Goal: Task Accomplishment & Management: Manage account settings

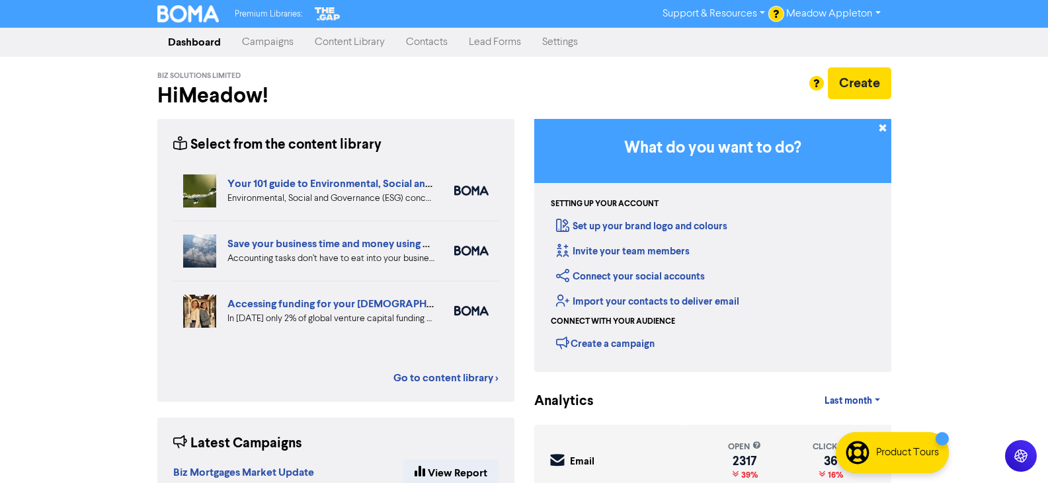
drag, startPoint x: 422, startPoint y: 44, endPoint x: 427, endPoint y: 53, distance: 10.1
click at [421, 44] on link "Contacts" at bounding box center [426, 42] width 63 height 26
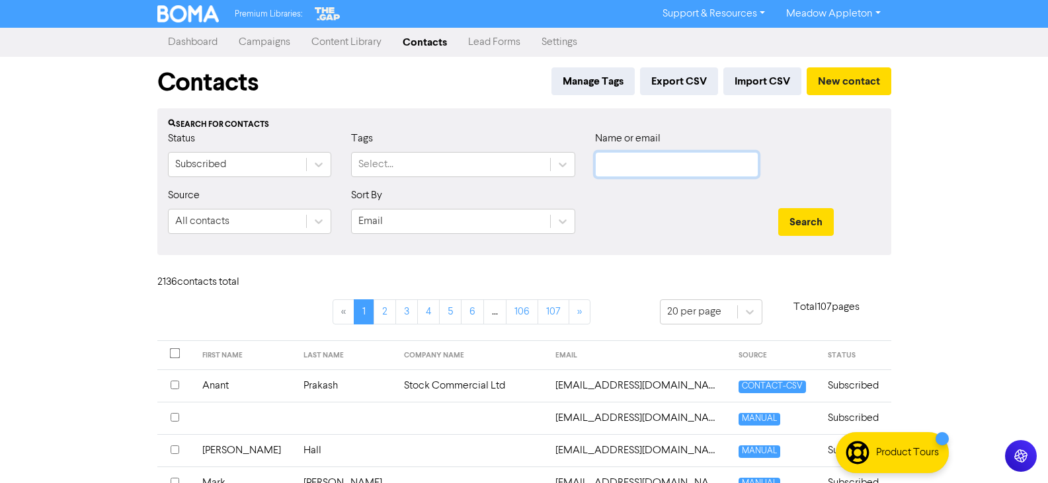
click at [643, 166] on input "text" at bounding box center [676, 164] width 163 height 25
paste input "[EMAIL_ADDRESS][DOMAIN_NAME]"
type input "[EMAIL_ADDRESS][DOMAIN_NAME]"
click at [806, 223] on button "Search" at bounding box center [806, 222] width 56 height 28
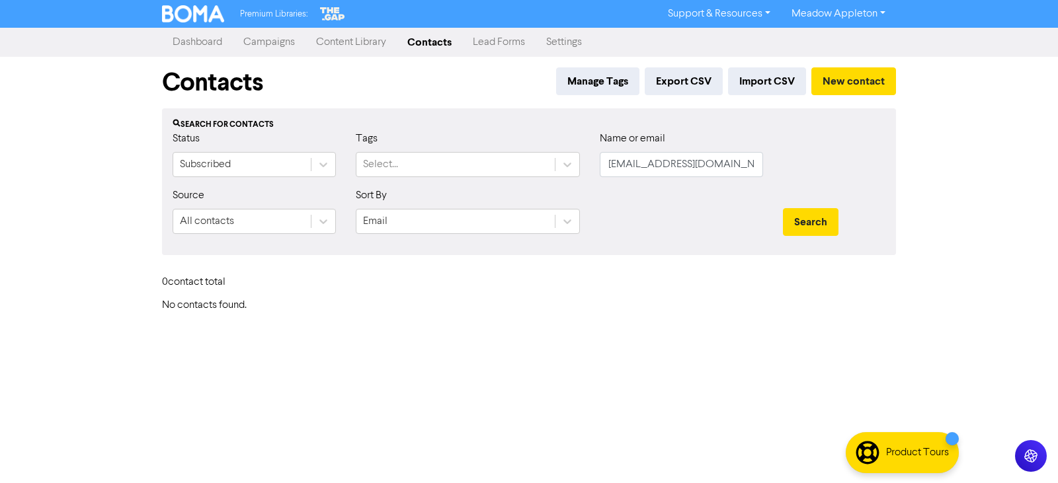
click at [860, 65] on div "Contacts Manage Tags Export CSV Import CSV New contact" at bounding box center [529, 83] width 734 height 52
click at [865, 79] on button "New contact" at bounding box center [853, 81] width 85 height 28
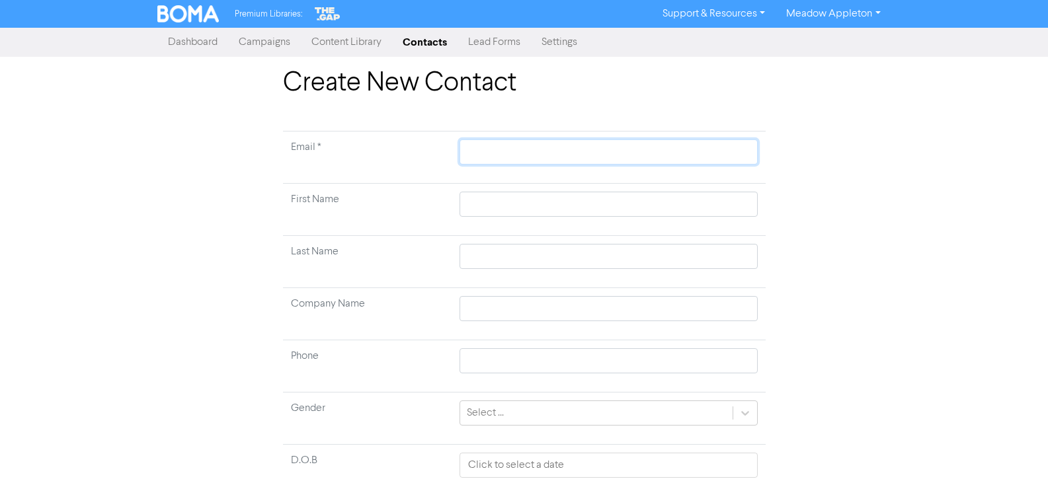
click at [584, 144] on input "text" at bounding box center [607, 151] width 297 height 25
paste input "[EMAIL_ADDRESS][DOMAIN_NAME]"
type input "[EMAIL_ADDRESS][DOMAIN_NAME]"
click at [586, 201] on input "text" at bounding box center [607, 204] width 297 height 25
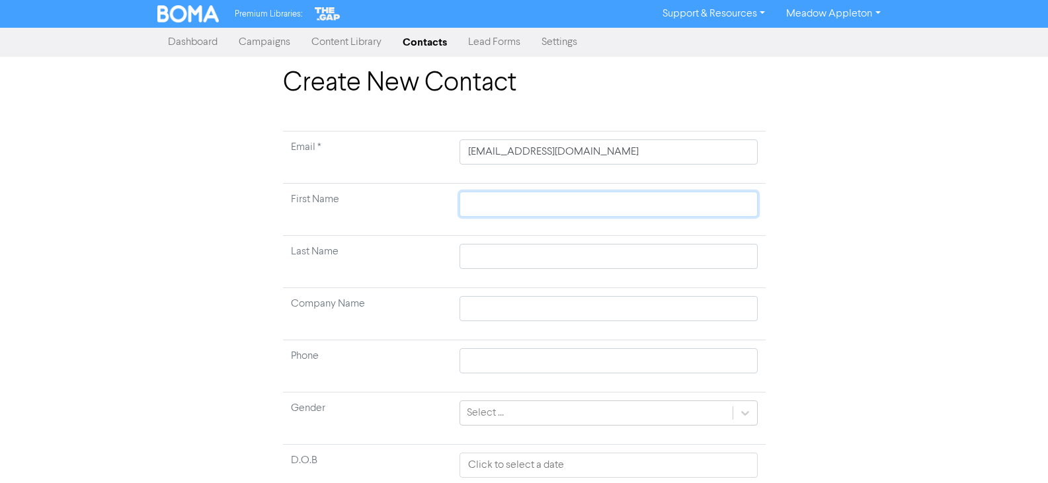
paste input "[PERSON_NAME]"
type input "[PERSON_NAME]"
drag, startPoint x: 491, startPoint y: 208, endPoint x: 376, endPoint y: 210, distance: 115.0
click at [376, 210] on tr "First Name [PERSON_NAME]" at bounding box center [524, 210] width 483 height 52
click at [500, 206] on input "[PERSON_NAME]" at bounding box center [607, 204] width 297 height 25
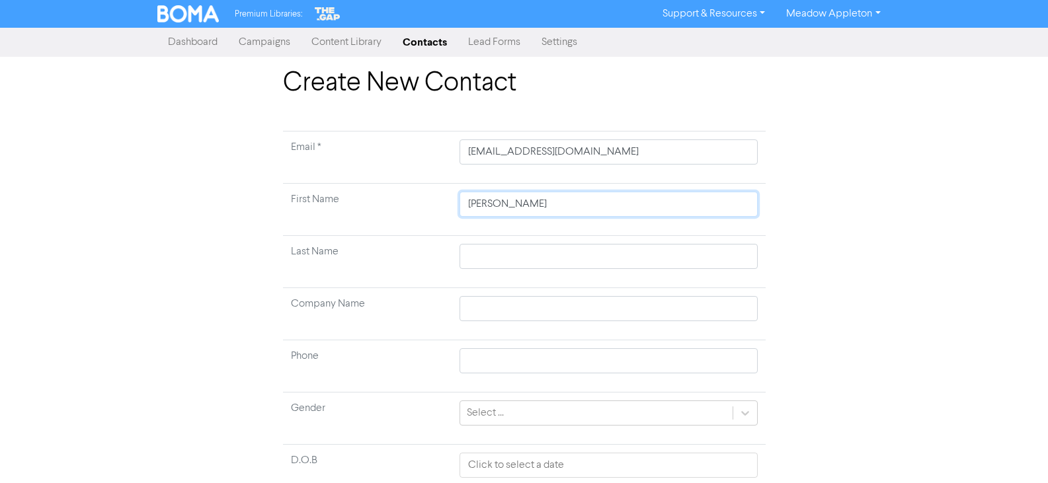
click at [500, 206] on input "[PERSON_NAME]" at bounding box center [607, 204] width 297 height 25
type input "[PERSON_NAME]"
click at [485, 256] on input "text" at bounding box center [607, 256] width 297 height 25
paste input "Barkla"
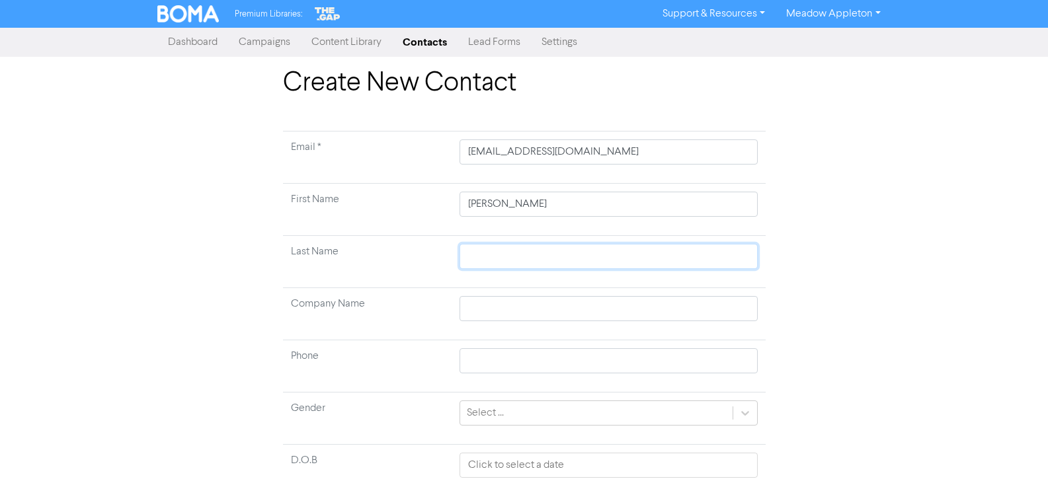
type input "Barkla"
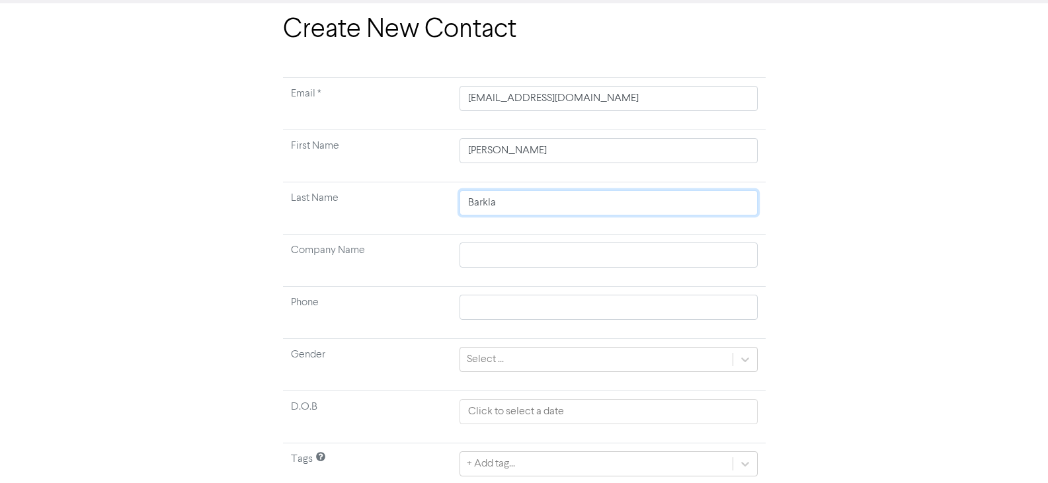
scroll to position [104, 0]
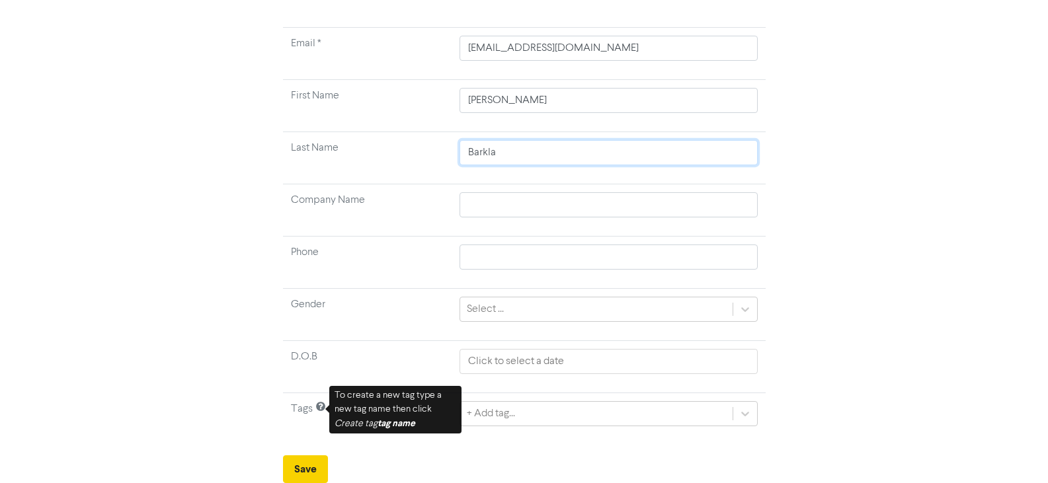
type input "Barkla"
click at [289, 461] on button "Save" at bounding box center [305, 469] width 45 height 28
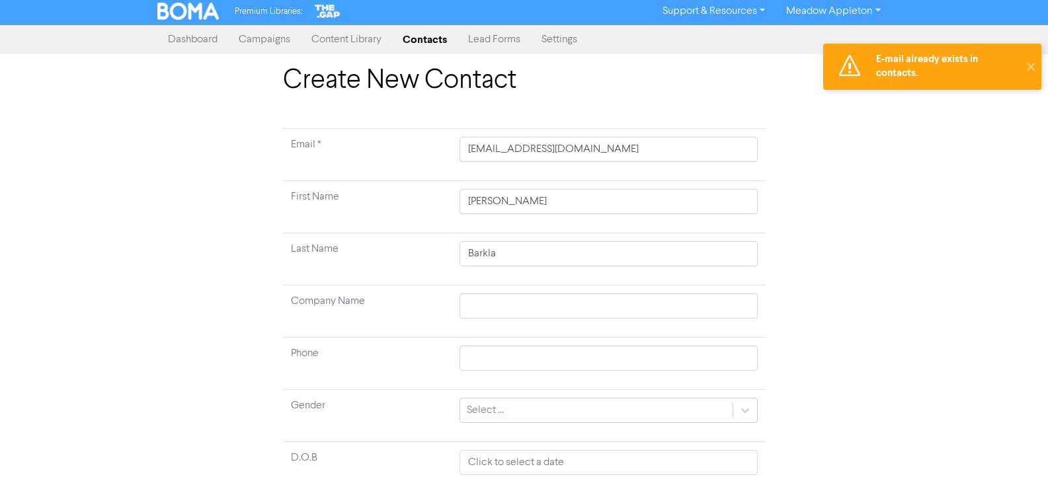
scroll to position [0, 0]
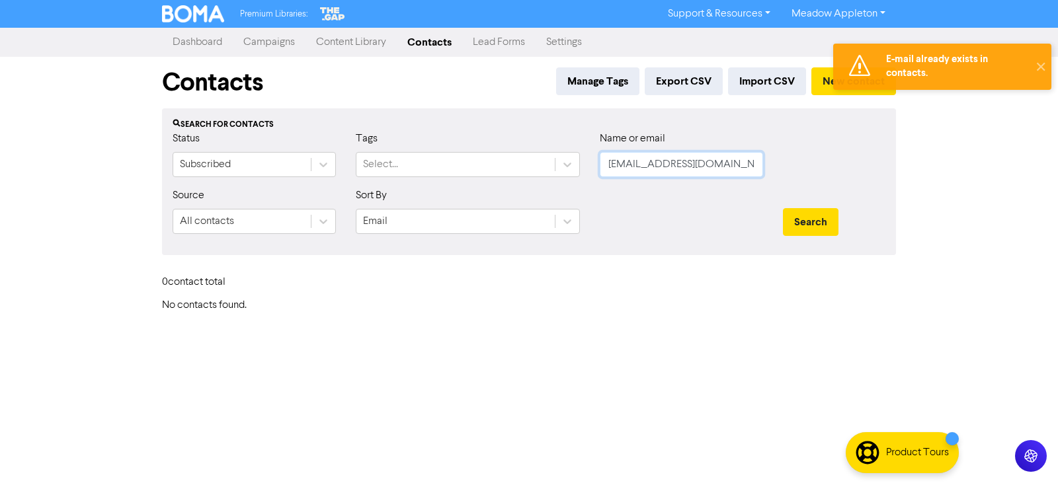
click at [721, 167] on input "[EMAIL_ADDRESS][DOMAIN_NAME]" at bounding box center [681, 164] width 163 height 25
type input "[EMAIL_ADDRESS][DOMAIN_NAME]"
click at [824, 229] on button "Search" at bounding box center [811, 222] width 56 height 28
drag, startPoint x: 743, startPoint y: 175, endPoint x: 499, endPoint y: 176, distance: 243.9
click at [502, 176] on div "Status Subscribed Tags Select... Name or email [EMAIL_ADDRESS][DOMAIN_NAME]" at bounding box center [529, 159] width 732 height 57
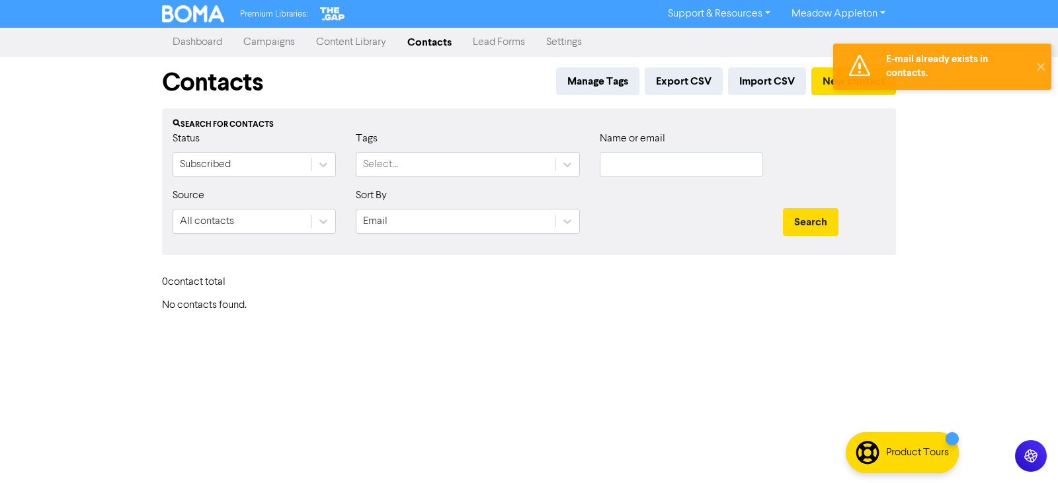
click at [714, 274] on div "0 contact total" at bounding box center [529, 285] width 754 height 28
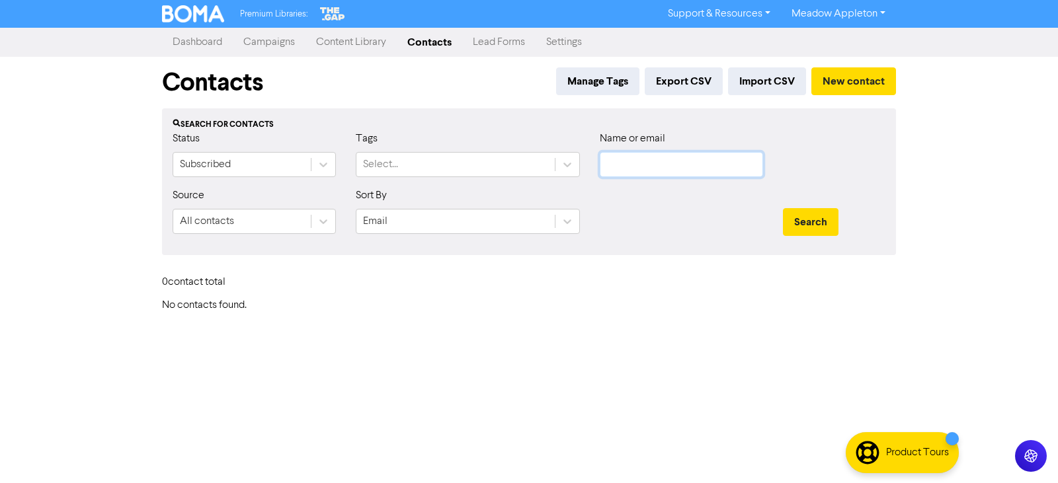
click at [686, 158] on input "text" at bounding box center [681, 164] width 163 height 25
paste input "[DOMAIN_NAME][EMAIL_ADDRESS][DOMAIN_NAME]"
click at [822, 214] on button "Search" at bounding box center [811, 222] width 56 height 28
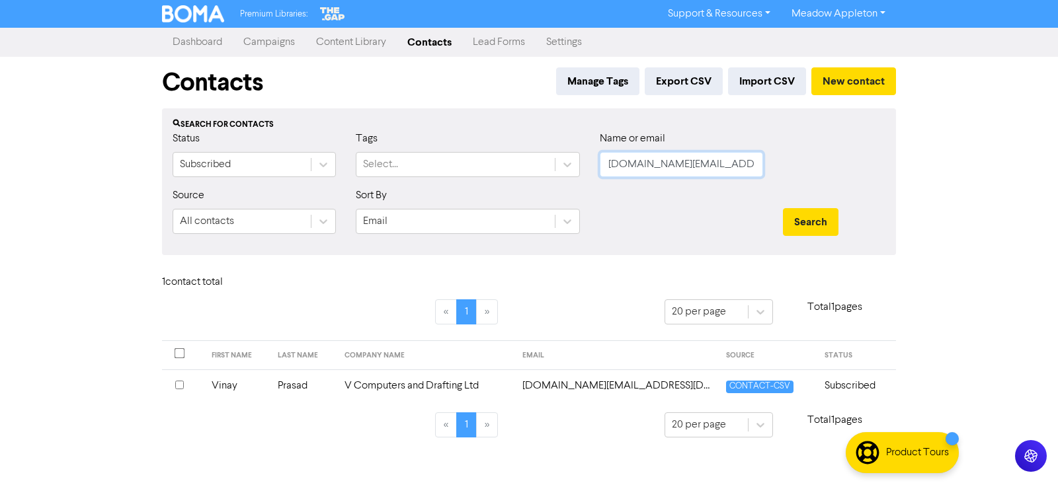
drag, startPoint x: 717, startPoint y: 167, endPoint x: 512, endPoint y: 184, distance: 205.6
click at [512, 184] on div "Status Subscribed Tags Select... Name or email [DOMAIN_NAME][EMAIL_ADDRESS][DOM…" at bounding box center [529, 159] width 732 height 57
paste input "jonathonsmith89"
type input "[EMAIL_ADDRESS][DOMAIN_NAME]"
click at [830, 226] on button "Search" at bounding box center [811, 222] width 56 height 28
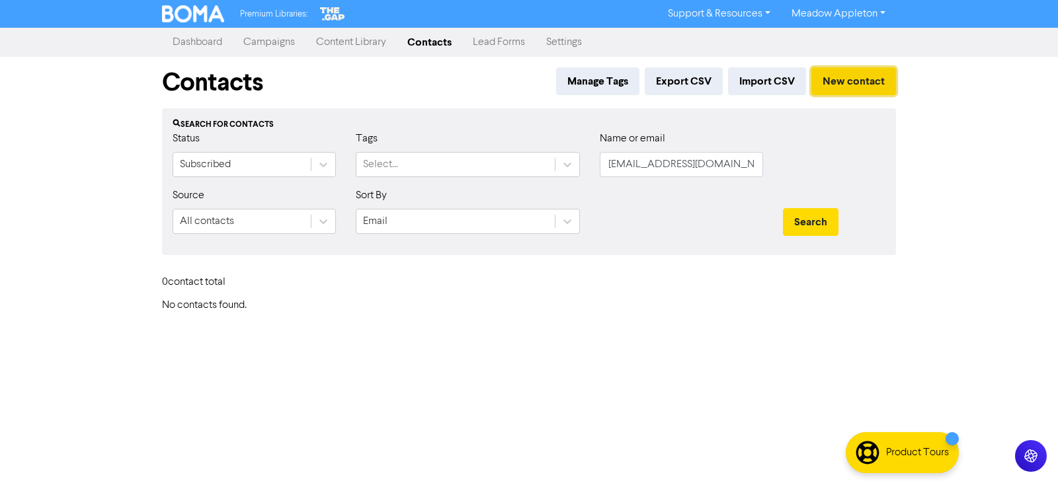
click at [851, 93] on button "New contact" at bounding box center [853, 81] width 85 height 28
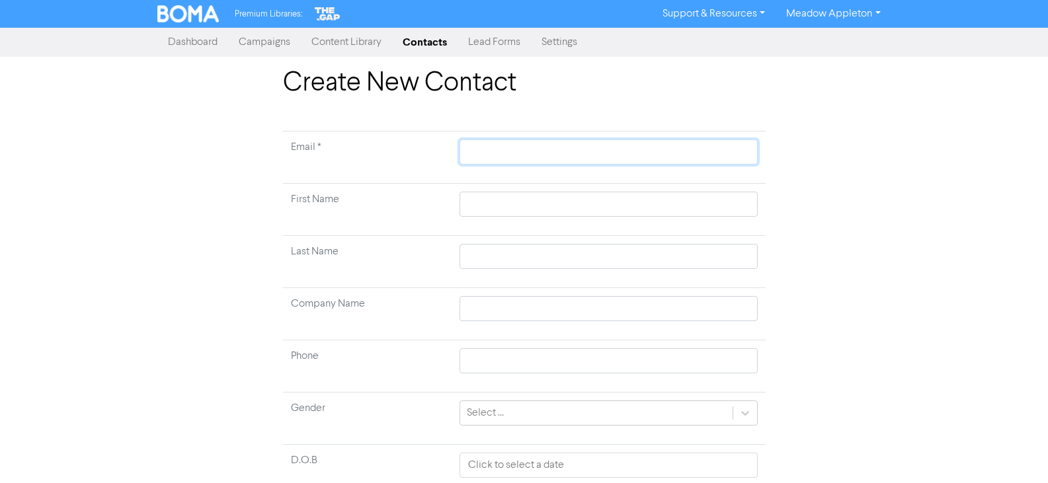
click at [608, 149] on input "text" at bounding box center [607, 151] width 297 height 25
paste input "[EMAIL_ADDRESS][DOMAIN_NAME]"
type input "[EMAIL_ADDRESS][DOMAIN_NAME]"
click at [500, 208] on input "text" at bounding box center [607, 204] width 297 height 25
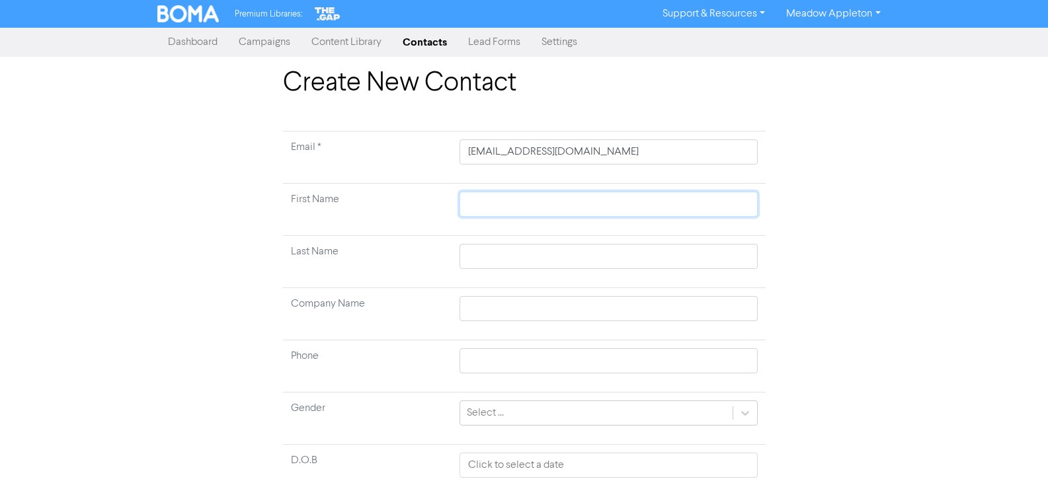
paste input "[PERSON_NAME] [PERSON_NAME]"
type input "[PERSON_NAME] [PERSON_NAME]"
click at [575, 209] on input "[PERSON_NAME] [PERSON_NAME]" at bounding box center [607, 204] width 297 height 25
click at [570, 206] on input "[PERSON_NAME] [PERSON_NAME]" at bounding box center [607, 204] width 297 height 25
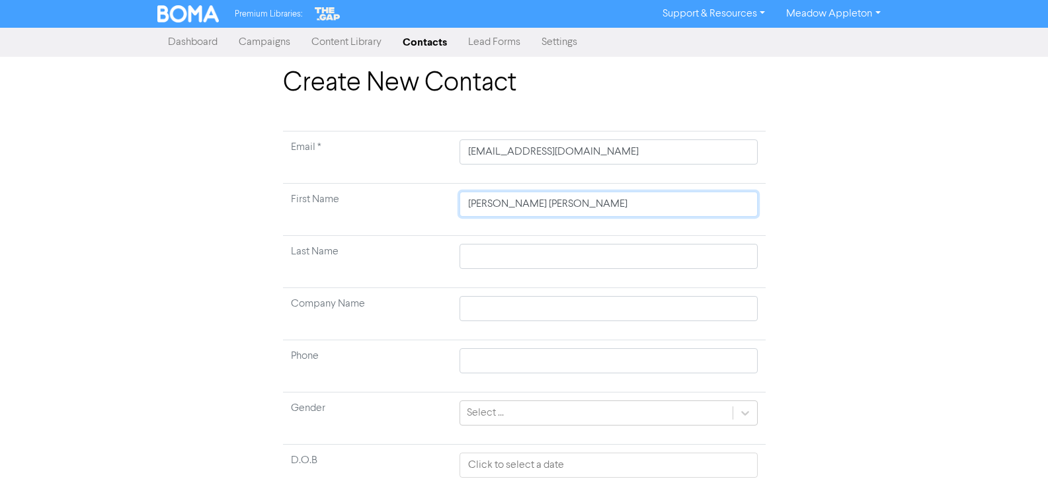
type input "[PERSON_NAME]"
click at [537, 255] on input "text" at bounding box center [607, 256] width 297 height 25
paste input "[PERSON_NAME]"
type input "[PERSON_NAME]"
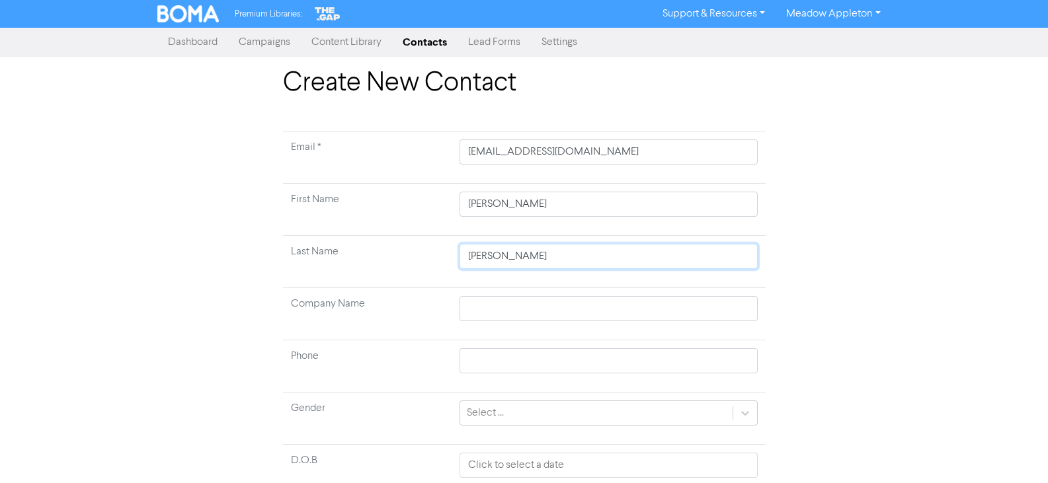
type input "[PERSON_NAME]"
click at [539, 202] on input "[PERSON_NAME]" at bounding box center [607, 204] width 297 height 25
type input "[PERSON_NAME]"
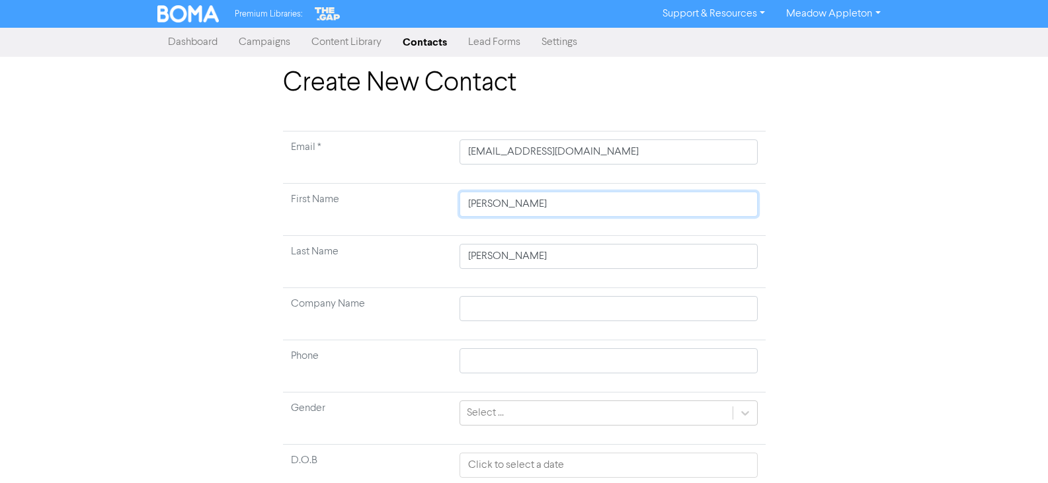
scroll to position [104, 0]
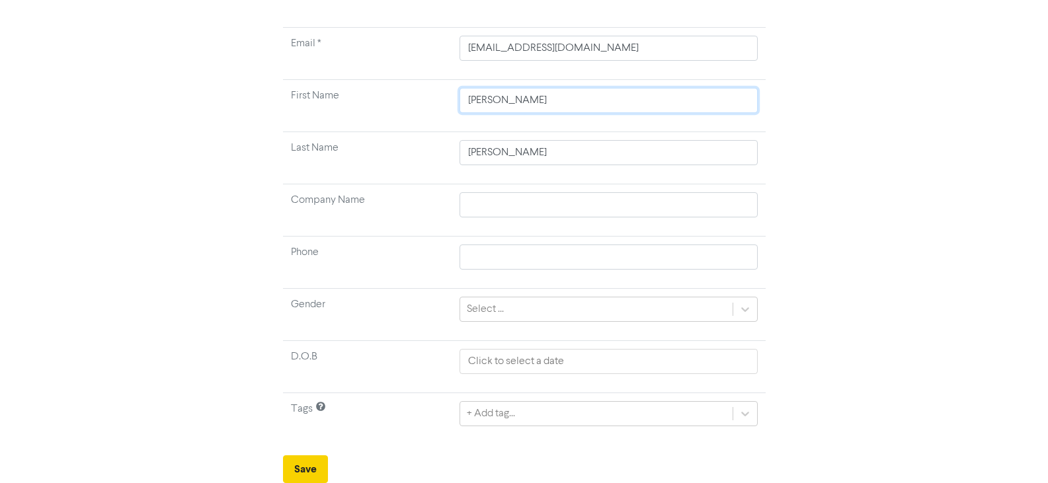
type input "[PERSON_NAME]"
click at [295, 463] on button "Save" at bounding box center [305, 469] width 45 height 28
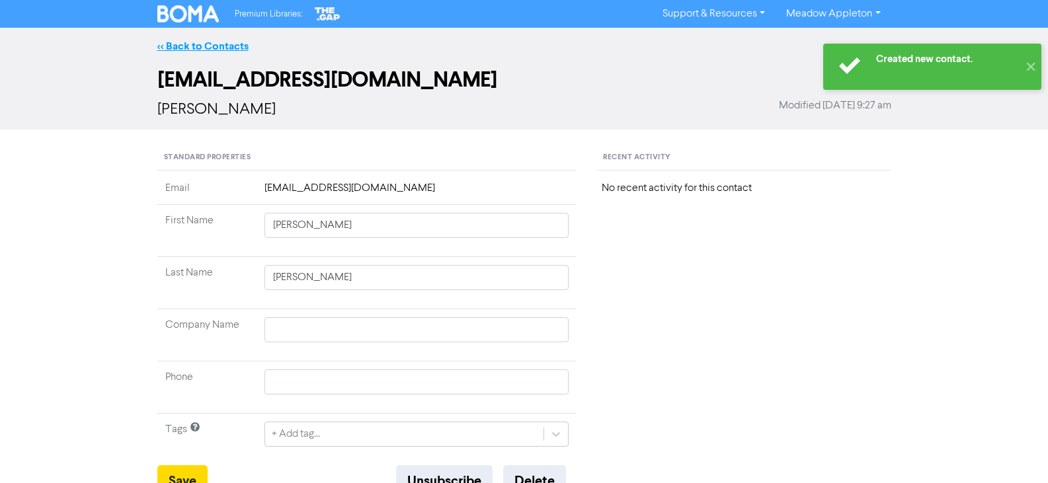
click at [203, 50] on link "<< Back to Contacts" at bounding box center [202, 46] width 91 height 13
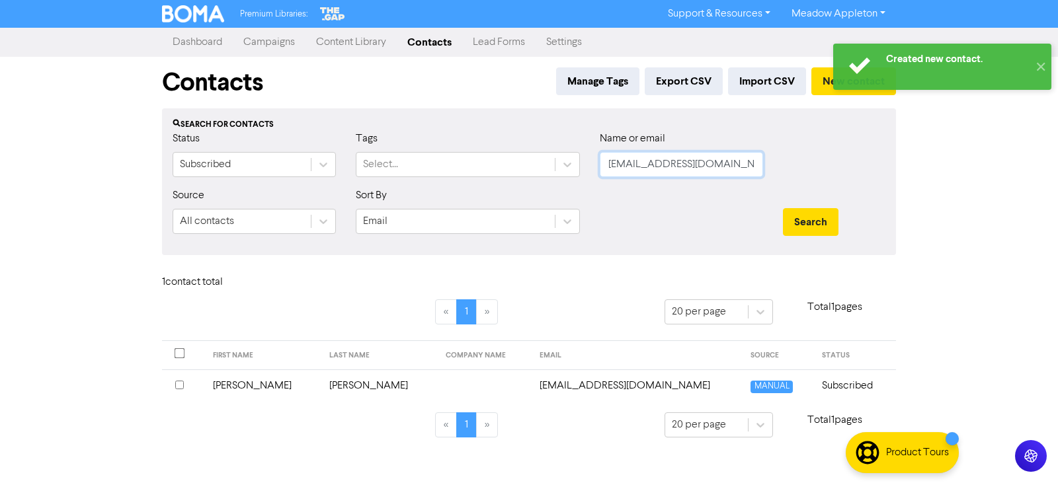
drag, startPoint x: 746, startPoint y: 175, endPoint x: 342, endPoint y: 178, distance: 403.9
click at [342, 178] on div "Status Subscribed Tags Select... Name or email [EMAIL_ADDRESS][DOMAIN_NAME]" at bounding box center [529, 159] width 732 height 57
paste input "[EMAIL_ADDRESS][DOMAIN_NAME]"
click at [792, 221] on button "Search" at bounding box center [811, 222] width 56 height 28
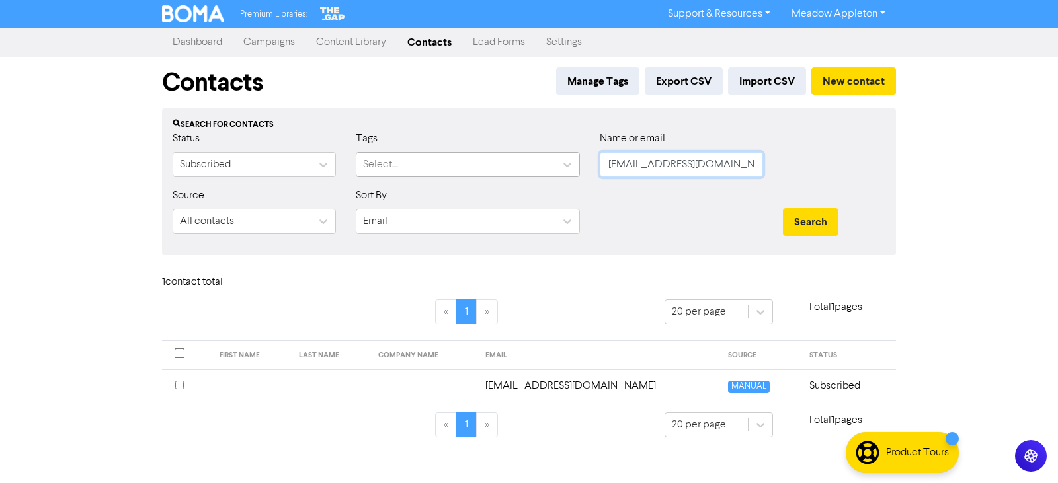
drag, startPoint x: 738, startPoint y: 171, endPoint x: 423, endPoint y: 169, distance: 315.3
click at [409, 170] on div "Status Subscribed Tags Select... Name or email [EMAIL_ADDRESS][DOMAIN_NAME]" at bounding box center [529, 159] width 732 height 57
paste input "[EMAIL_ADDRESS][DOMAIN_NAME]"
click at [824, 227] on button "Search" at bounding box center [811, 222] width 56 height 28
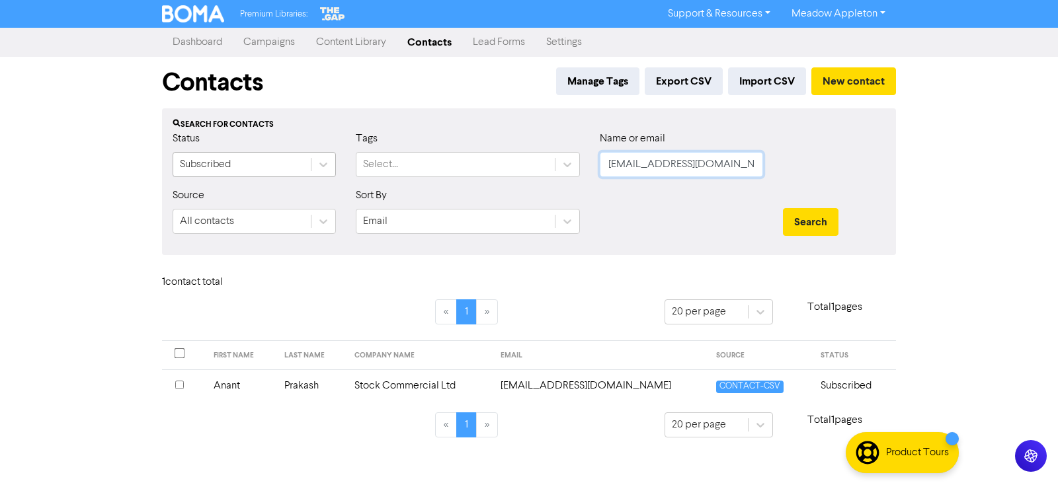
drag, startPoint x: 723, startPoint y: 164, endPoint x: 204, endPoint y: 164, distance: 519.6
click at [202, 164] on div "Status Subscribed Tags Select... Name or email [EMAIL_ADDRESS][DOMAIN_NAME]" at bounding box center [529, 159] width 732 height 57
paste input "jogia4n"
click at [826, 237] on div "Search" at bounding box center [834, 216] width 122 height 57
click at [810, 214] on button "Search" at bounding box center [811, 222] width 56 height 28
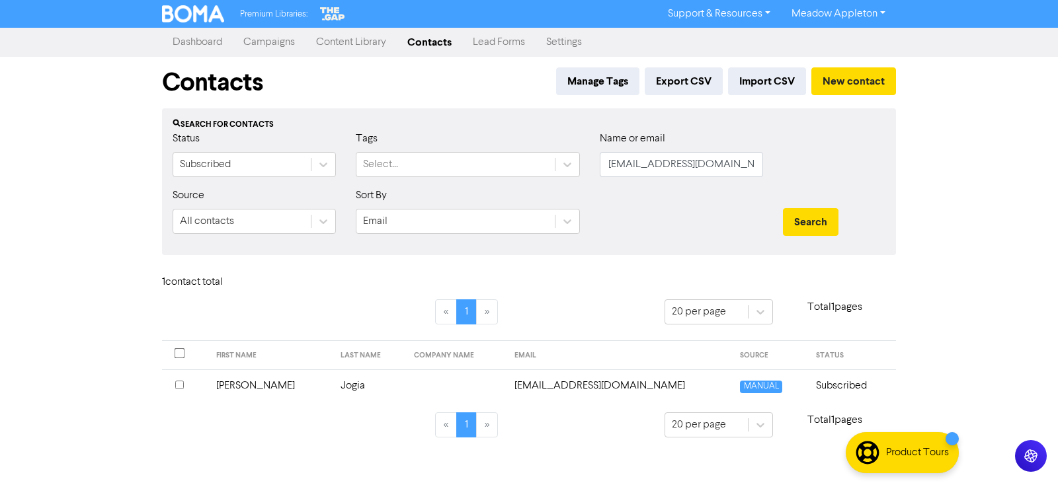
drag, startPoint x: 730, startPoint y: 149, endPoint x: 670, endPoint y: 168, distance: 63.1
click at [655, 161] on div "Name or email [EMAIL_ADDRESS][DOMAIN_NAME]" at bounding box center [681, 154] width 163 height 46
drag, startPoint x: 722, startPoint y: 176, endPoint x: 453, endPoint y: 179, distance: 268.4
click at [459, 179] on div "Status Subscribed Tags Select... Name or email [EMAIL_ADDRESS][DOMAIN_NAME]" at bounding box center [529, 159] width 732 height 57
paste input "remigias"
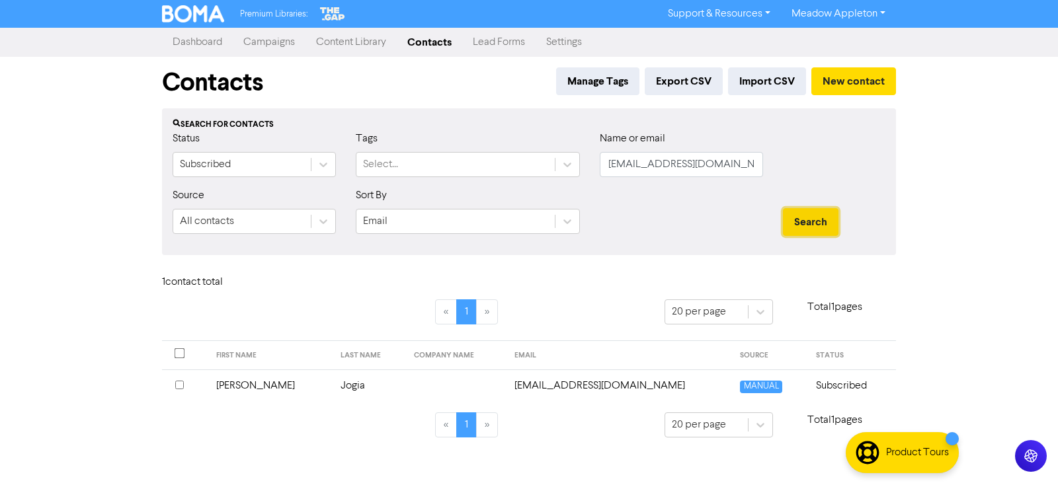
click at [817, 217] on button "Search" at bounding box center [811, 222] width 56 height 28
drag, startPoint x: 733, startPoint y: 168, endPoint x: 431, endPoint y: 169, distance: 302.1
click at [431, 169] on div "Status Subscribed Tags Select... Name or email [EMAIL_ADDRESS][DOMAIN_NAME]" at bounding box center [529, 159] width 732 height 57
paste input "neshda20"
click at [826, 213] on button "Search" at bounding box center [811, 222] width 56 height 28
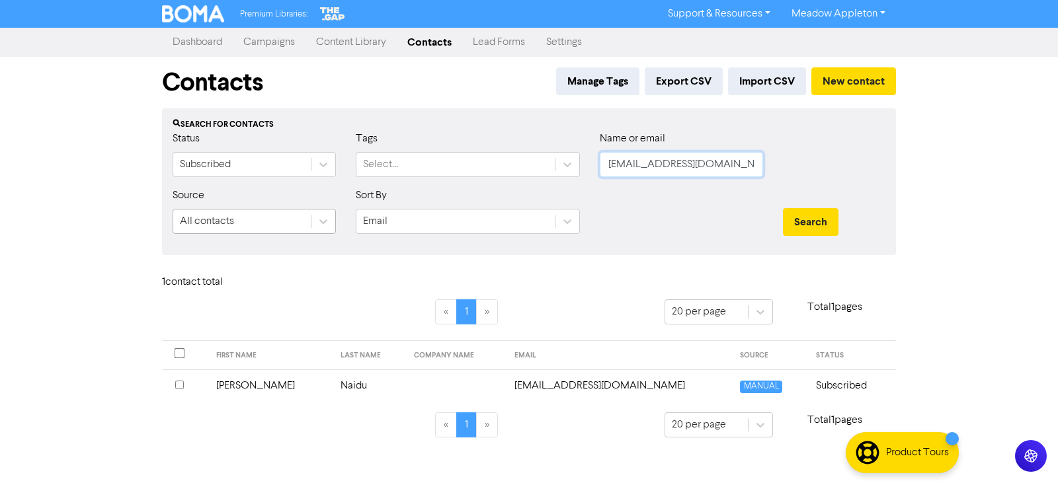
drag, startPoint x: 717, startPoint y: 162, endPoint x: 279, endPoint y: 220, distance: 442.1
click at [251, 216] on form "Status Subscribed Tags Select... Name or email [EMAIL_ADDRESS][DOMAIN_NAME] Sou…" at bounding box center [529, 188] width 713 height 114
paste input "[PERSON_NAME][EMAIL_ADDRESS][DOMAIN_NAME]"
type input "[PERSON_NAME][EMAIL_ADDRESS][DOMAIN_NAME]"
click at [819, 229] on button "Search" at bounding box center [811, 222] width 56 height 28
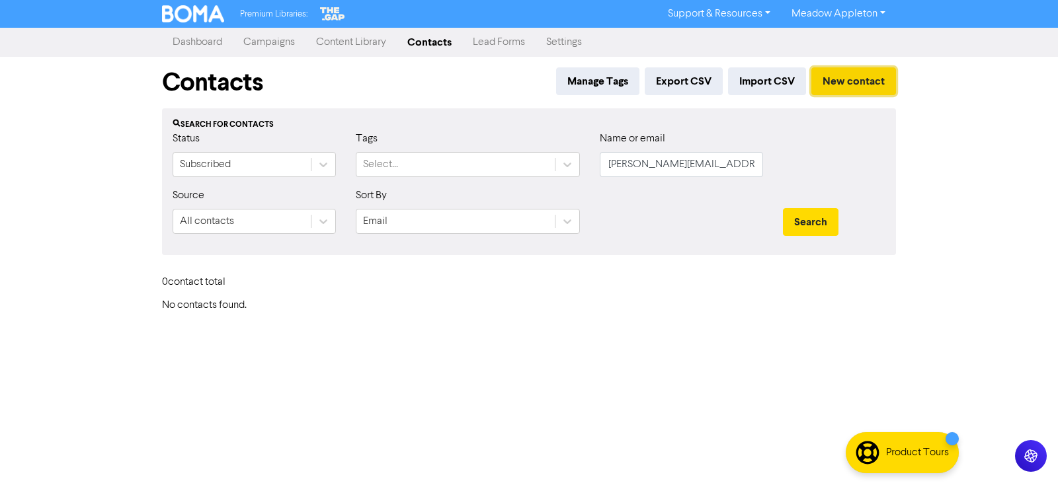
click at [856, 91] on button "New contact" at bounding box center [853, 81] width 85 height 28
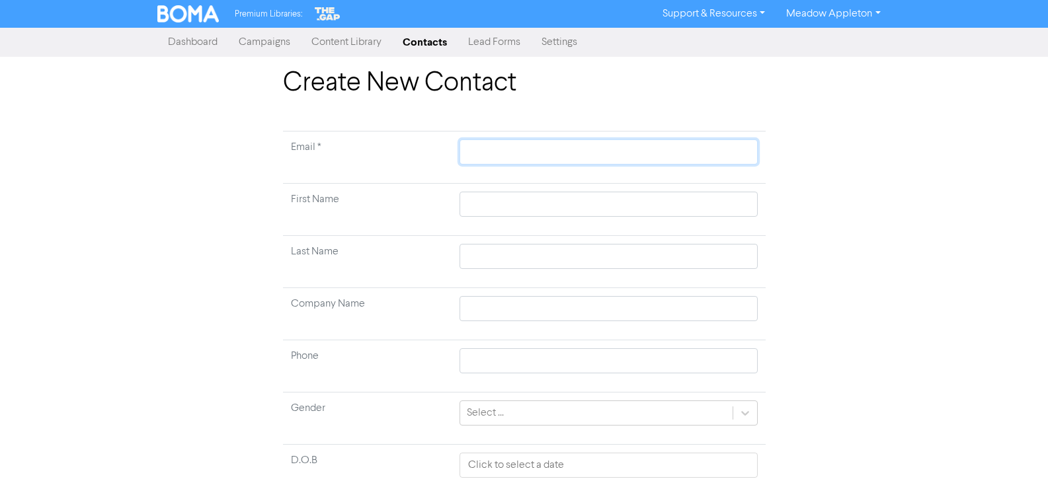
click at [473, 156] on input "text" at bounding box center [607, 151] width 297 height 25
paste input "[PERSON_NAME][EMAIL_ADDRESS][DOMAIN_NAME]"
type input "[PERSON_NAME][EMAIL_ADDRESS][DOMAIN_NAME]"
click at [621, 203] on input "text" at bounding box center [607, 204] width 297 height 25
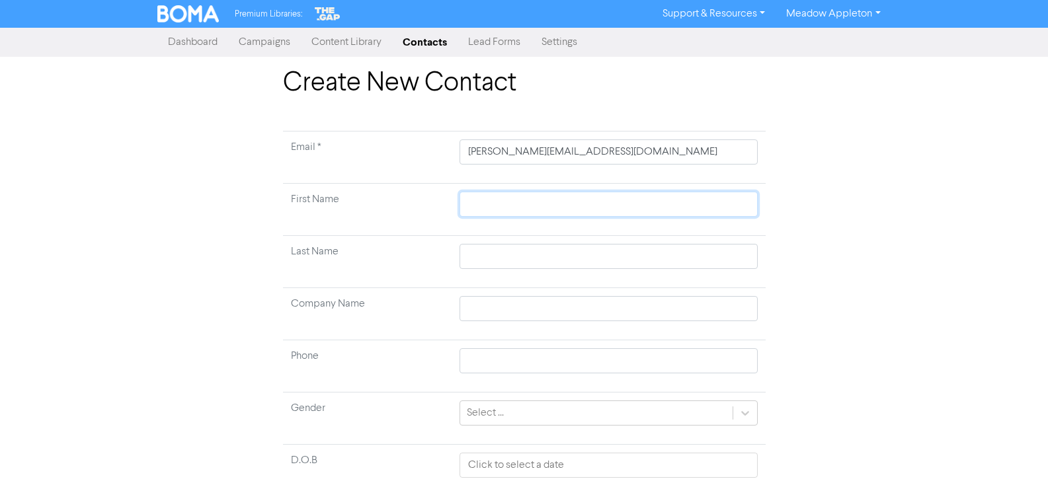
paste input "[PERSON_NAME]"
type input "[PERSON_NAME]"
click at [547, 206] on input "[PERSON_NAME]" at bounding box center [607, 204] width 297 height 25
type input "[PERSON_NAME]"
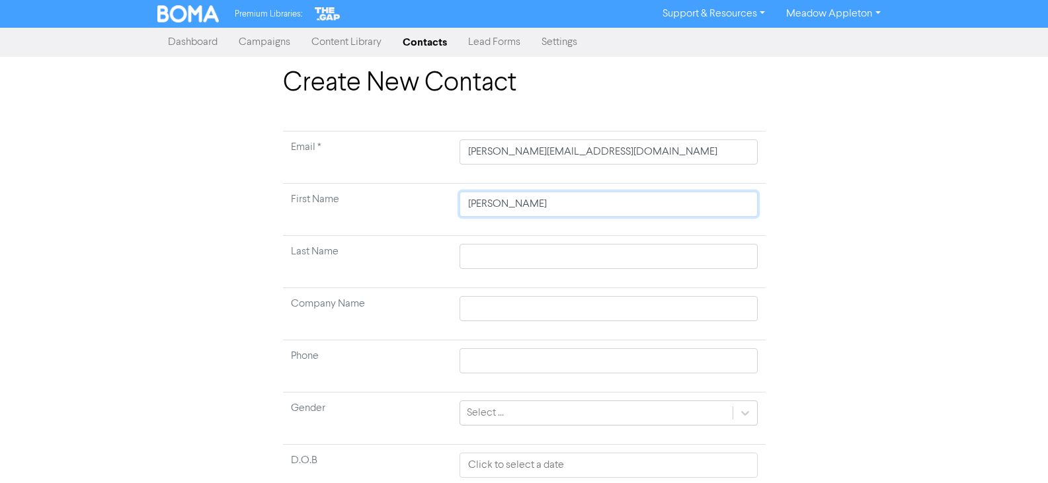
type input "[PERSON_NAME]"
click at [529, 251] on input "text" at bounding box center [607, 256] width 297 height 25
paste input "[PERSON_NAME]"
type input "[PERSON_NAME]"
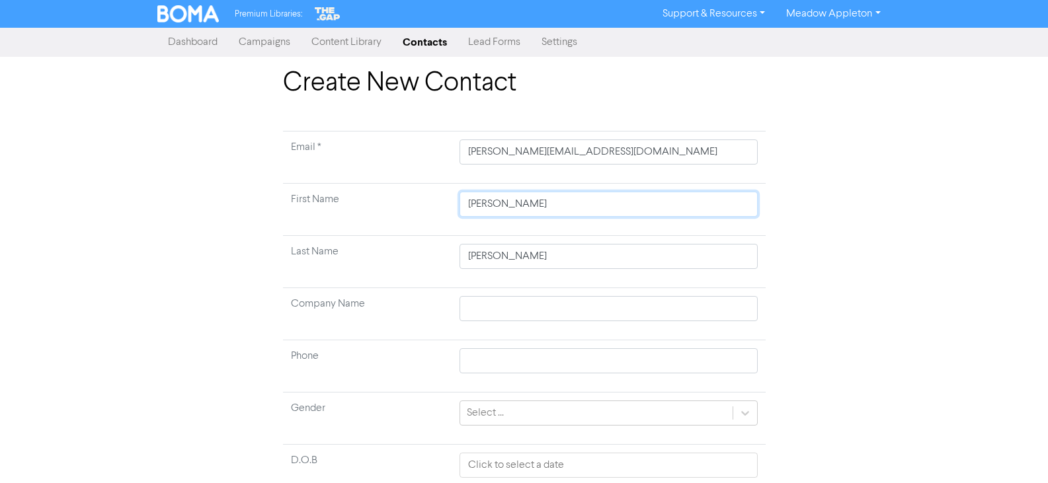
click at [512, 211] on input "[PERSON_NAME]" at bounding box center [607, 204] width 297 height 25
type input "[PERSON_NAME]"
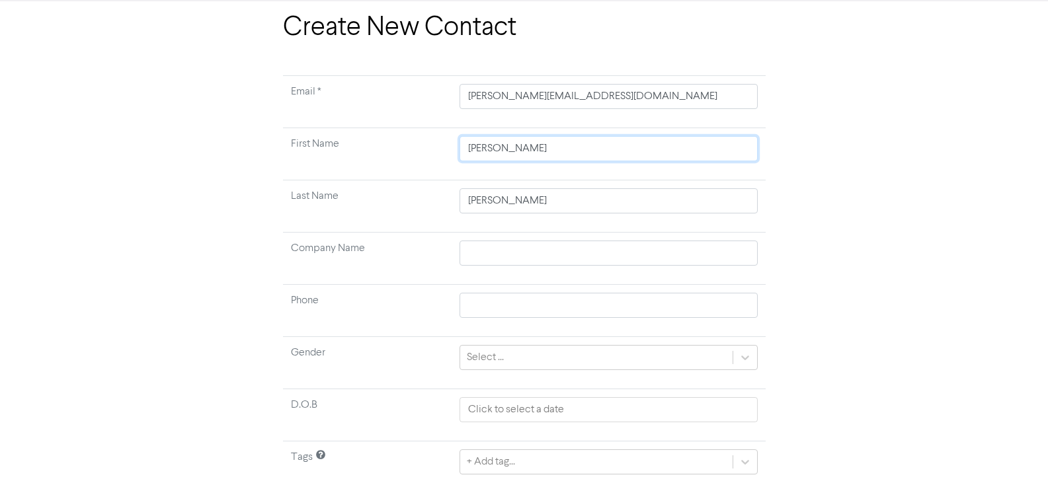
scroll to position [104, 0]
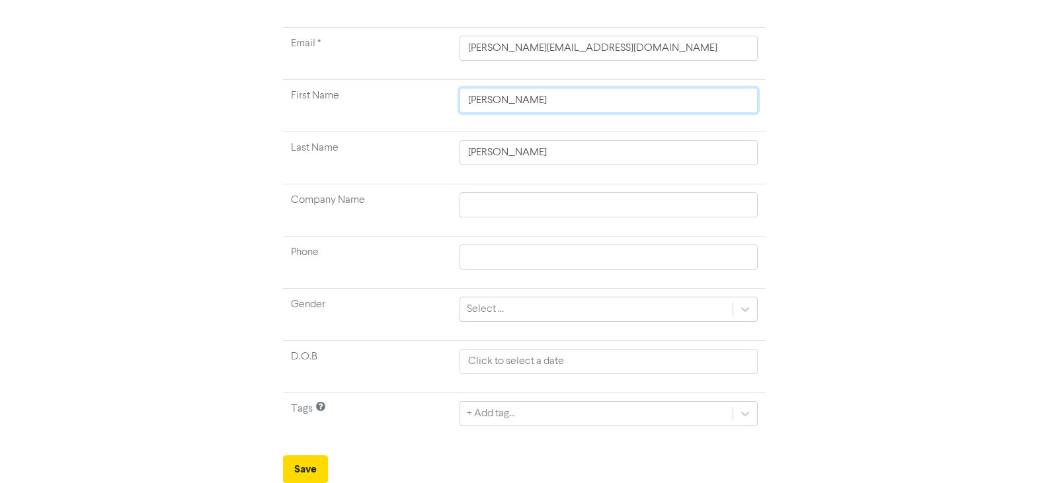
type input "[PERSON_NAME]"
click at [301, 451] on form "Email * [PERSON_NAME][EMAIL_ADDRESS][DOMAIN_NAME] First Name [PERSON_NAME] Last…" at bounding box center [524, 255] width 483 height 456
click at [305, 459] on button "Save" at bounding box center [305, 469] width 45 height 28
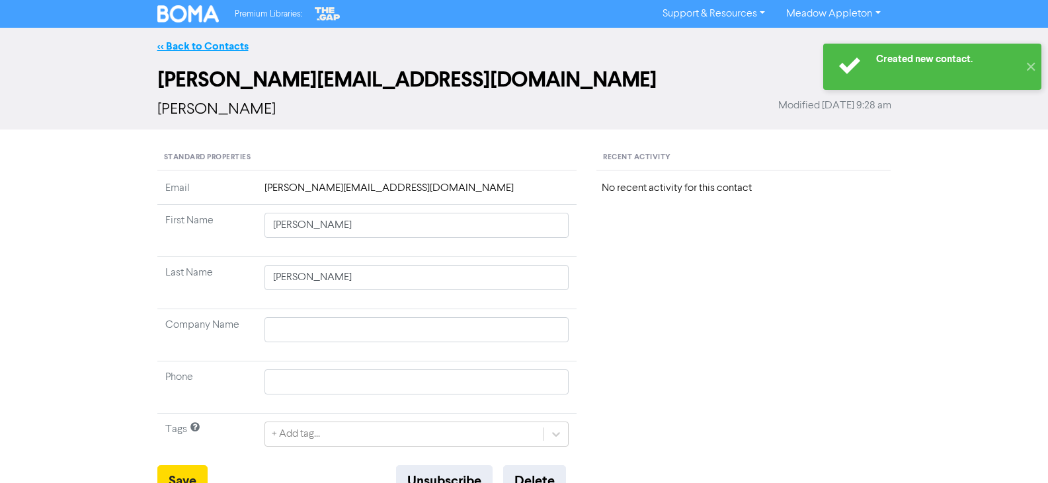
click at [190, 47] on link "<< Back to Contacts" at bounding box center [202, 46] width 91 height 13
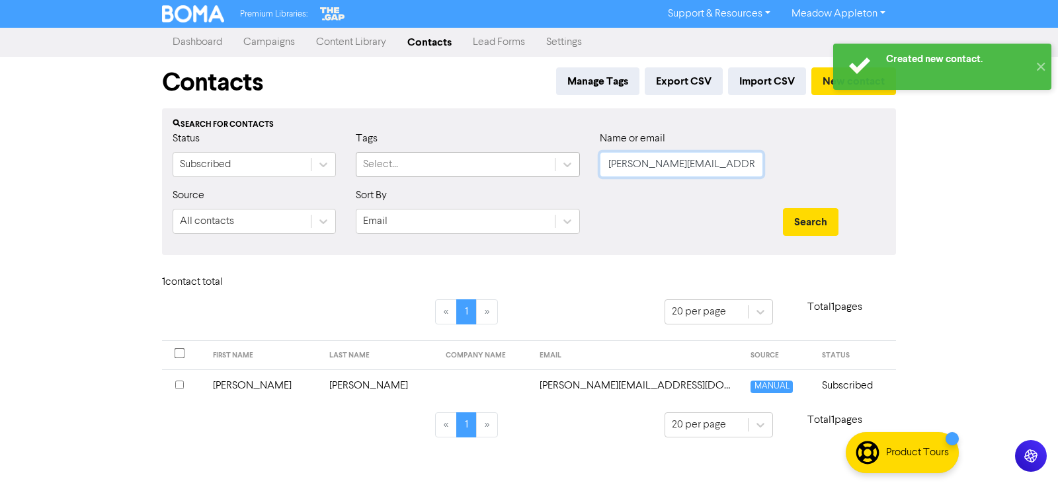
drag, startPoint x: 742, startPoint y: 164, endPoint x: 437, endPoint y: 163, distance: 304.7
click at [436, 163] on div "Status Subscribed Tags Select... Name or email [PERSON_NAME][EMAIL_ADDRESS][DOM…" at bounding box center [529, 159] width 732 height 57
paste input "[EMAIL_ADDRESS][DOMAIN_NAME]"
type input "[EMAIL_ADDRESS][DOMAIN_NAME]"
click at [809, 212] on button "Search" at bounding box center [811, 222] width 56 height 28
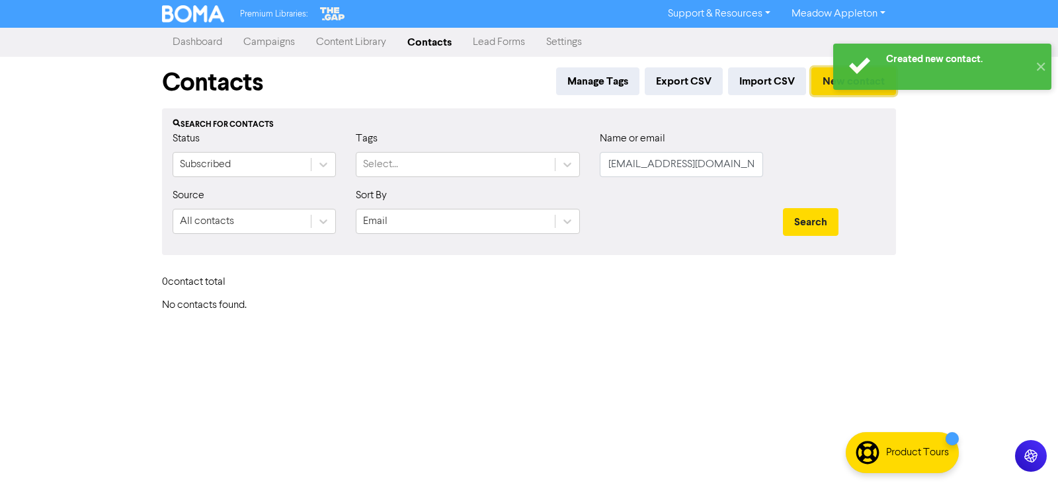
click at [824, 82] on button "New contact" at bounding box center [853, 81] width 85 height 28
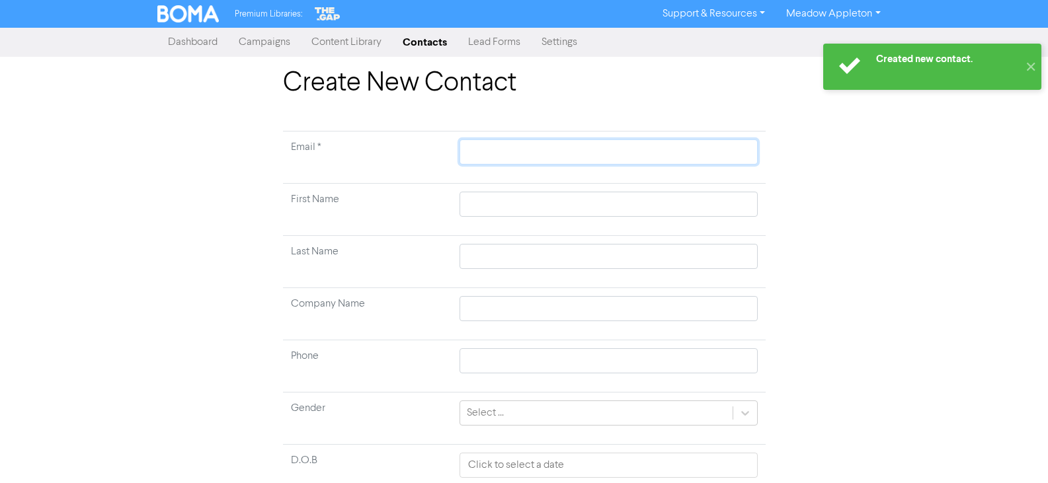
click at [541, 149] on input "text" at bounding box center [607, 151] width 297 height 25
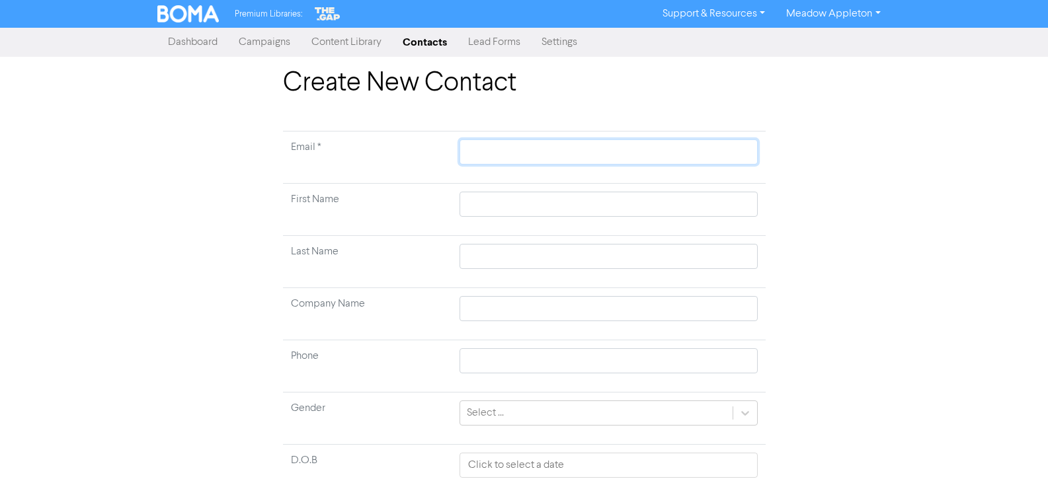
paste input "[EMAIL_ADDRESS][DOMAIN_NAME]"
type input "[EMAIL_ADDRESS][DOMAIN_NAME]"
click at [522, 218] on td at bounding box center [607, 210] width 313 height 52
click at [558, 208] on input "text" at bounding box center [607, 204] width 297 height 25
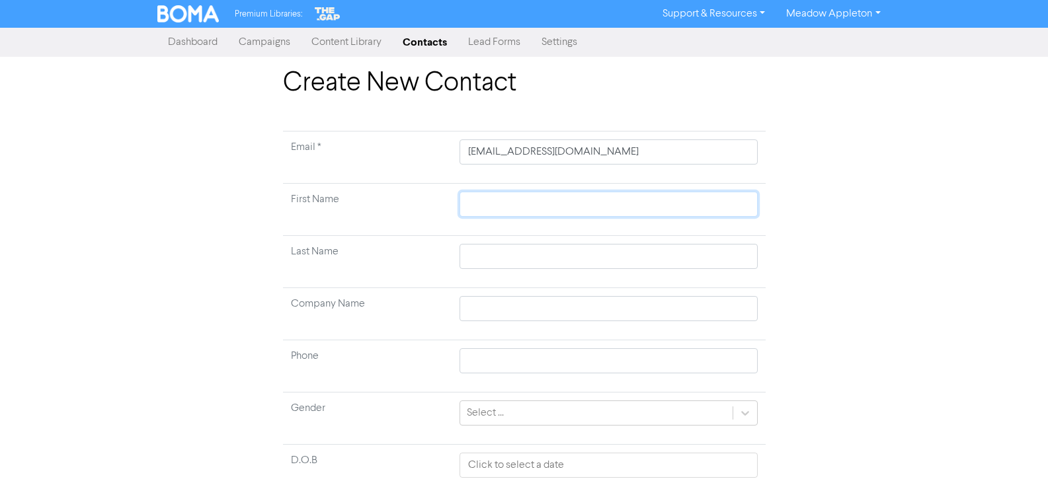
paste input "[PERSON_NAME]"
type input "[PERSON_NAME]"
click at [531, 209] on input "[PERSON_NAME]" at bounding box center [607, 204] width 297 height 25
type input "[PERSON_NAME]"
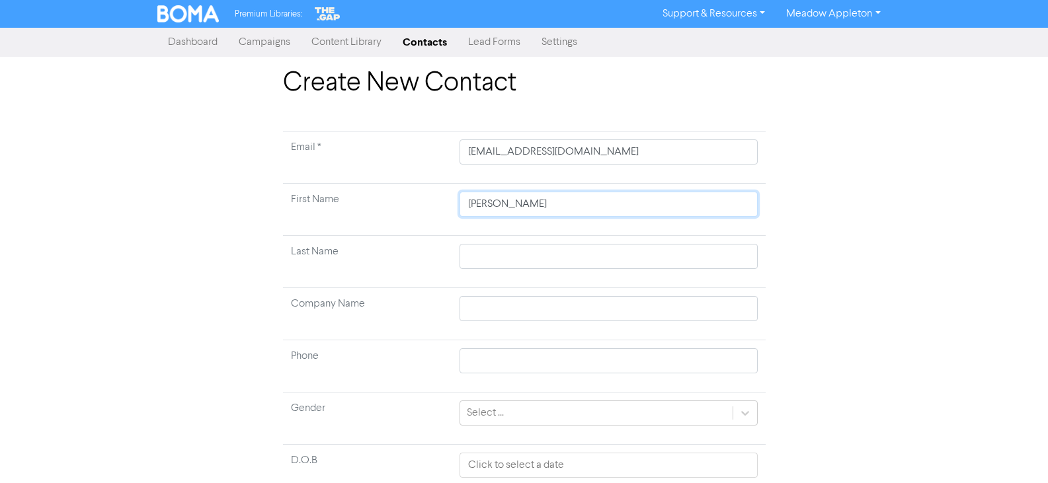
type input "[PERSON_NAME]"
click at [513, 253] on input "text" at bounding box center [607, 256] width 297 height 25
paste input "Coopey"
type input "Coopey"
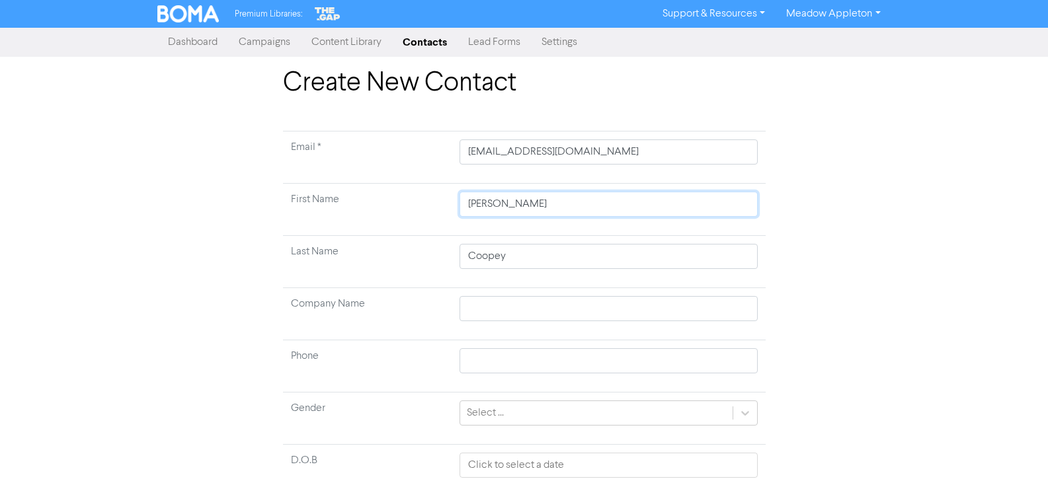
click at [543, 206] on input "[PERSON_NAME]" at bounding box center [607, 204] width 297 height 25
type input "[PERSON_NAME]"
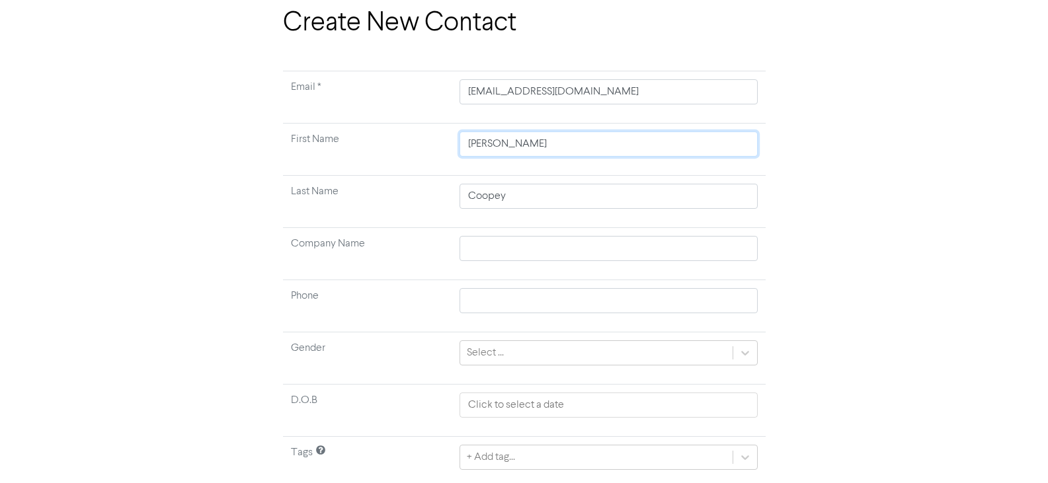
scroll to position [104, 0]
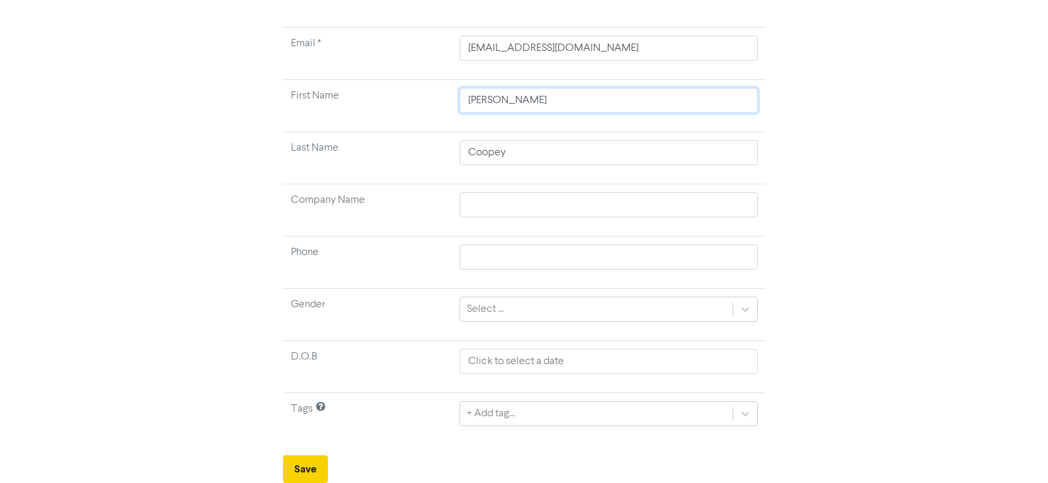
type input "[PERSON_NAME]"
click at [307, 463] on button "Save" at bounding box center [305, 469] width 45 height 28
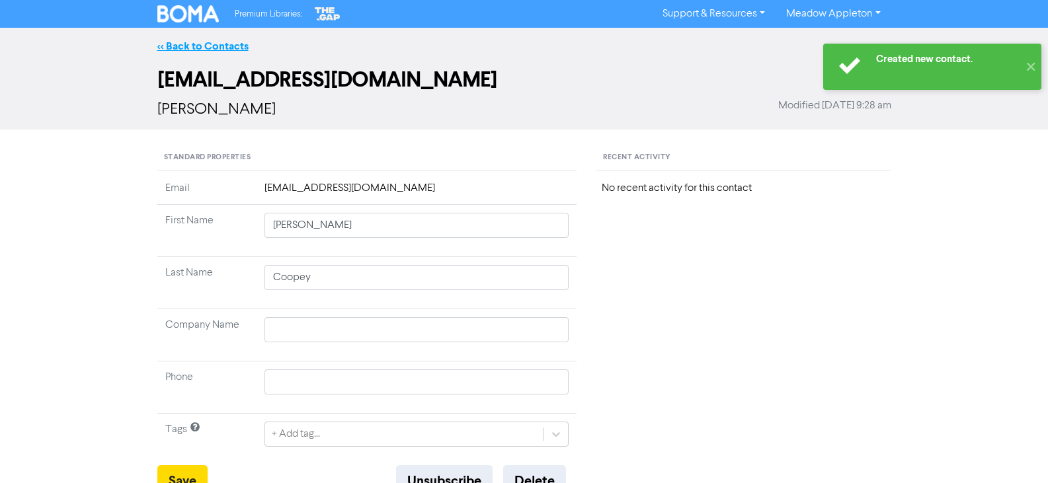
click at [228, 48] on link "<< Back to Contacts" at bounding box center [202, 46] width 91 height 13
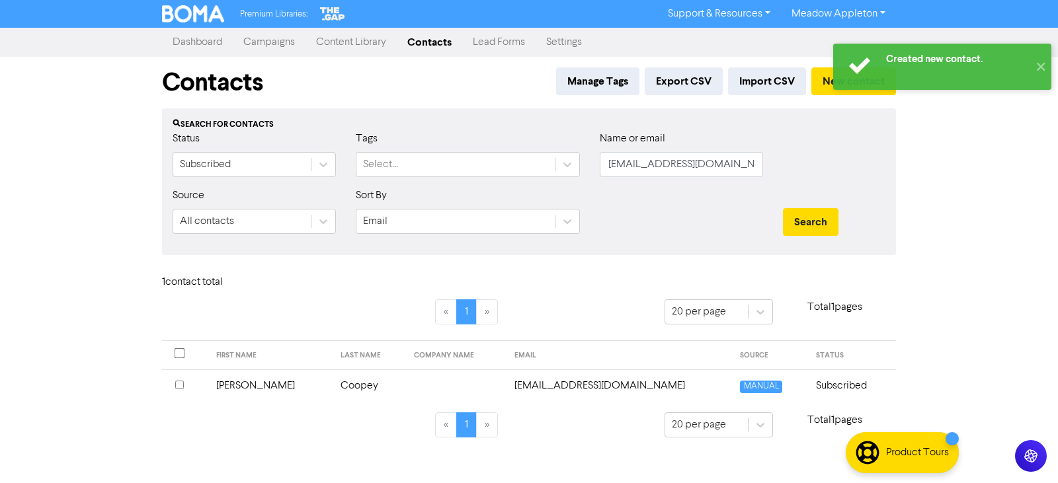
drag, startPoint x: 765, startPoint y: 169, endPoint x: 660, endPoint y: 159, distance: 105.5
click at [603, 169] on div "Name or email [PERSON_NAME][EMAIL_ADDRESS][DOMAIN_NAME]" at bounding box center [681, 159] width 183 height 57
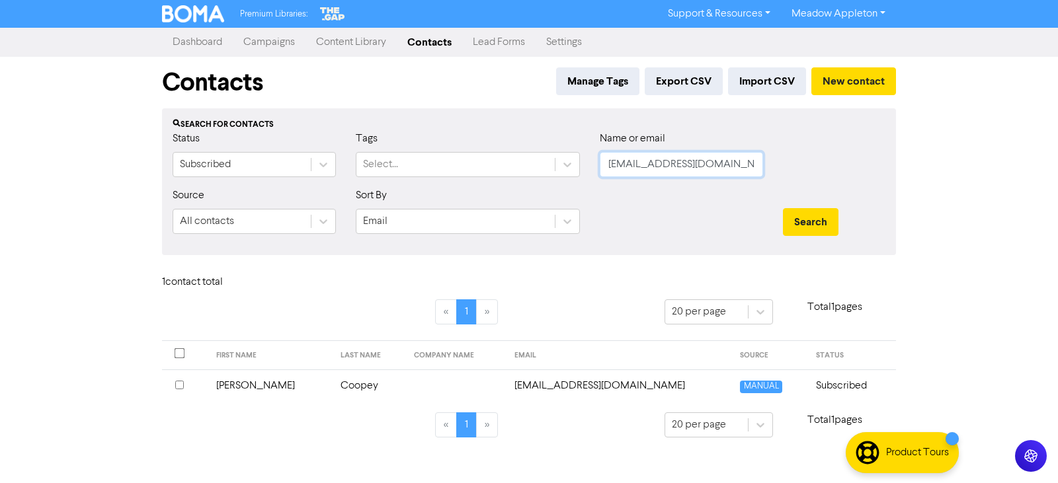
click at [752, 167] on input "[EMAIL_ADDRESS][DOMAIN_NAME]" at bounding box center [681, 164] width 163 height 25
paste input "maltiprasad@hot"
type input "[EMAIL_ADDRESS][DOMAIN_NAME]"
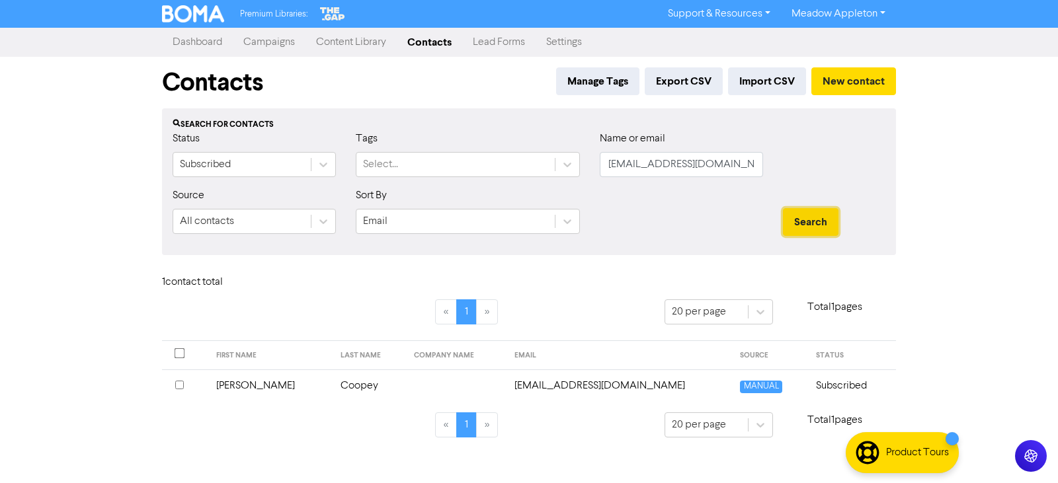
click at [816, 222] on button "Search" at bounding box center [811, 222] width 56 height 28
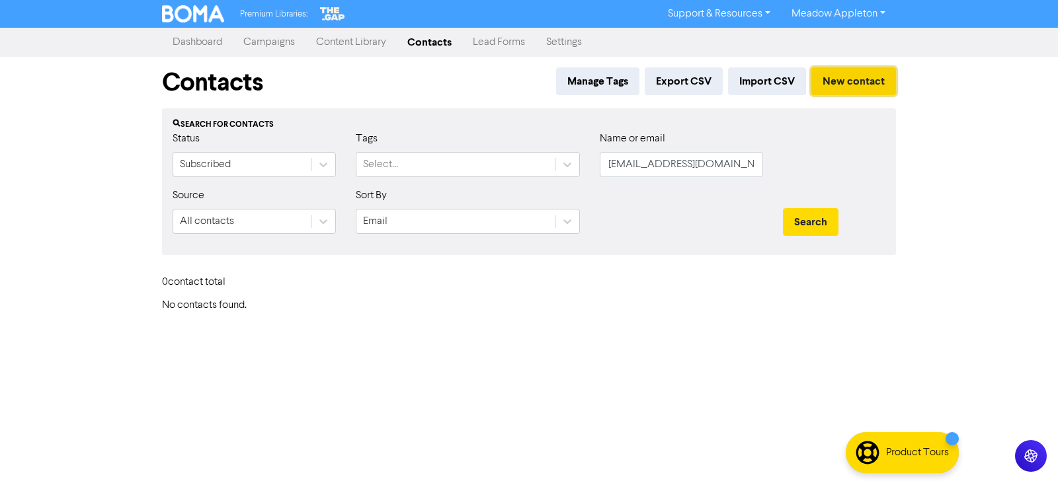
drag, startPoint x: 850, startPoint y: 75, endPoint x: 850, endPoint y: 86, distance: 10.6
click at [850, 86] on button "New contact" at bounding box center [853, 81] width 85 height 28
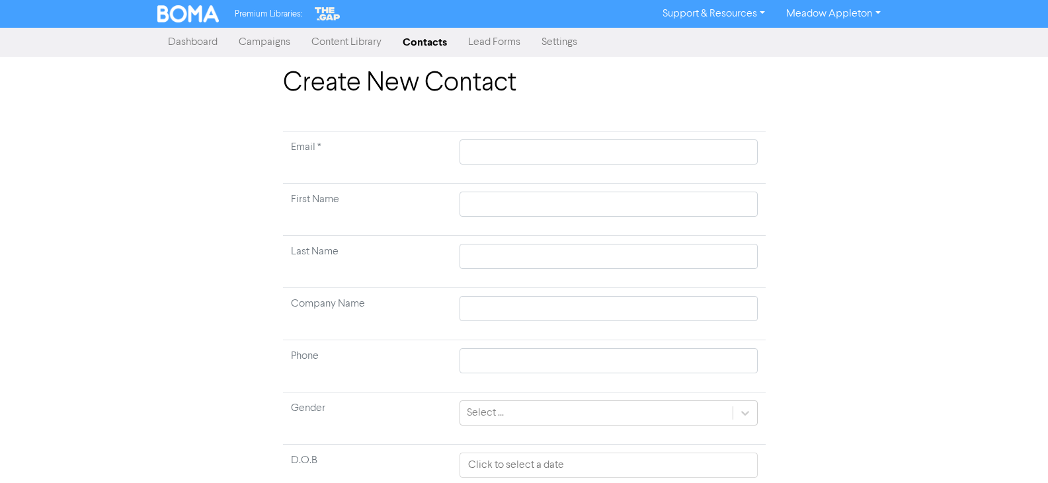
click at [458, 147] on td at bounding box center [607, 158] width 313 height 52
drag, startPoint x: 522, startPoint y: 141, endPoint x: 559, endPoint y: 146, distance: 36.7
click at [522, 141] on input "text" at bounding box center [607, 151] width 297 height 25
paste input "[EMAIL_ADDRESS][DOMAIN_NAME]"
type input "[EMAIL_ADDRESS][DOMAIN_NAME]"
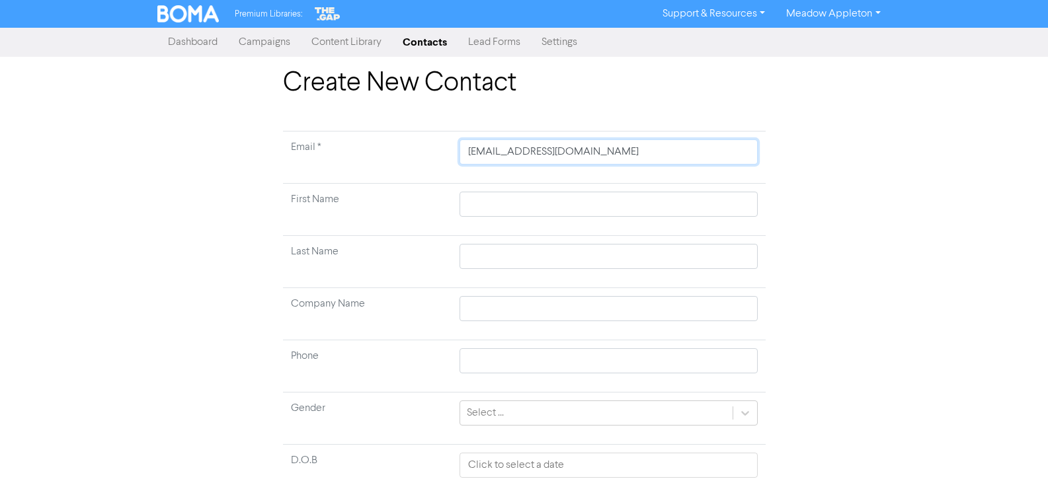
type input "[EMAIL_ADDRESS][DOMAIN_NAME]"
drag, startPoint x: 500, startPoint y: 215, endPoint x: 518, endPoint y: 209, distance: 19.4
click at [500, 215] on input "text" at bounding box center [607, 204] width 297 height 25
paste input "[PERSON_NAME]"
type input "[PERSON_NAME]"
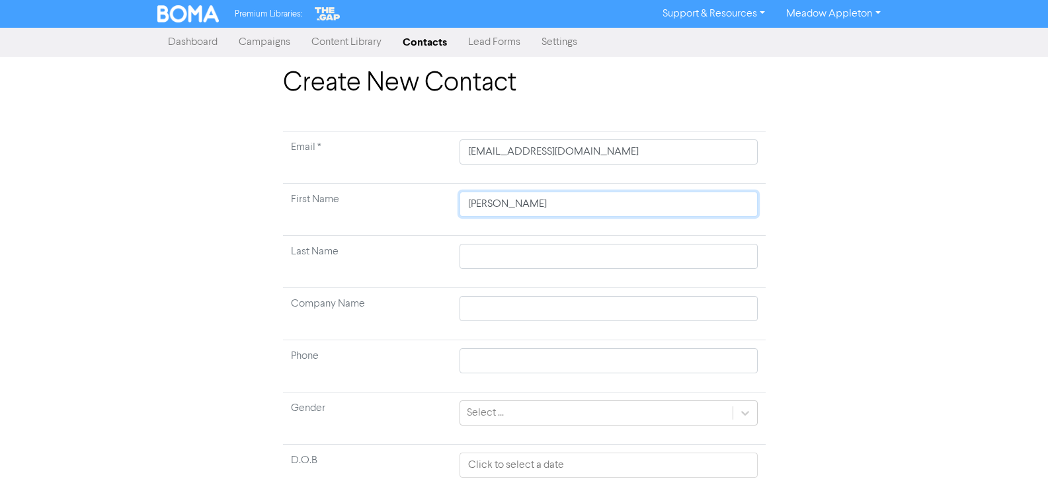
click at [541, 213] on input "[PERSON_NAME]" at bounding box center [607, 204] width 297 height 25
type input "[PERSON_NAME]"
click at [509, 255] on input "text" at bounding box center [607, 256] width 297 height 25
paste input "Prasad"
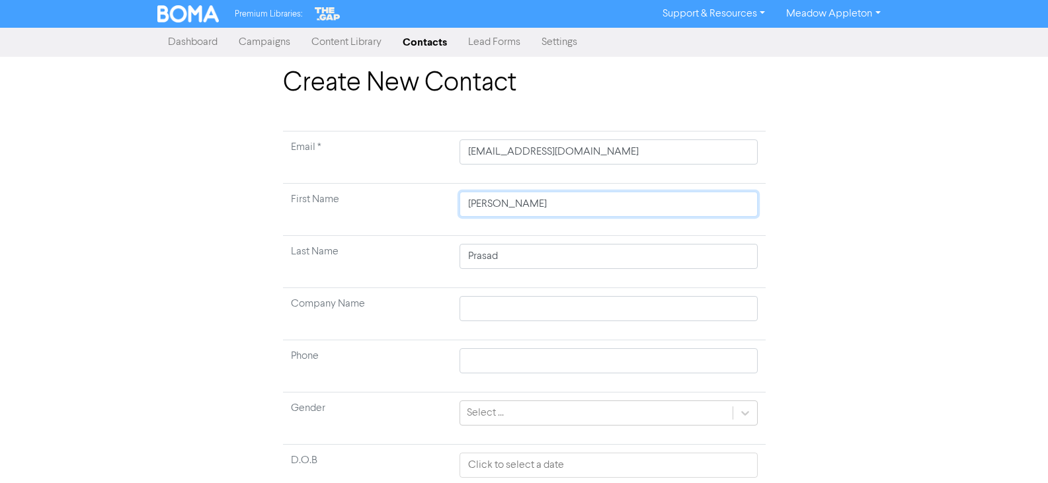
click at [504, 208] on input "[PERSON_NAME]" at bounding box center [607, 204] width 297 height 25
click at [504, 207] on input "[PERSON_NAME]" at bounding box center [607, 204] width 297 height 25
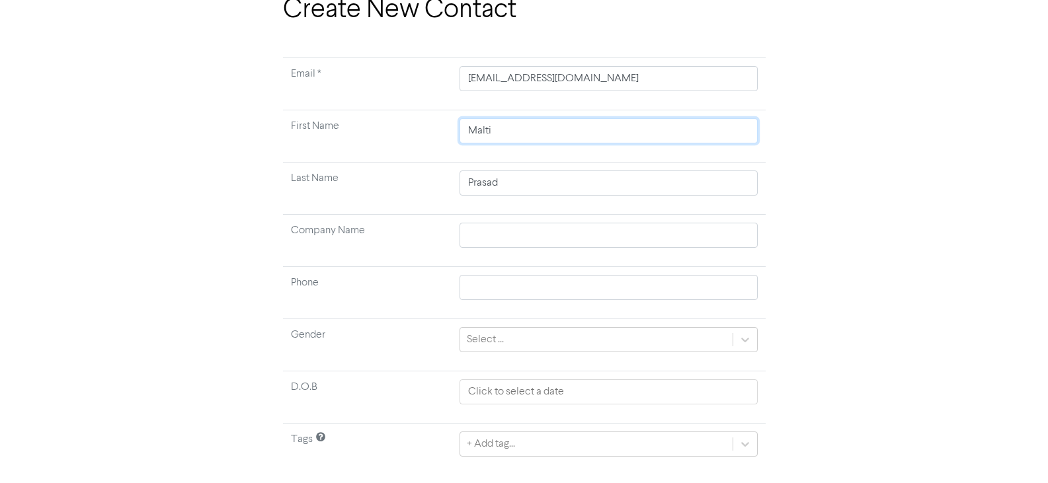
scroll to position [104, 0]
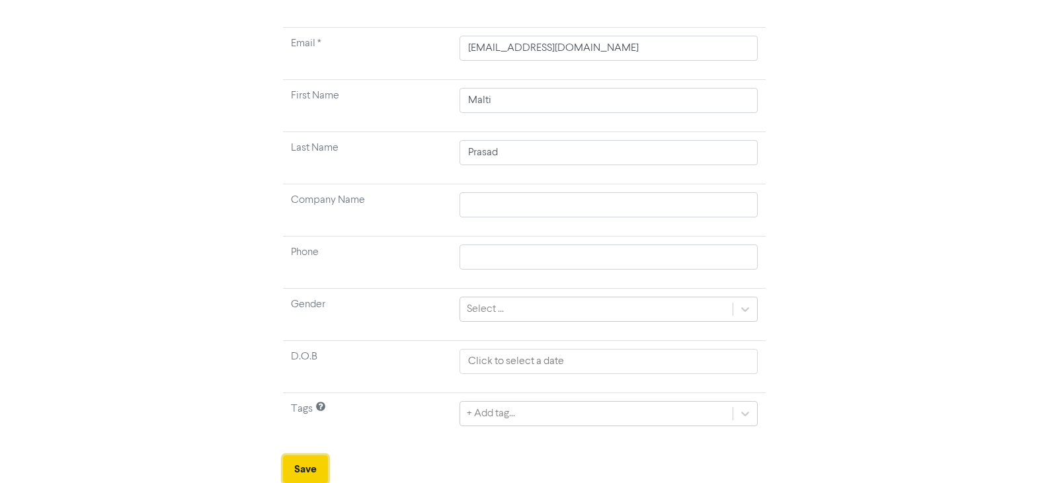
click at [301, 463] on button "Save" at bounding box center [305, 469] width 45 height 28
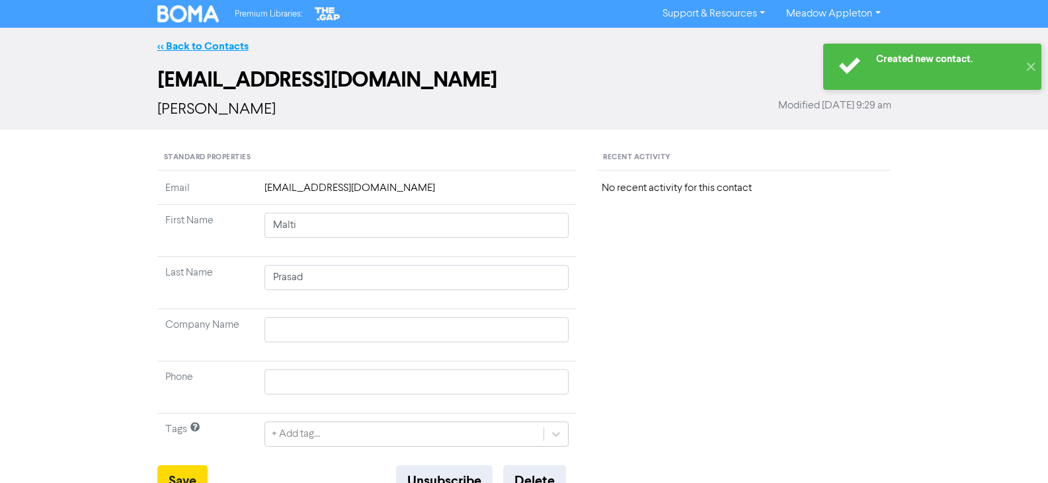
click at [188, 42] on link "<< Back to Contacts" at bounding box center [202, 46] width 91 height 13
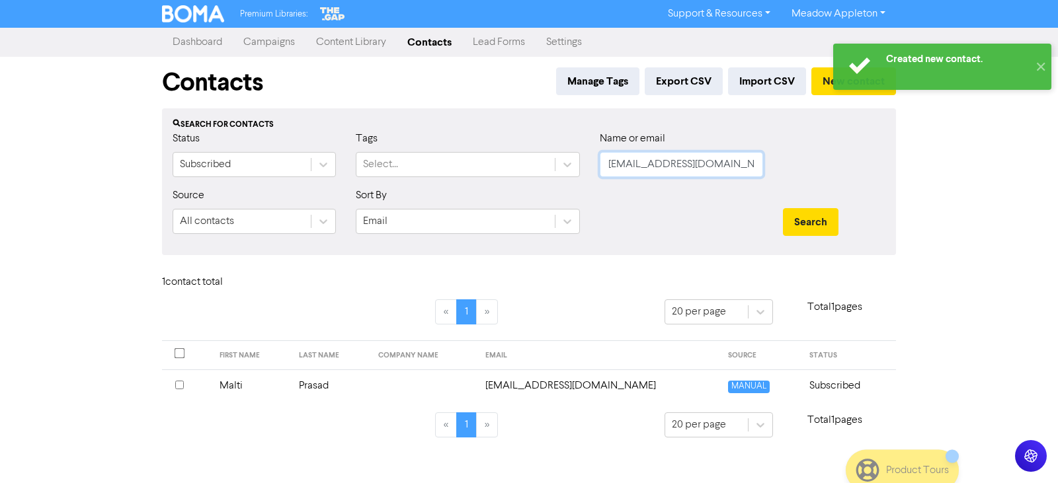
click at [730, 164] on input "[EMAIL_ADDRESS][DOMAIN_NAME]" at bounding box center [681, 164] width 163 height 25
paste input "jv.rogo"
click at [842, 216] on div "Search" at bounding box center [834, 222] width 102 height 28
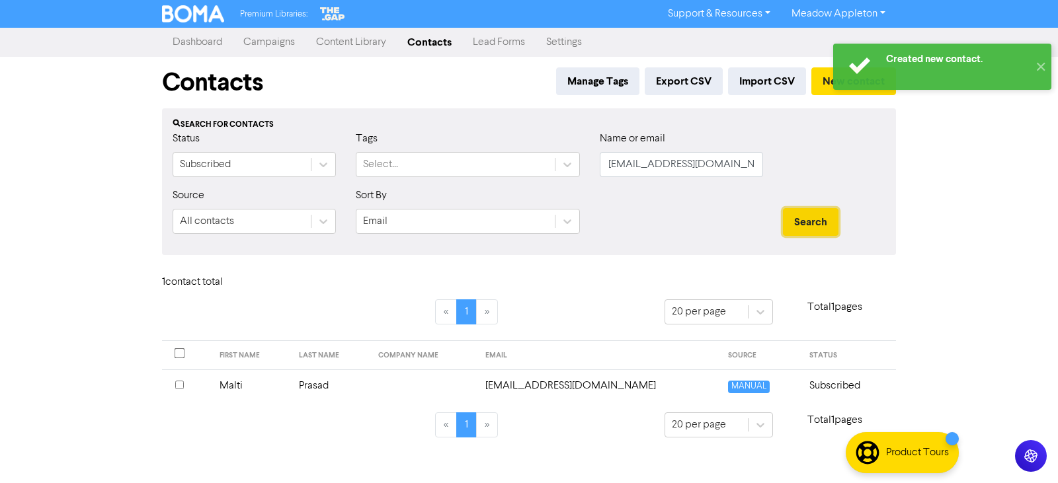
click at [833, 217] on button "Search" at bounding box center [811, 222] width 56 height 28
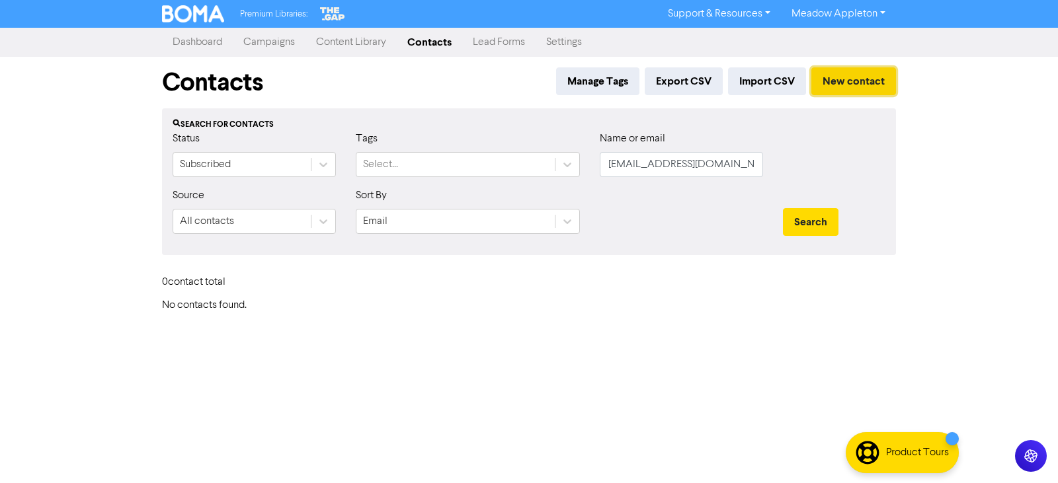
click at [819, 81] on button "New contact" at bounding box center [853, 81] width 85 height 28
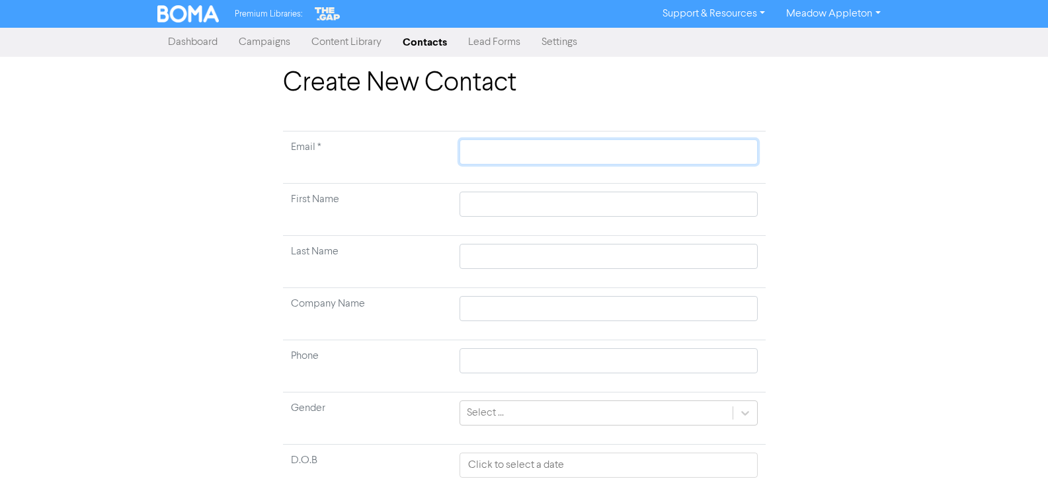
click at [490, 142] on input "text" at bounding box center [607, 151] width 297 height 25
paste input "[EMAIL_ADDRESS][DOMAIN_NAME]"
drag, startPoint x: 488, startPoint y: 211, endPoint x: 528, endPoint y: 205, distance: 40.8
click at [488, 211] on input "text" at bounding box center [607, 204] width 297 height 25
paste input "[PERSON_NAME]"
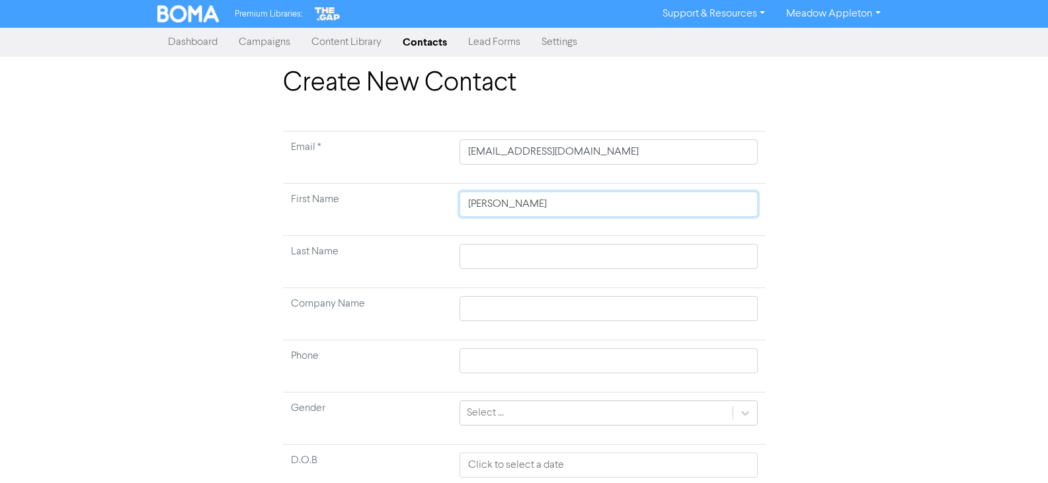
click at [534, 205] on input "[PERSON_NAME]" at bounding box center [607, 204] width 297 height 25
drag, startPoint x: 534, startPoint y: 205, endPoint x: 548, endPoint y: 249, distance: 45.8
click at [534, 206] on input "[PERSON_NAME]" at bounding box center [607, 204] width 297 height 25
click at [514, 258] on input "text" at bounding box center [607, 256] width 297 height 25
paste input "Rogo"
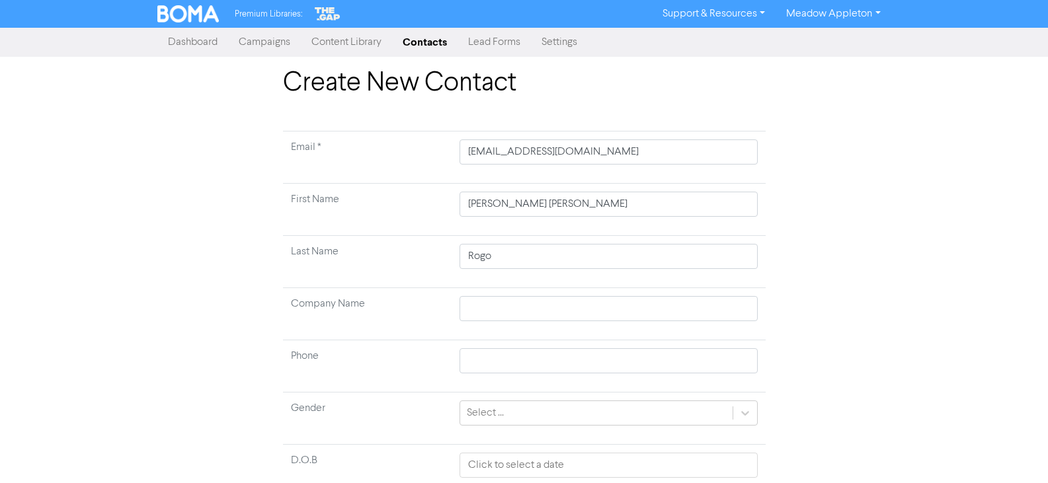
click at [520, 191] on td "[PERSON_NAME] [PERSON_NAME]" at bounding box center [607, 210] width 313 height 52
click at [508, 217] on td "[PERSON_NAME] [PERSON_NAME]" at bounding box center [607, 210] width 313 height 52
click at [508, 208] on input "[PERSON_NAME] [PERSON_NAME]" at bounding box center [607, 204] width 297 height 25
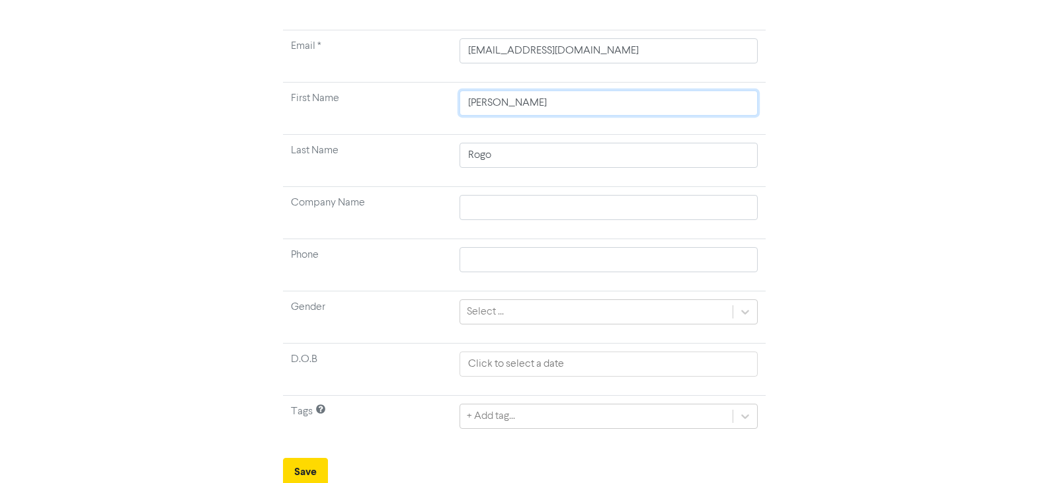
scroll to position [104, 0]
click at [309, 469] on button "Save" at bounding box center [305, 469] width 45 height 28
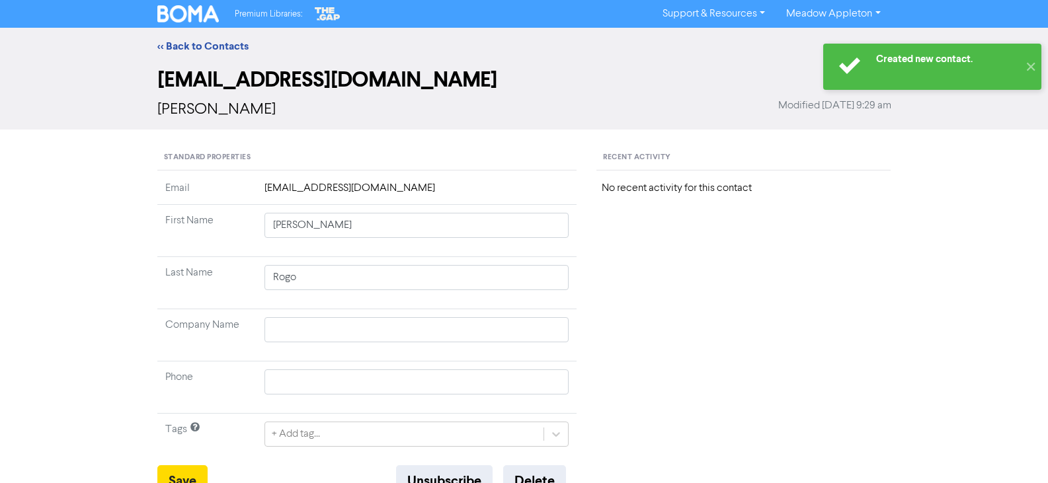
click at [206, 37] on div "<< Back to Contacts" at bounding box center [524, 46] width 1048 height 37
click at [223, 48] on link "<< Back to Contacts" at bounding box center [202, 46] width 91 height 13
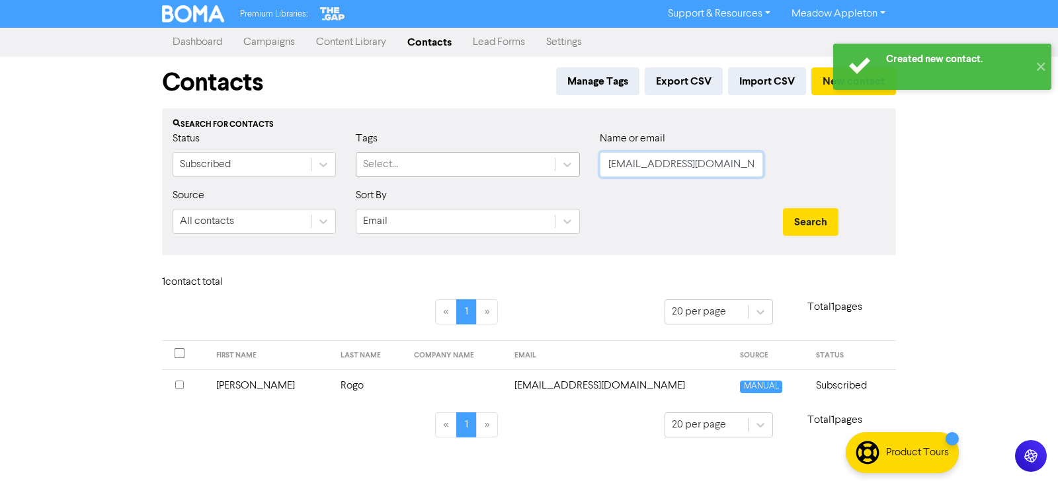
drag, startPoint x: 728, startPoint y: 162, endPoint x: 525, endPoint y: 162, distance: 203.6
click at [525, 162] on div "Status Subscribed Tags Select... Name or email [EMAIL_ADDRESS][DOMAIN_NAME]" at bounding box center [529, 159] width 732 height 57
paste input "[EMAIL_ADDRESS]"
click at [827, 219] on button "Search" at bounding box center [811, 222] width 56 height 28
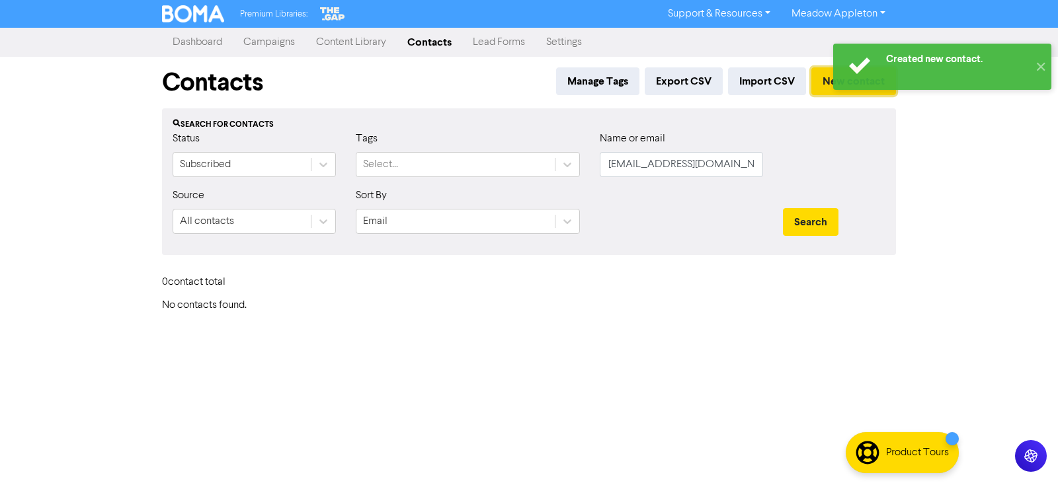
click at [817, 82] on button "New contact" at bounding box center [853, 81] width 85 height 28
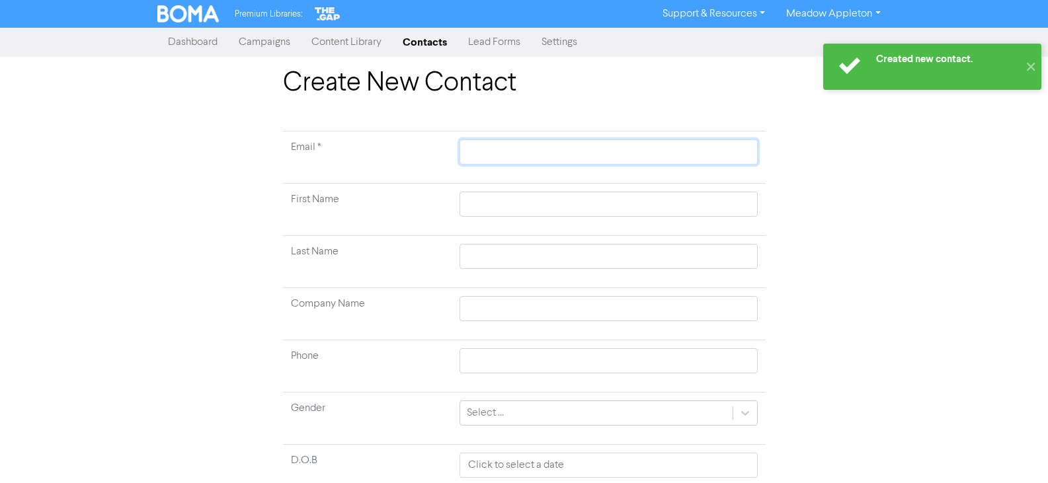
click at [532, 141] on input "text" at bounding box center [607, 151] width 297 height 25
paste input "[EMAIL_ADDRESS][DOMAIN_NAME]"
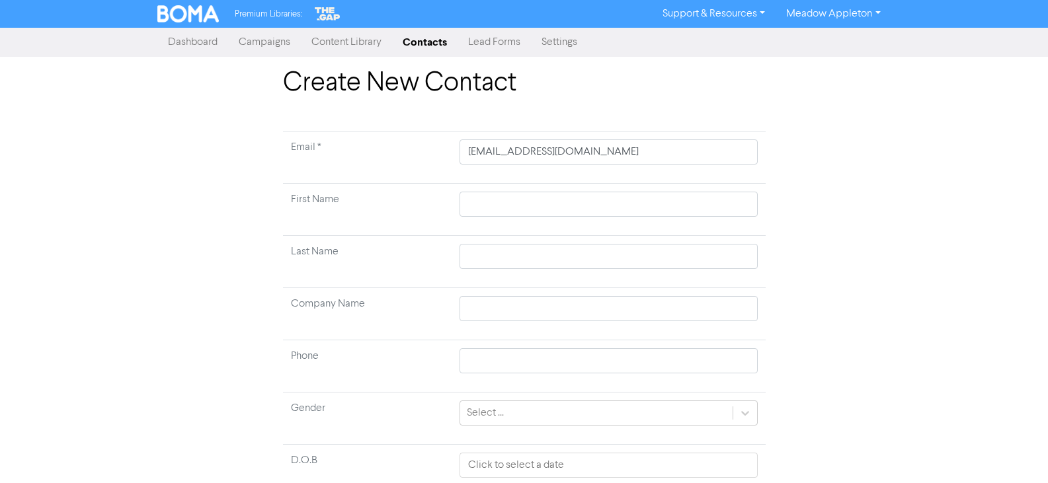
click at [457, 210] on td at bounding box center [607, 210] width 313 height 52
click at [500, 204] on input "text" at bounding box center [607, 204] width 297 height 25
paste input "Tafzel Ali"
click at [501, 200] on input "Tafzel Ali" at bounding box center [607, 204] width 297 height 25
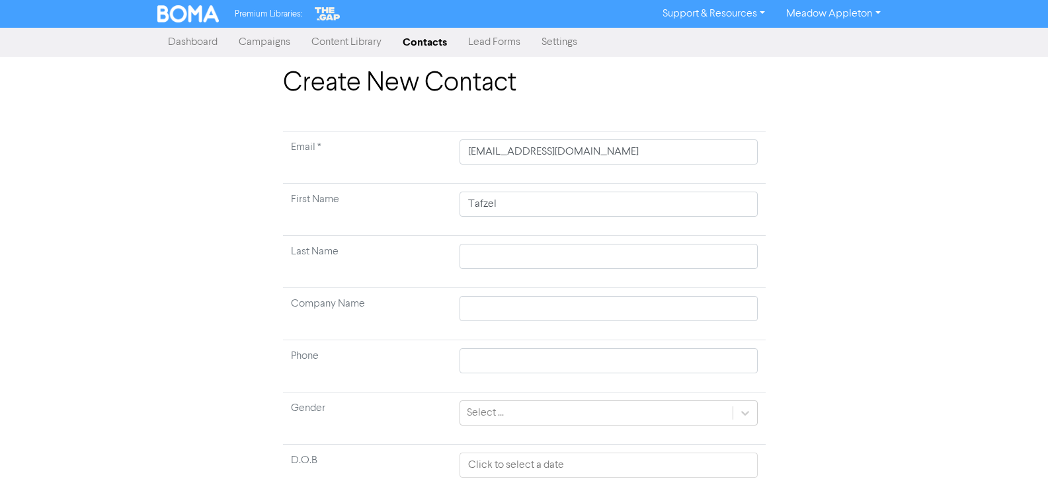
click at [506, 245] on td at bounding box center [607, 262] width 313 height 52
click at [505, 249] on input "text" at bounding box center [607, 256] width 297 height 25
paste input "[PERSON_NAME]"
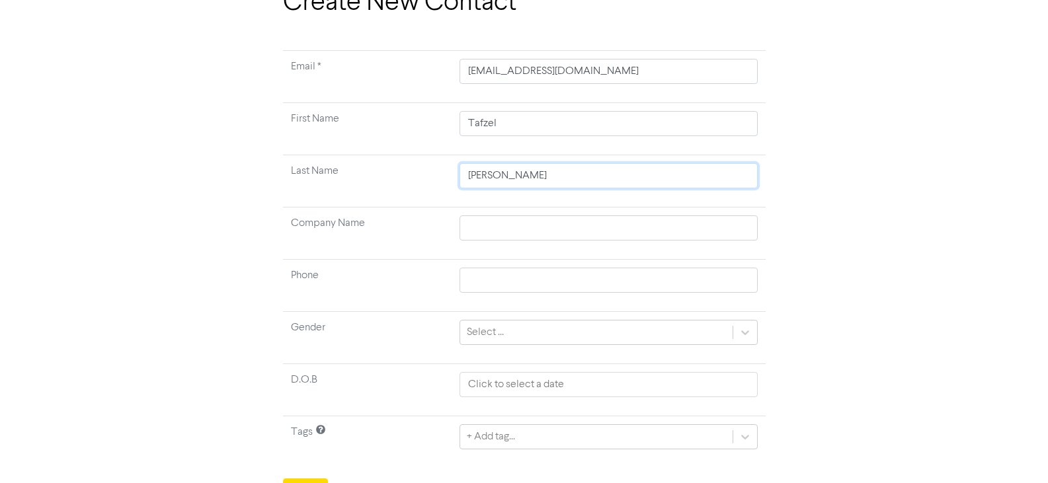
scroll to position [104, 0]
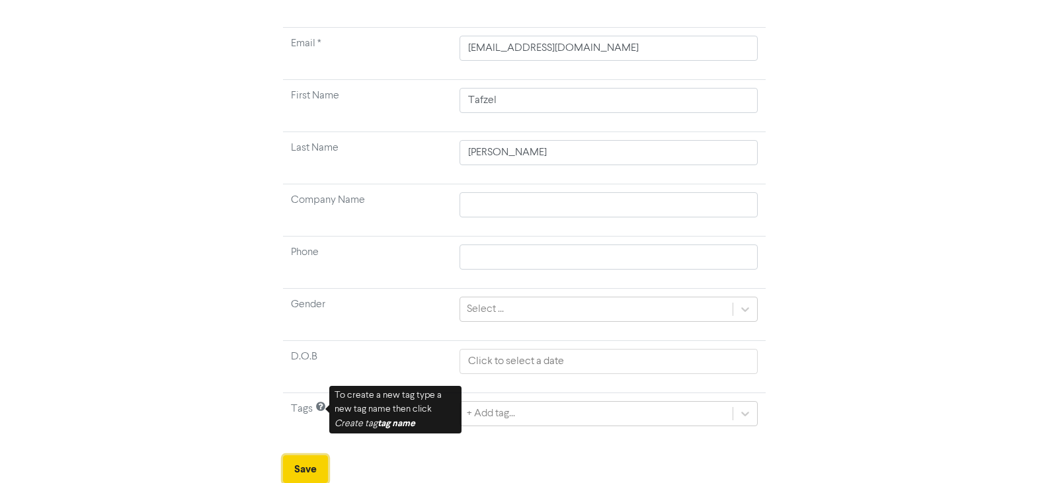
click at [304, 477] on button "Save" at bounding box center [305, 469] width 45 height 28
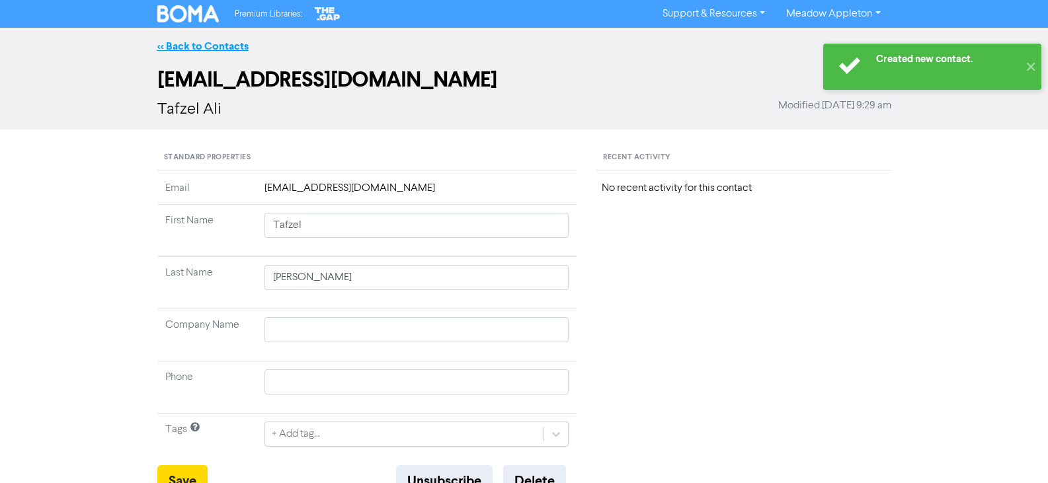
click at [220, 44] on link "<< Back to Contacts" at bounding box center [202, 46] width 91 height 13
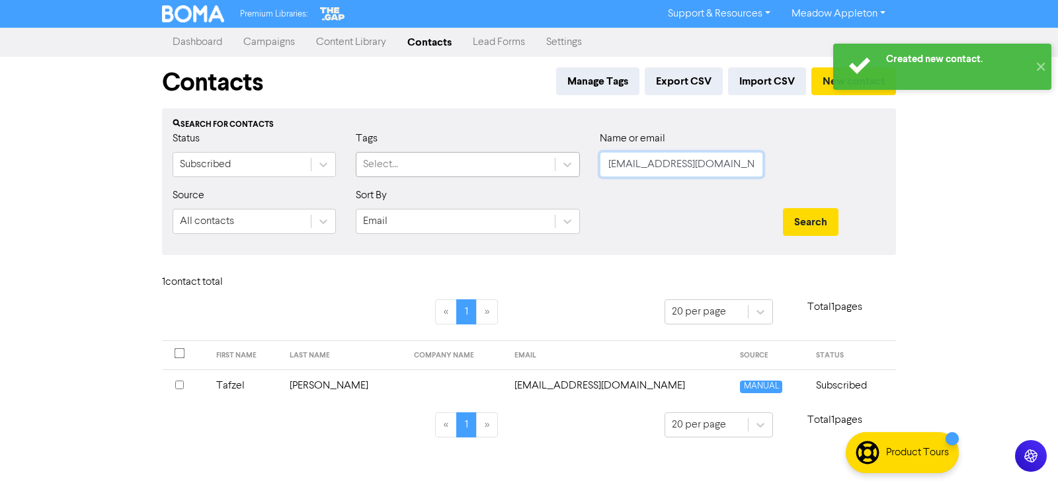
drag, startPoint x: 750, startPoint y: 168, endPoint x: 455, endPoint y: 171, distance: 294.8
click at [455, 171] on div "Status Subscribed Tags Select... Name or email [EMAIL_ADDRESS][DOMAIN_NAME]" at bounding box center [529, 159] width 732 height 57
paste input "[EMAIL_ADDRESS]"
click at [791, 224] on button "Search" at bounding box center [811, 222] width 56 height 28
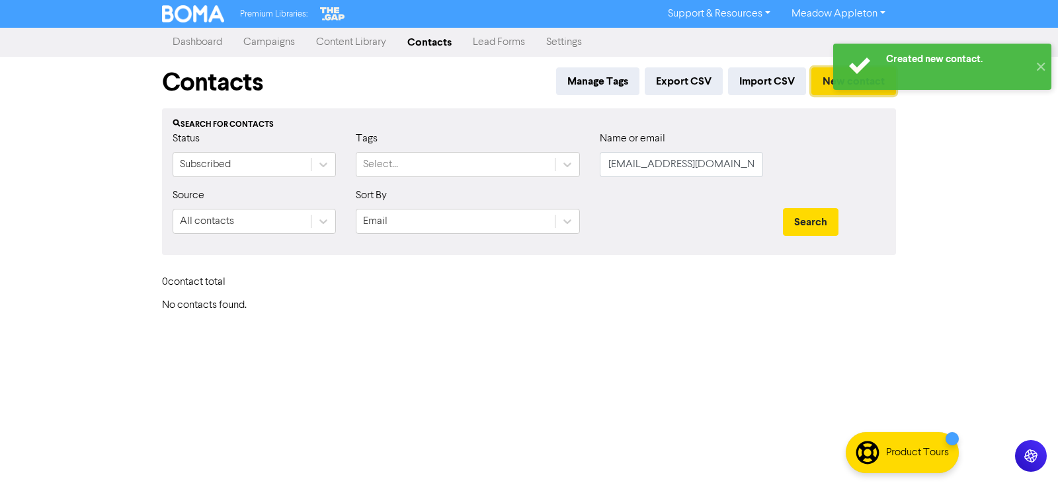
click at [824, 82] on button "New contact" at bounding box center [853, 81] width 85 height 28
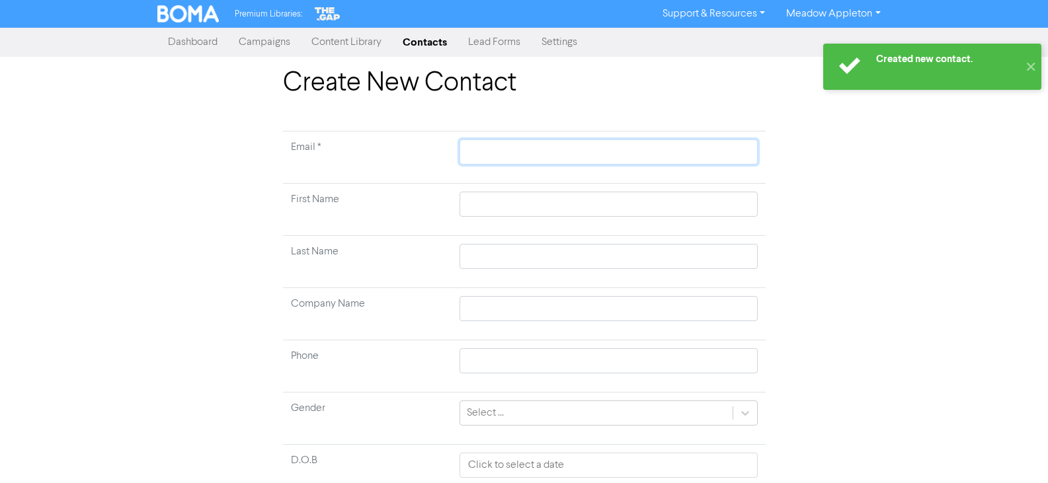
click at [584, 161] on input "text" at bounding box center [607, 151] width 297 height 25
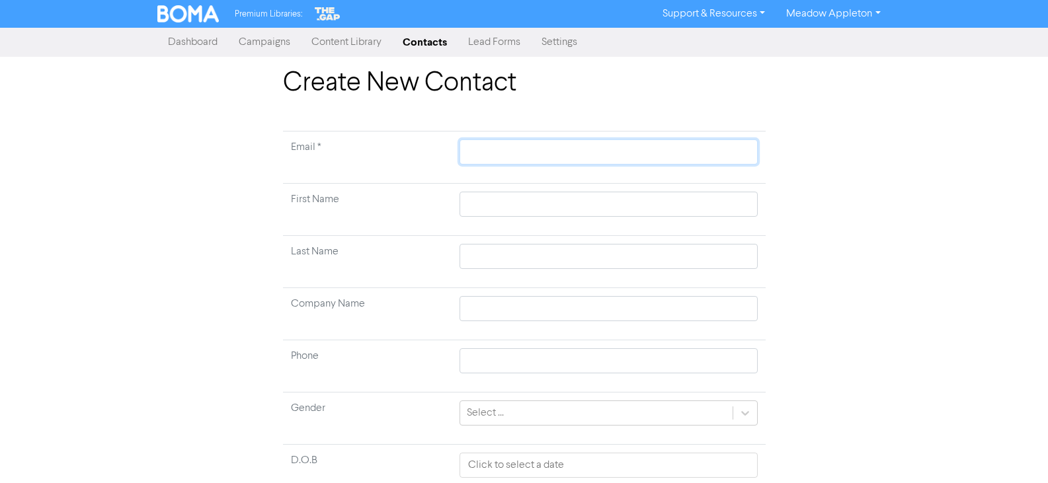
paste input "[EMAIL_ADDRESS][DOMAIN_NAME]"
click at [520, 194] on input "text" at bounding box center [607, 204] width 297 height 25
paste input "[PERSON_NAME] Fleur [PERSON_NAME]"
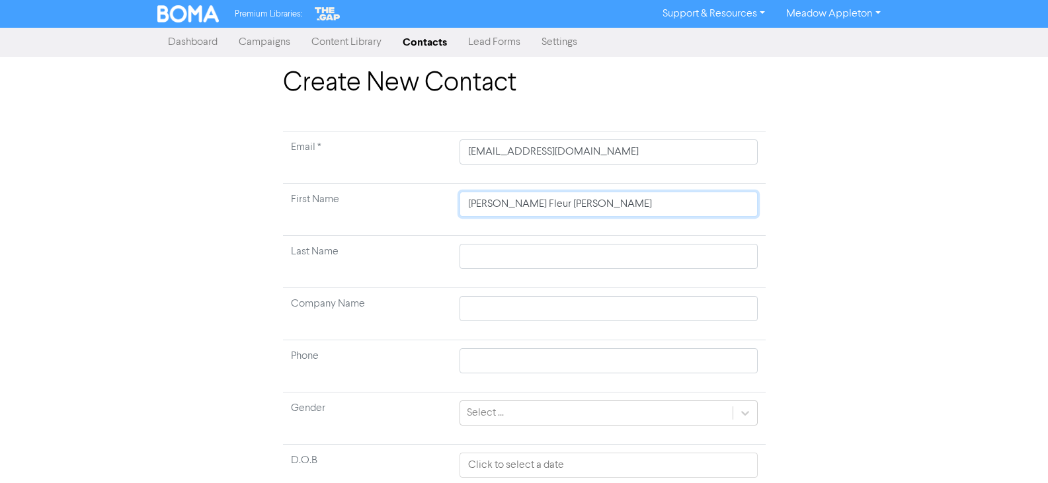
click at [541, 208] on input "[PERSON_NAME] Fleur [PERSON_NAME]" at bounding box center [607, 204] width 297 height 25
click at [520, 268] on input "text" at bounding box center [607, 256] width 297 height 25
paste input "[PERSON_NAME]"
click at [523, 203] on input "[PERSON_NAME]" at bounding box center [607, 204] width 297 height 25
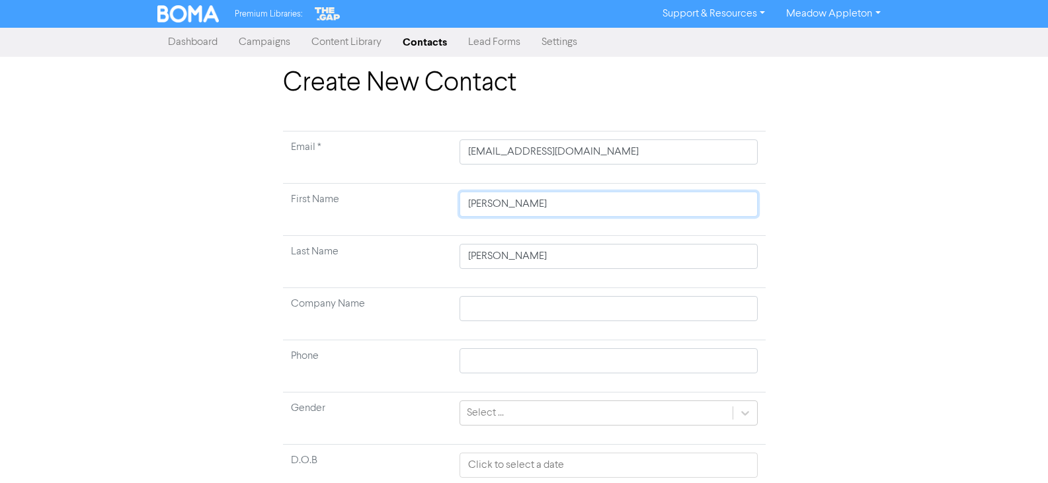
click at [520, 201] on input "[PERSON_NAME]" at bounding box center [607, 204] width 297 height 25
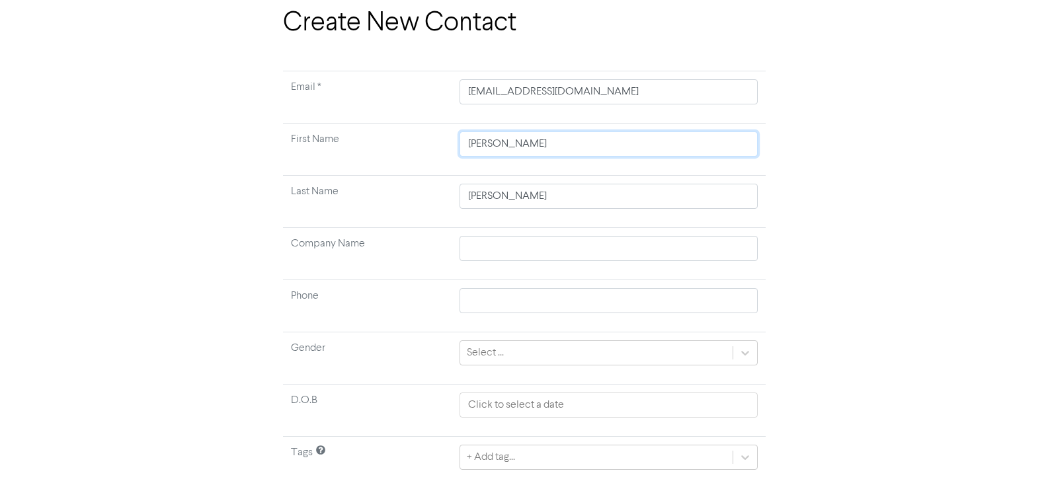
scroll to position [104, 0]
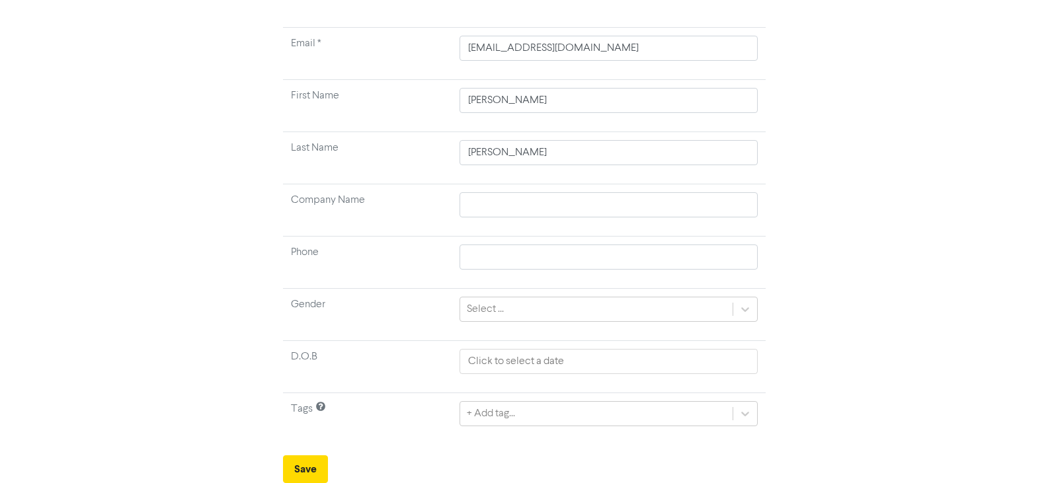
click at [305, 451] on form "Email * [EMAIL_ADDRESS][DOMAIN_NAME] First Name [PERSON_NAME] Last Name [PERSON…" at bounding box center [524, 255] width 483 height 456
click at [311, 469] on button "Save" at bounding box center [305, 469] width 45 height 28
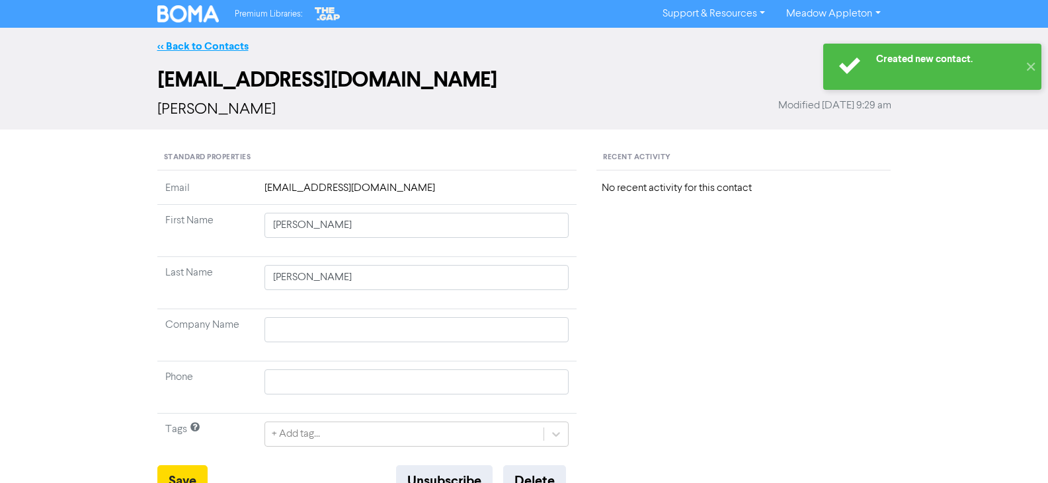
click at [214, 40] on link "<< Back to Contacts" at bounding box center [202, 46] width 91 height 13
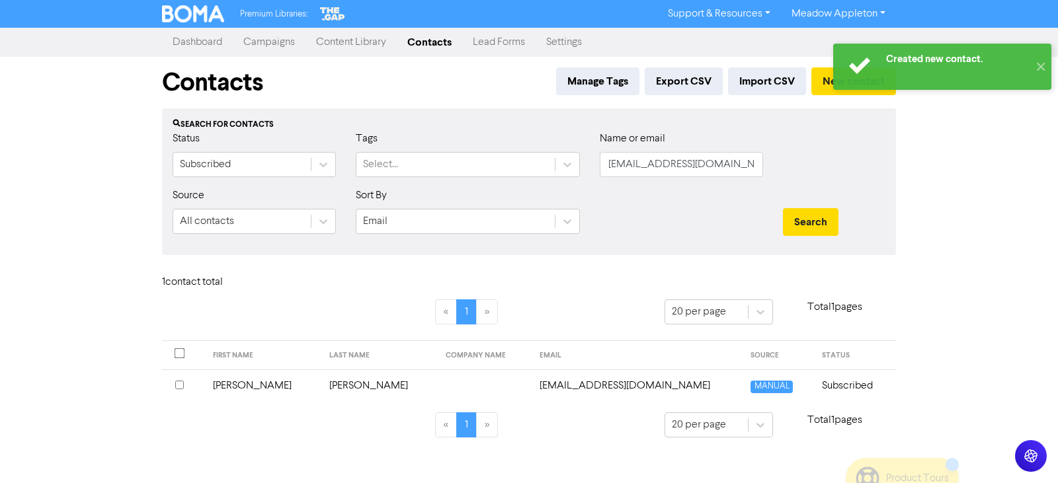
drag, startPoint x: 765, startPoint y: 169, endPoint x: 639, endPoint y: 162, distance: 126.4
click at [609, 169] on div "Name or email [EMAIL_ADDRESS][DOMAIN_NAME]" at bounding box center [681, 159] width 183 height 57
click at [750, 155] on input "[EMAIL_ADDRESS][DOMAIN_NAME]" at bounding box center [681, 164] width 163 height 25
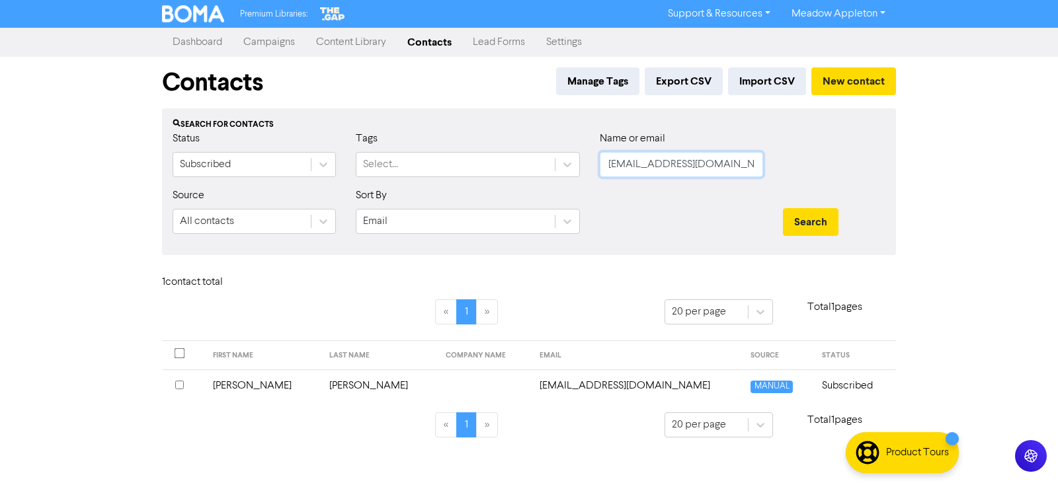
paste input "[EMAIL_ADDRESS][DOMAIN_NAME]"
click at [803, 219] on button "Search" at bounding box center [811, 222] width 56 height 28
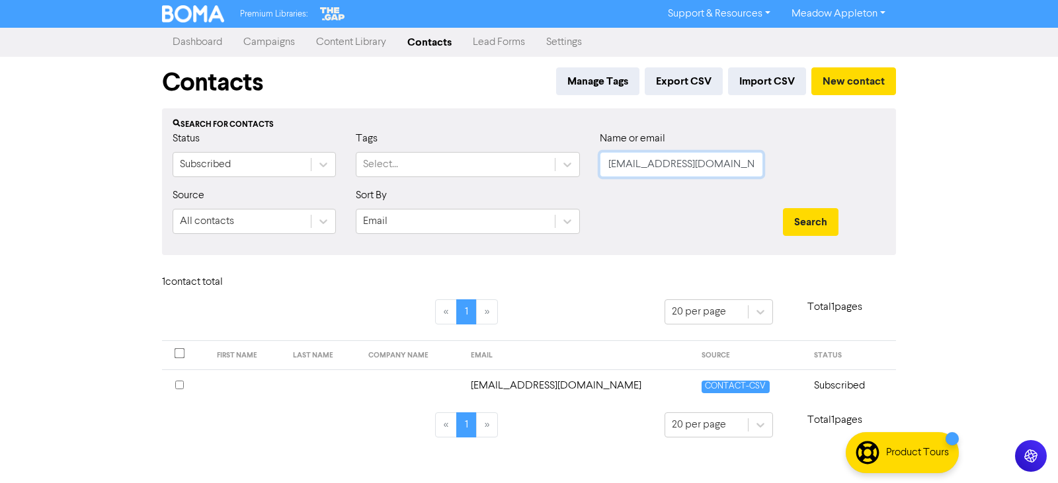
drag, startPoint x: 749, startPoint y: 155, endPoint x: 483, endPoint y: 179, distance: 267.5
click at [479, 177] on div "Status Subscribed Tags Select... Name or email [PERSON_NAME][EMAIL_ADDRESS][DOM…" at bounding box center [529, 159] width 732 height 57
paste input "monishp@safeway"
click at [823, 216] on button "Search" at bounding box center [811, 222] width 56 height 28
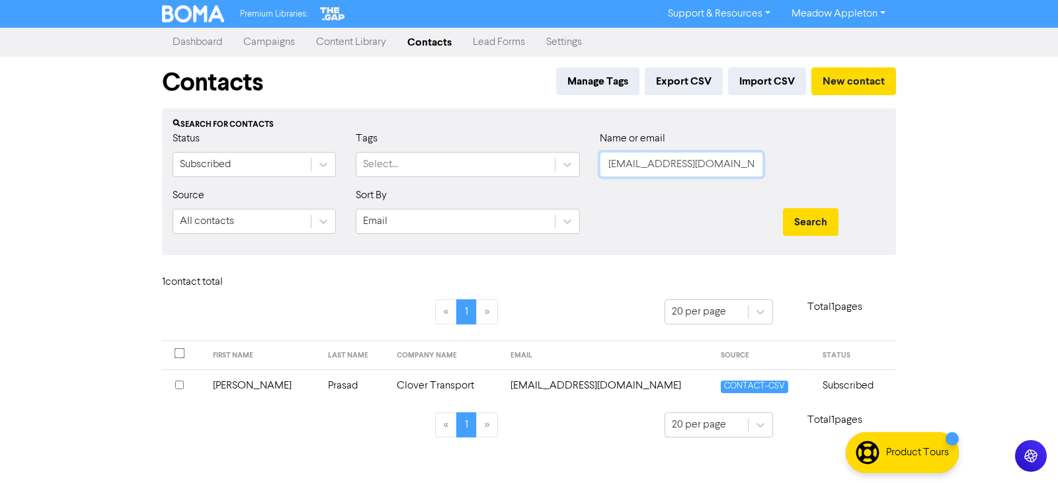
drag, startPoint x: 752, startPoint y: 167, endPoint x: 429, endPoint y: 189, distance: 324.0
click at [426, 189] on form "Status Subscribed Tags Select... Name or email [EMAIL_ADDRESS][DOMAIN_NAME] Sou…" at bounding box center [529, 188] width 713 height 114
paste input "[EMAIL_ADDRESS][DOMAIN_NAME]"
click at [785, 232] on button "Search" at bounding box center [811, 222] width 56 height 28
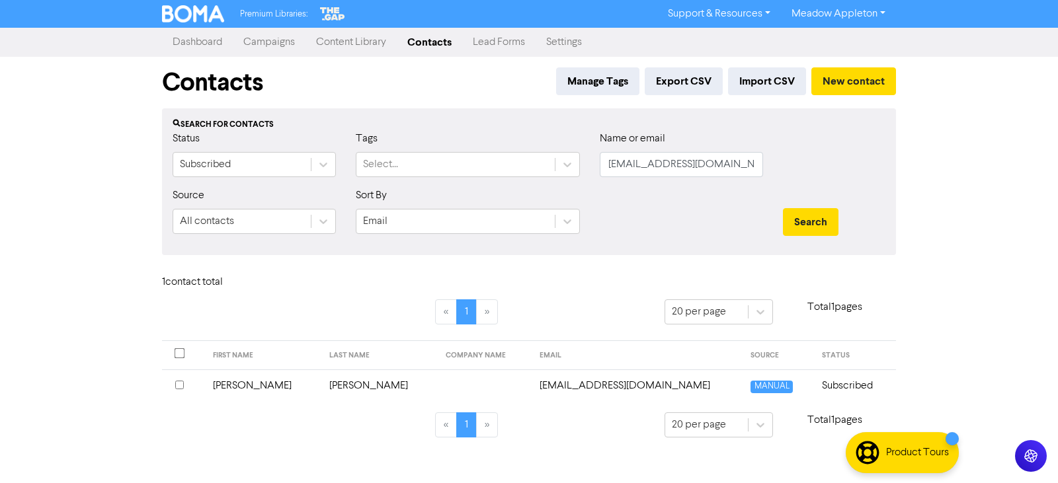
drag, startPoint x: 771, startPoint y: 155, endPoint x: 730, endPoint y: 165, distance: 42.7
click at [730, 165] on div "Name or email [EMAIL_ADDRESS][DOMAIN_NAME]" at bounding box center [681, 159] width 183 height 57
drag, startPoint x: 779, startPoint y: 164, endPoint x: 705, endPoint y: 175, distance: 75.5
click at [705, 175] on div "Status Subscribed Tags Select... Name or email [EMAIL_ADDRESS][DOMAIN_NAME]" at bounding box center [529, 159] width 732 height 57
drag, startPoint x: 756, startPoint y: 167, endPoint x: 339, endPoint y: 169, distance: 416.5
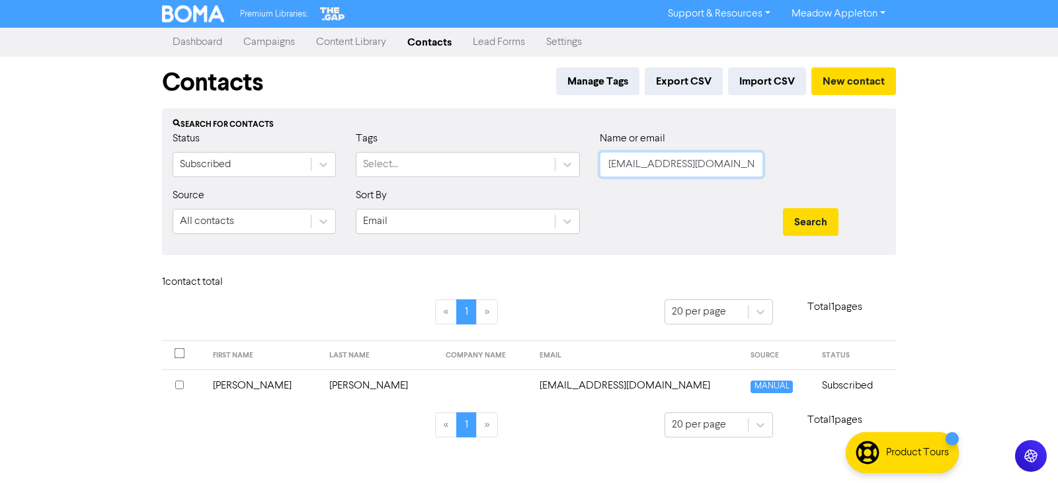
click at [339, 169] on div "Status Subscribed Tags Select... Name or email [EMAIL_ADDRESS][DOMAIN_NAME]" at bounding box center [529, 159] width 732 height 57
paste input "[EMAIL_ADDRESS][DOMAIN_NAME]"
drag, startPoint x: 779, startPoint y: 228, endPoint x: 799, endPoint y: 228, distance: 19.8
click at [779, 228] on div "Search" at bounding box center [834, 216] width 122 height 57
click at [799, 228] on button "Search" at bounding box center [811, 222] width 56 height 28
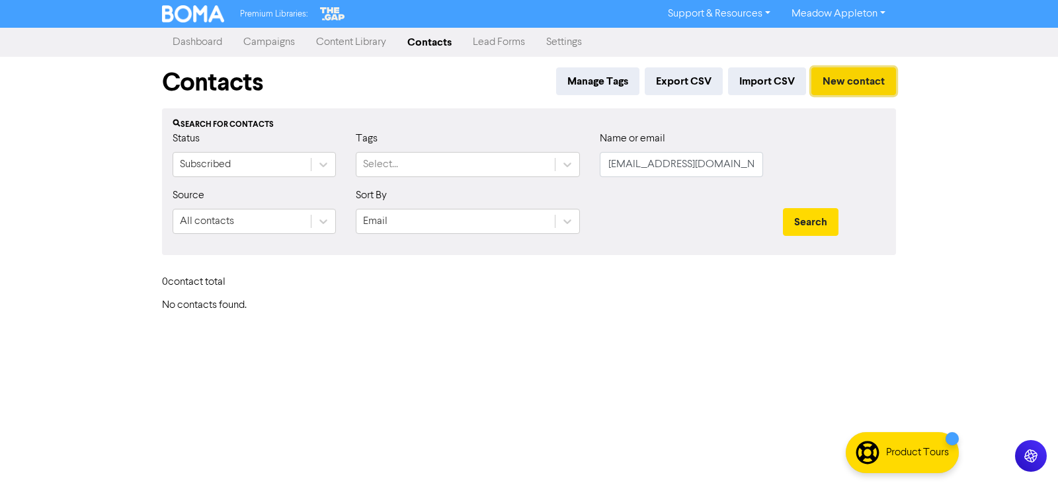
click at [859, 78] on button "New contact" at bounding box center [853, 81] width 85 height 28
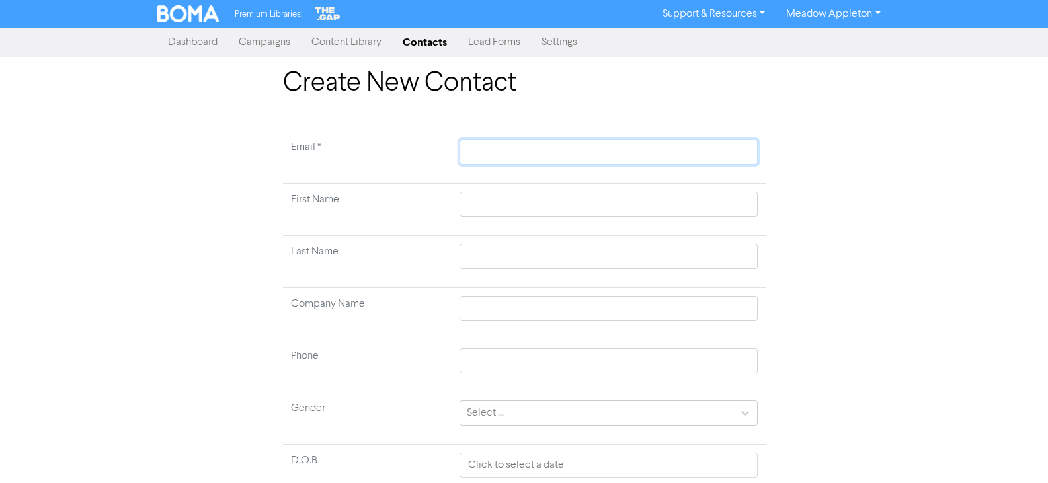
click at [584, 145] on input "text" at bounding box center [607, 151] width 297 height 25
paste input "[EMAIL_ADDRESS][DOMAIN_NAME]"
drag, startPoint x: 614, startPoint y: 210, endPoint x: 608, endPoint y: 212, distance: 6.9
click at [614, 210] on input "text" at bounding box center [607, 204] width 297 height 25
paste input "Fe Peseta"
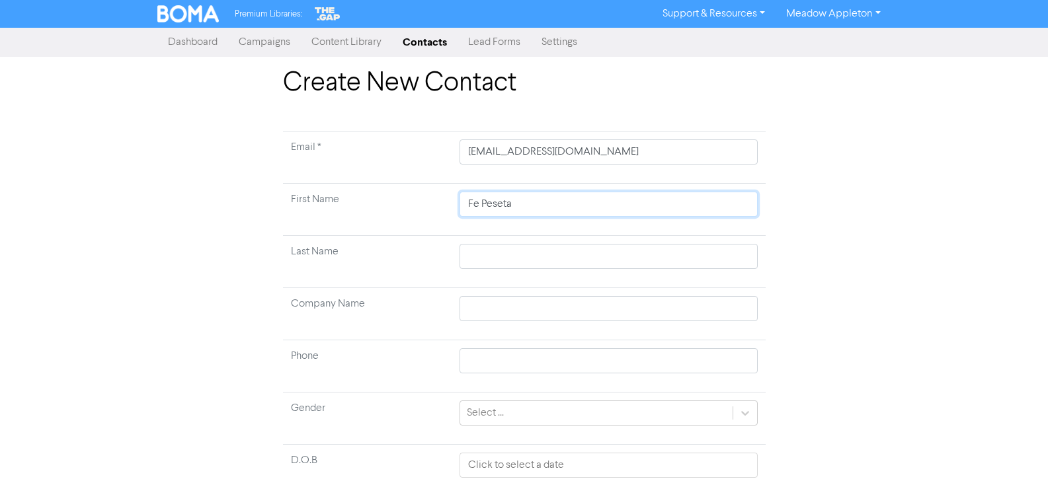
click at [491, 206] on input "Fe Peseta" at bounding box center [607, 204] width 297 height 25
click at [494, 250] on input "text" at bounding box center [607, 256] width 297 height 25
paste input "Peseta"
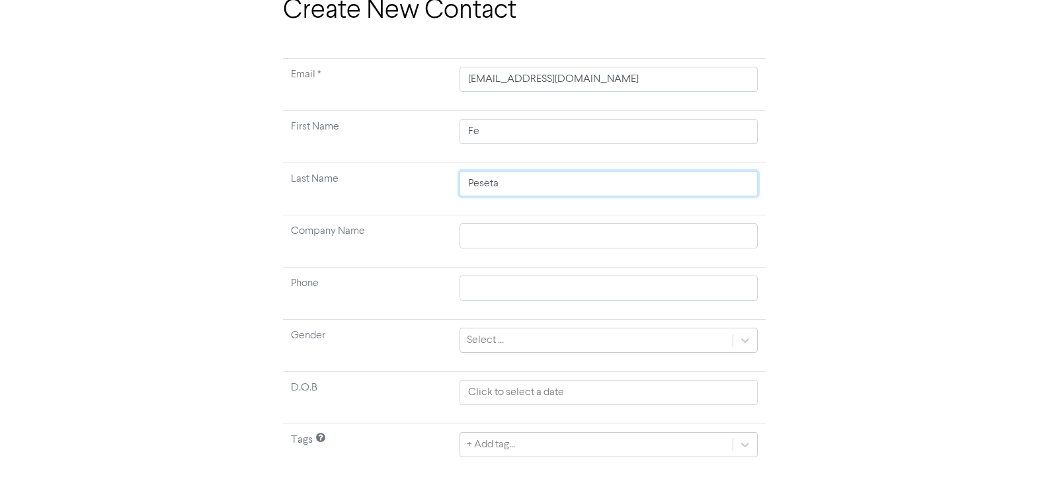
scroll to position [104, 0]
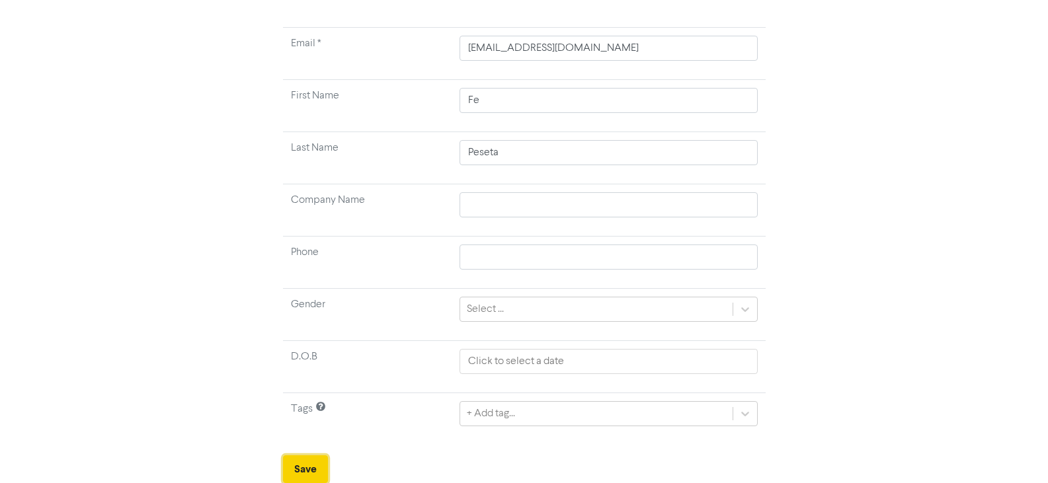
click at [297, 457] on button "Save" at bounding box center [305, 469] width 45 height 28
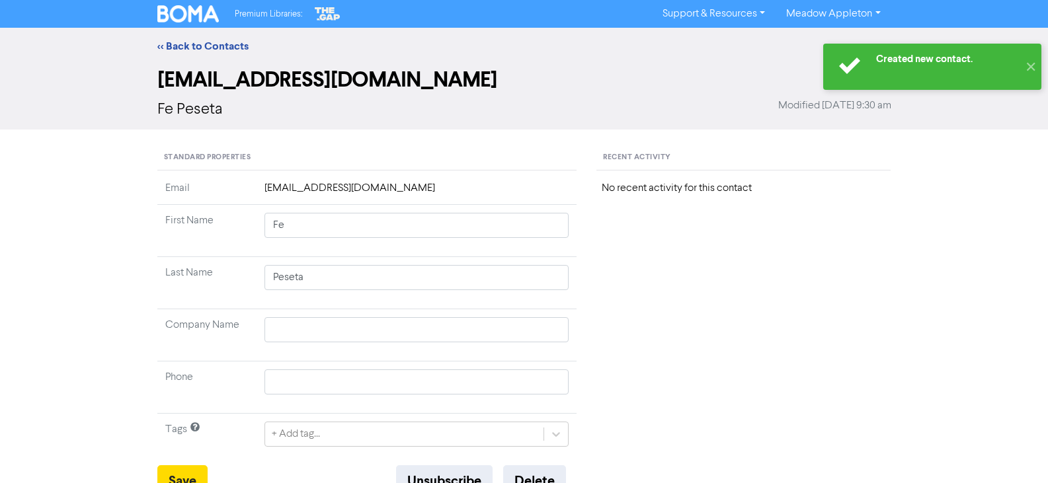
click at [167, 32] on div "<< Back to Contacts" at bounding box center [524, 46] width 1048 height 37
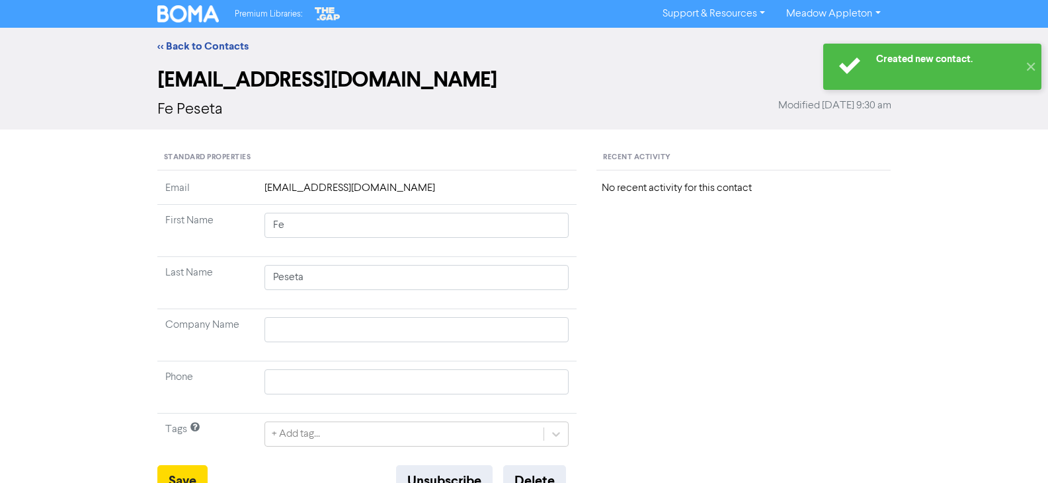
click at [167, 36] on div "<< Back to Contacts" at bounding box center [524, 46] width 1048 height 37
click at [168, 44] on link "<< Back to Contacts" at bounding box center [202, 46] width 91 height 13
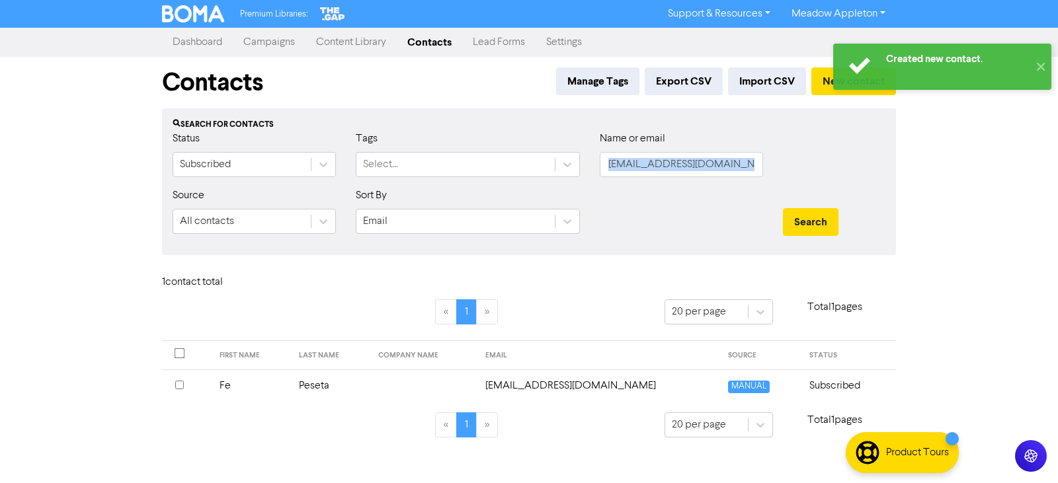
drag, startPoint x: 774, startPoint y: 161, endPoint x: 752, endPoint y: 158, distance: 22.7
click at [762, 158] on div "Status Subscribed Tags Select... Name or email [EMAIL_ADDRESS][DOMAIN_NAME]" at bounding box center [529, 159] width 732 height 57
drag, startPoint x: 752, startPoint y: 158, endPoint x: 426, endPoint y: 157, distance: 325.2
click at [426, 157] on div "Status Subscribed Tags Select... Name or email [EMAIL_ADDRESS][DOMAIN_NAME]" at bounding box center [529, 159] width 732 height 57
paste input "[EMAIL_ADDRESS][DOMAIN_NAME]"
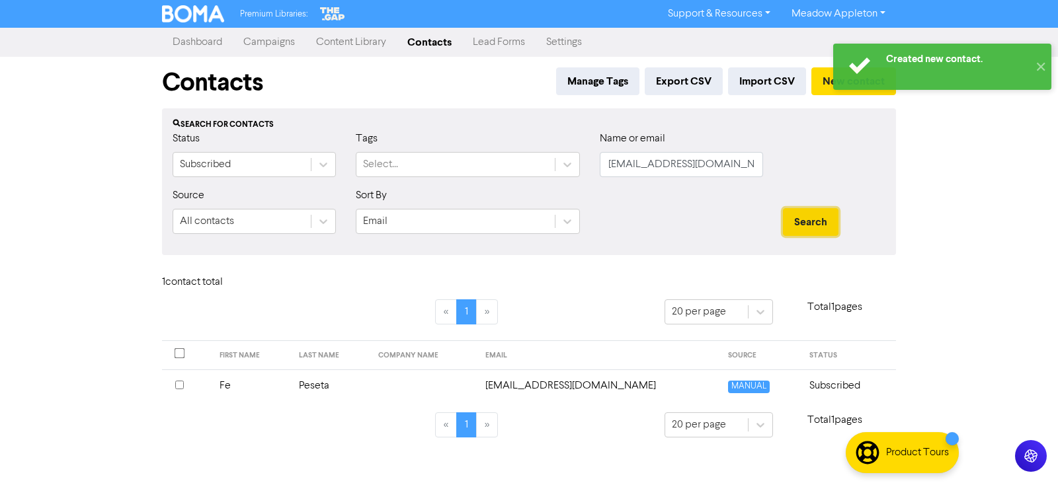
click at [836, 234] on button "Search" at bounding box center [811, 222] width 56 height 28
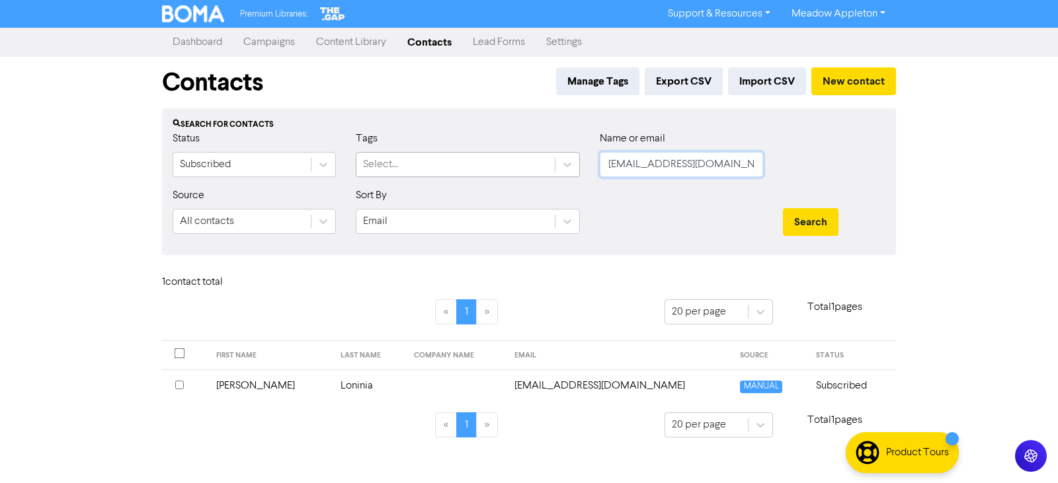
drag, startPoint x: 731, startPoint y: 159, endPoint x: 517, endPoint y: 169, distance: 214.4
click at [517, 169] on div "Status Subscribed Tags Select... Name or email [EMAIL_ADDRESS][DOMAIN_NAME]" at bounding box center [529, 159] width 732 height 57
paste input "patelfenil74"
click at [793, 229] on button "Search" at bounding box center [811, 222] width 56 height 28
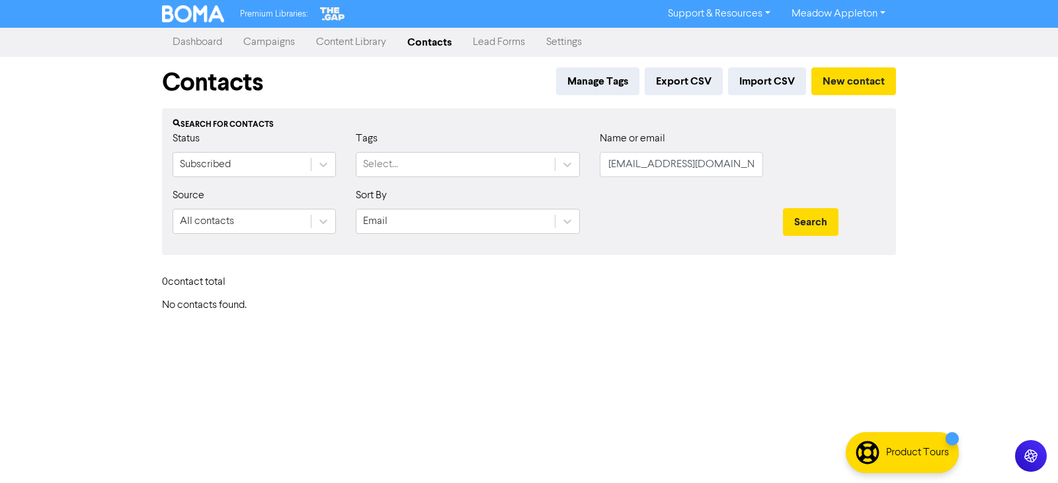
click at [824, 96] on div "Manage Tags Export CSV Import CSV New contact" at bounding box center [723, 85] width 345 height 36
click at [841, 86] on button "New contact" at bounding box center [853, 81] width 85 height 28
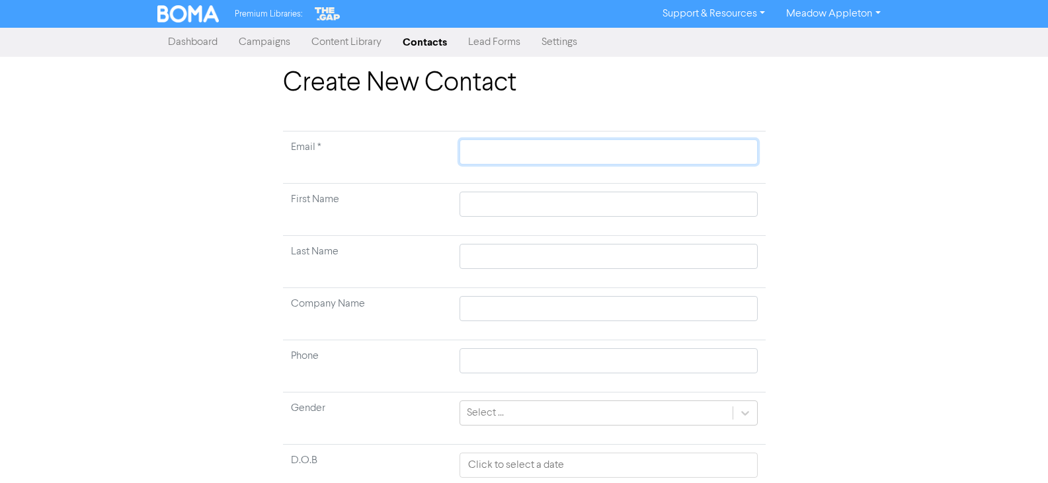
click at [661, 152] on input "text" at bounding box center [607, 151] width 297 height 25
paste input "[EMAIL_ADDRESS][DOMAIN_NAME]"
click at [565, 205] on input "text" at bounding box center [607, 204] width 297 height 25
paste input "[PERSON_NAME]"
click at [517, 204] on input "[PERSON_NAME]" at bounding box center [607, 204] width 297 height 25
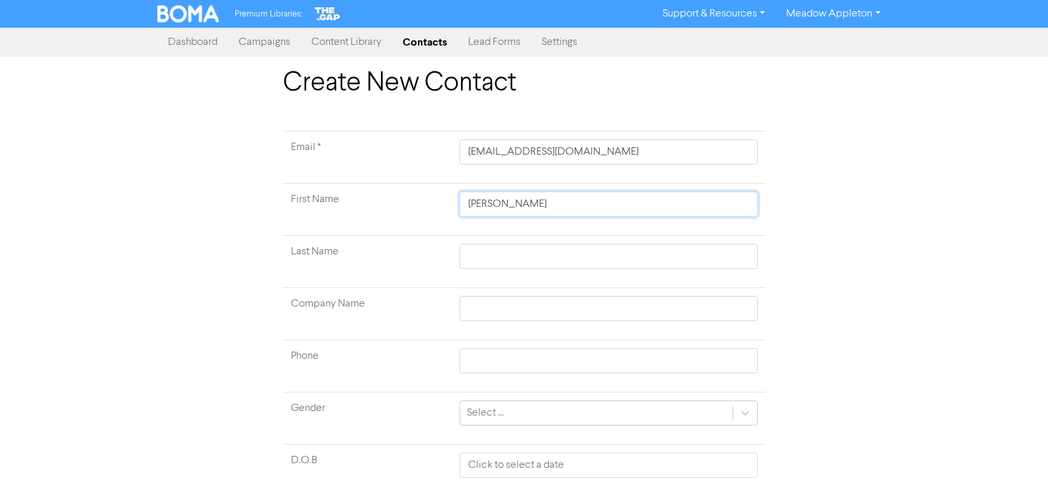
click at [498, 202] on input "[PERSON_NAME]" at bounding box center [607, 204] width 297 height 25
drag, startPoint x: 504, startPoint y: 257, endPoint x: 567, endPoint y: 245, distance: 64.6
click at [504, 257] on input "text" at bounding box center [607, 256] width 297 height 25
paste input "[PERSON_NAME]"
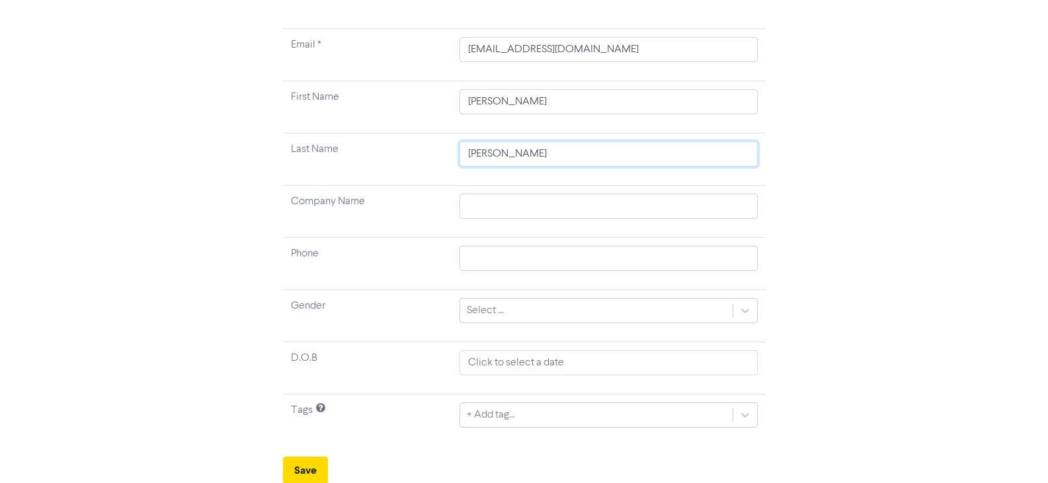
scroll to position [104, 0]
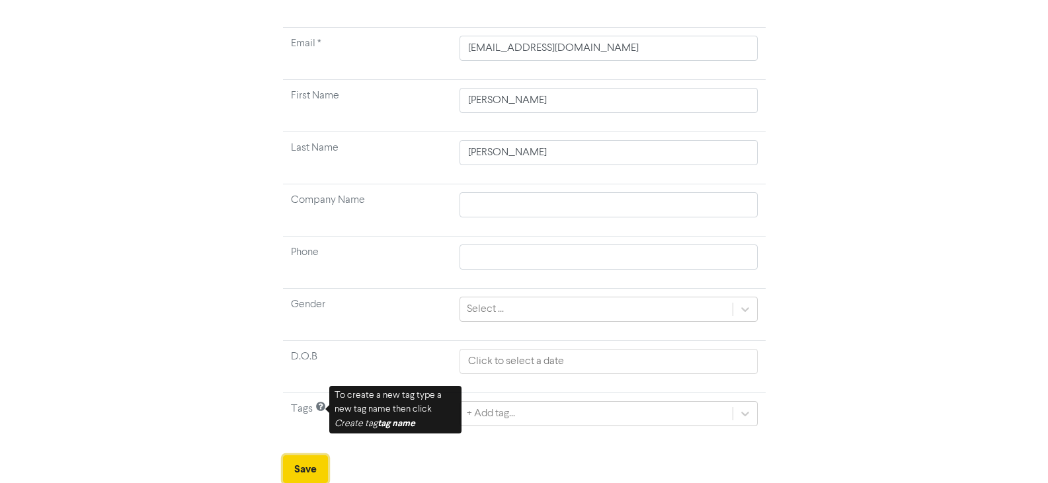
click at [305, 464] on button "Save" at bounding box center [305, 469] width 45 height 28
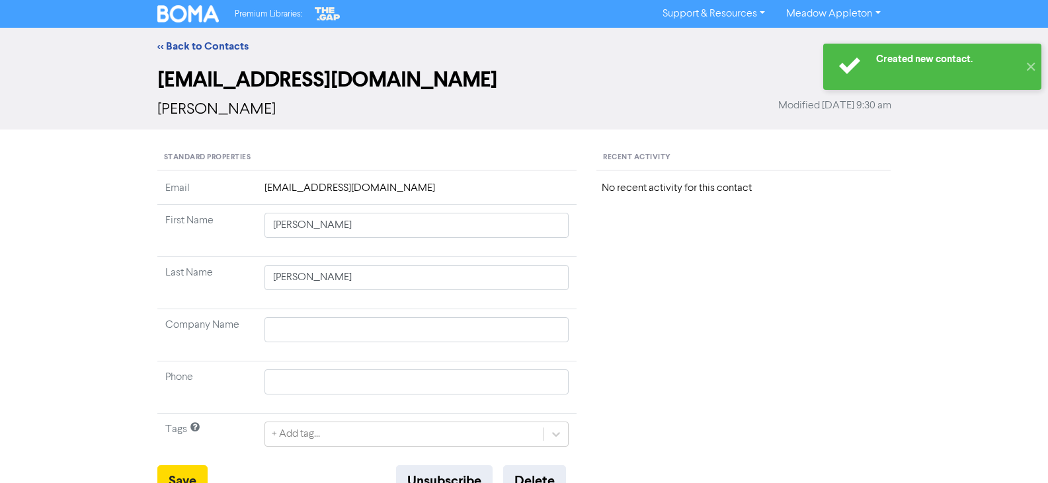
click at [194, 36] on div "<< Back to Contacts" at bounding box center [524, 46] width 1048 height 37
click at [190, 47] on link "<< Back to Contacts" at bounding box center [202, 46] width 91 height 13
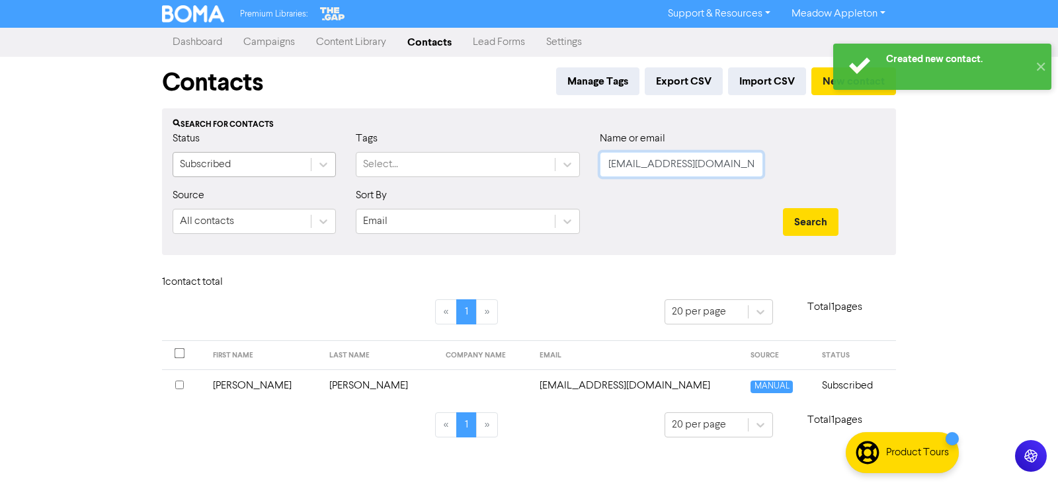
drag, startPoint x: 738, startPoint y: 164, endPoint x: 301, endPoint y: 172, distance: 437.7
click at [301, 172] on div "Status Subscribed Tags Select... Name or email [EMAIL_ADDRESS][DOMAIN_NAME]" at bounding box center [529, 159] width 732 height 57
paste input "neshda20"
click at [826, 225] on button "Search" at bounding box center [811, 222] width 56 height 28
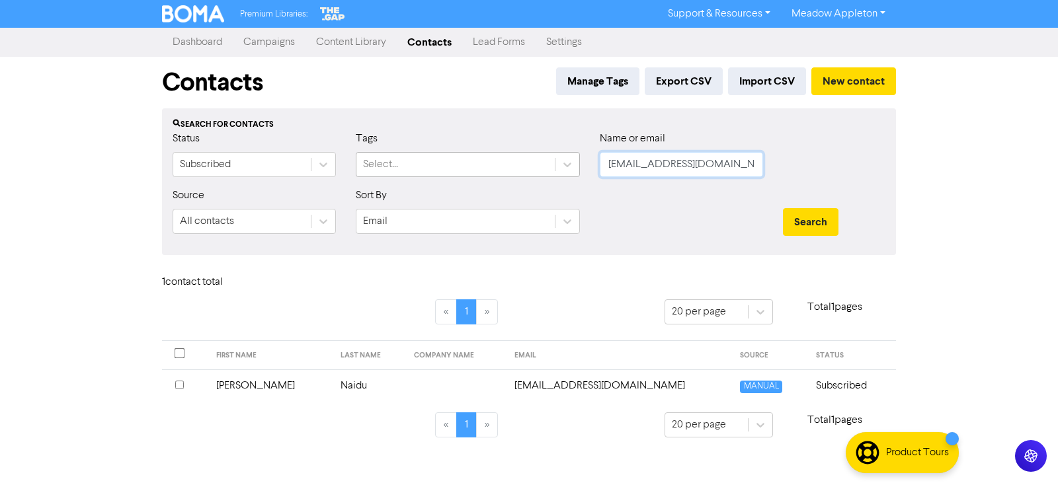
drag, startPoint x: 727, startPoint y: 155, endPoint x: 478, endPoint y: 169, distance: 249.6
click at [481, 169] on div "Status Subscribed Tags Select... Name or email [EMAIL_ADDRESS][DOMAIN_NAME]" at bounding box center [529, 159] width 732 height 57
paste input "automaxpaints@hot"
click at [806, 214] on button "Search" at bounding box center [811, 222] width 56 height 28
drag, startPoint x: 753, startPoint y: 165, endPoint x: 399, endPoint y: 184, distance: 354.1
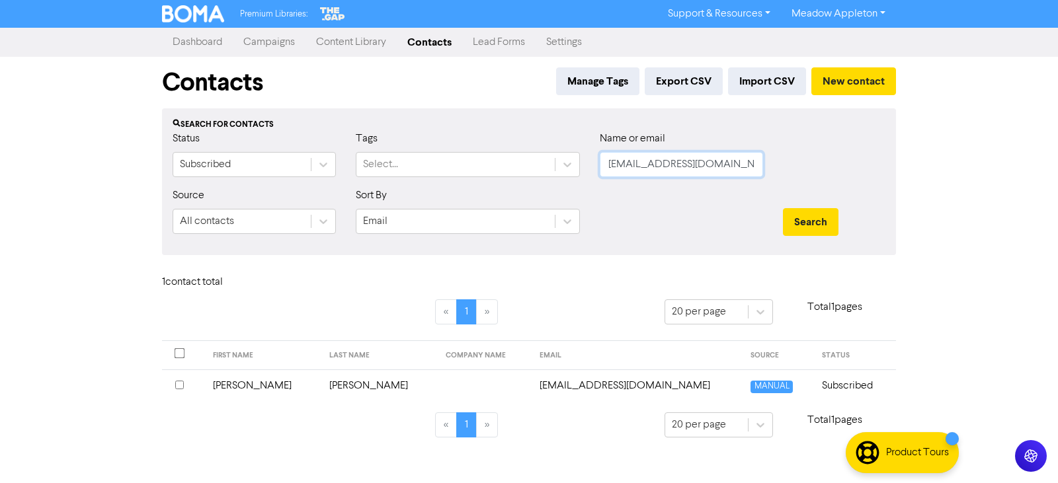
click at [399, 184] on div "Status Subscribed Tags Select... Name or email [EMAIL_ADDRESS][DOMAIN_NAME]" at bounding box center [529, 159] width 732 height 57
paste input "marysbeattie@g"
click at [843, 220] on div "Search" at bounding box center [834, 222] width 102 height 28
click at [824, 217] on button "Search" at bounding box center [811, 222] width 56 height 28
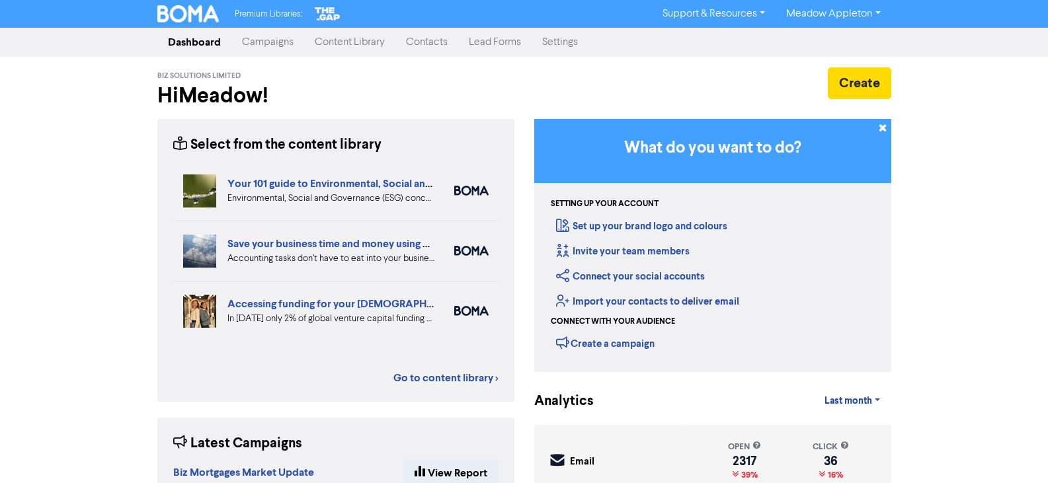
click at [453, 42] on link "Contacts" at bounding box center [426, 42] width 63 height 26
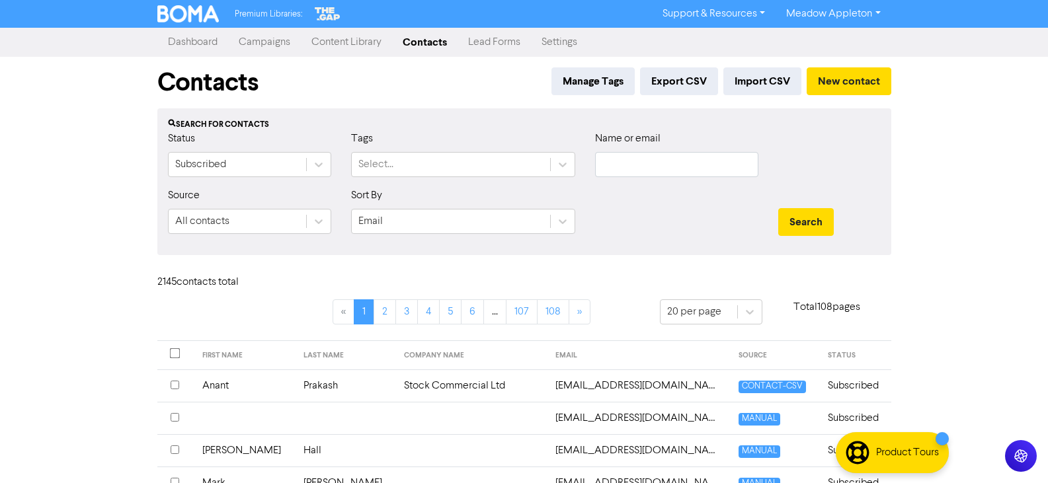
click at [622, 149] on div "Name or email" at bounding box center [676, 154] width 163 height 46
click at [632, 161] on input "text" at bounding box center [676, 164] width 163 height 25
type input "hourstay"
click at [778, 208] on button "Search" at bounding box center [806, 222] width 56 height 28
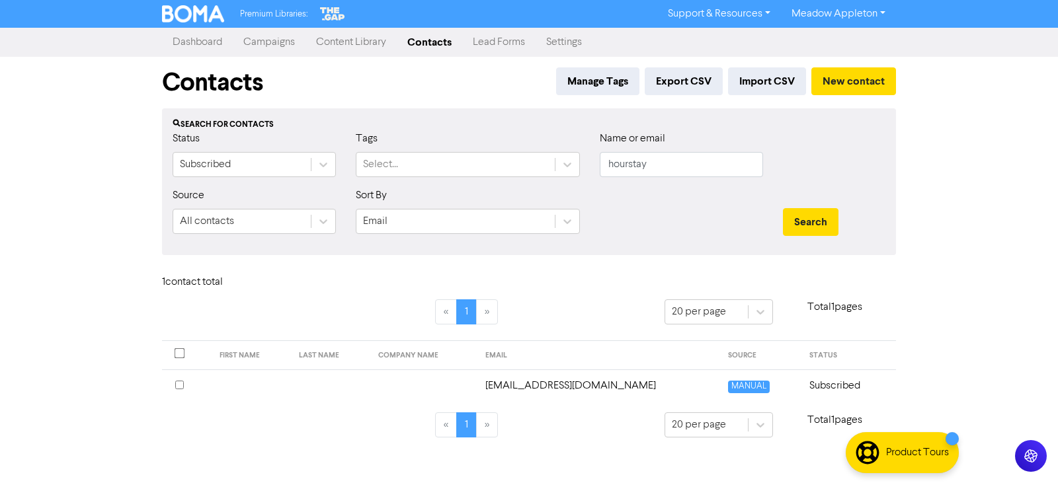
click at [599, 387] on td "hourstaynz@gmail.com" at bounding box center [598, 386] width 243 height 32
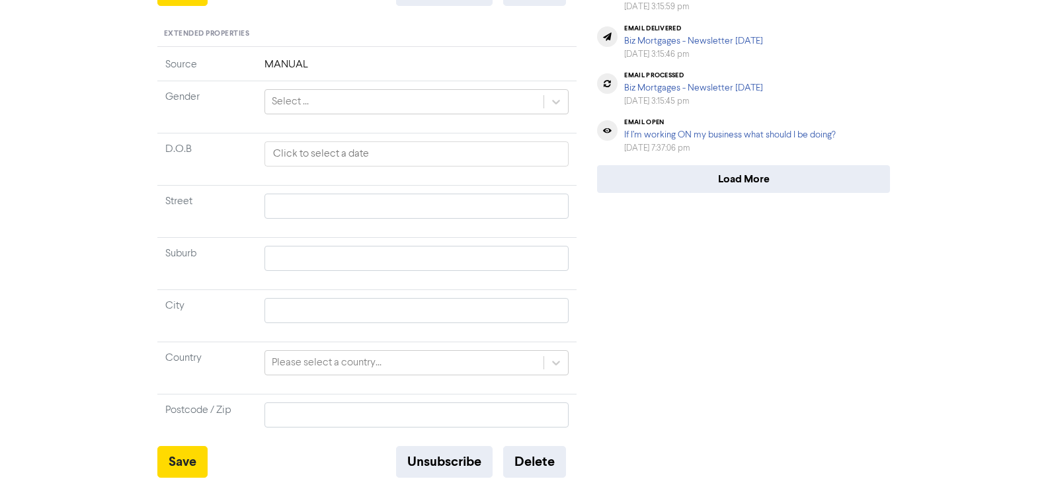
scroll to position [492, 0]
click at [543, 463] on button "Delete" at bounding box center [534, 462] width 63 height 32
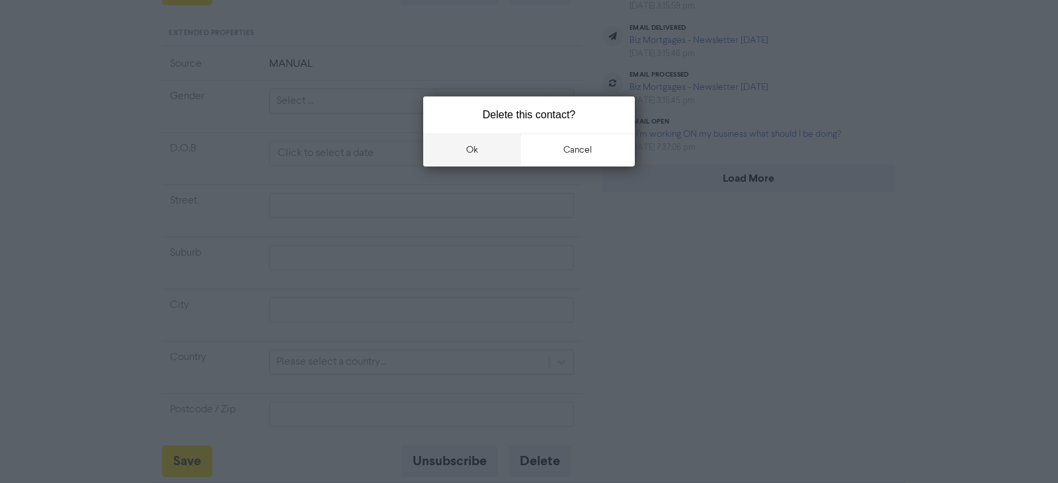
click at [473, 151] on button "ok" at bounding box center [472, 150] width 98 height 33
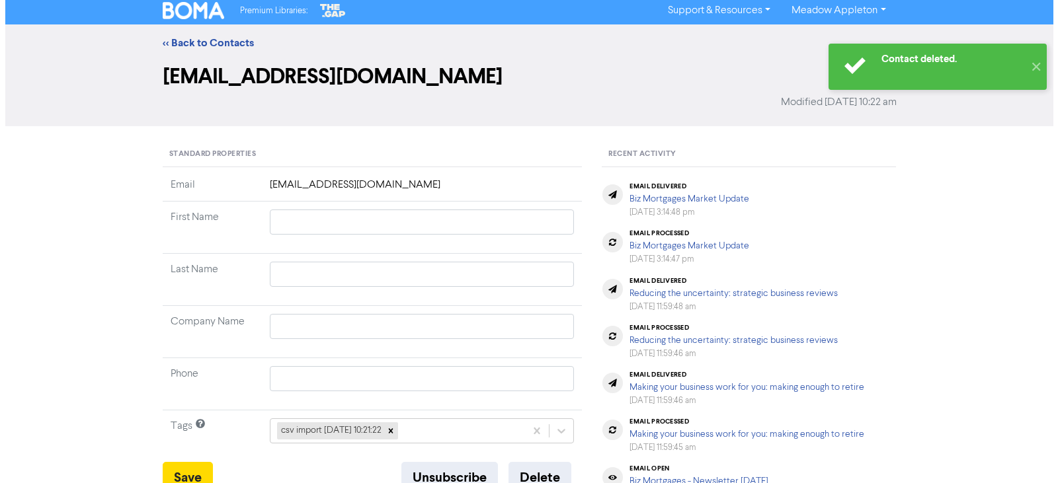
scroll to position [0, 0]
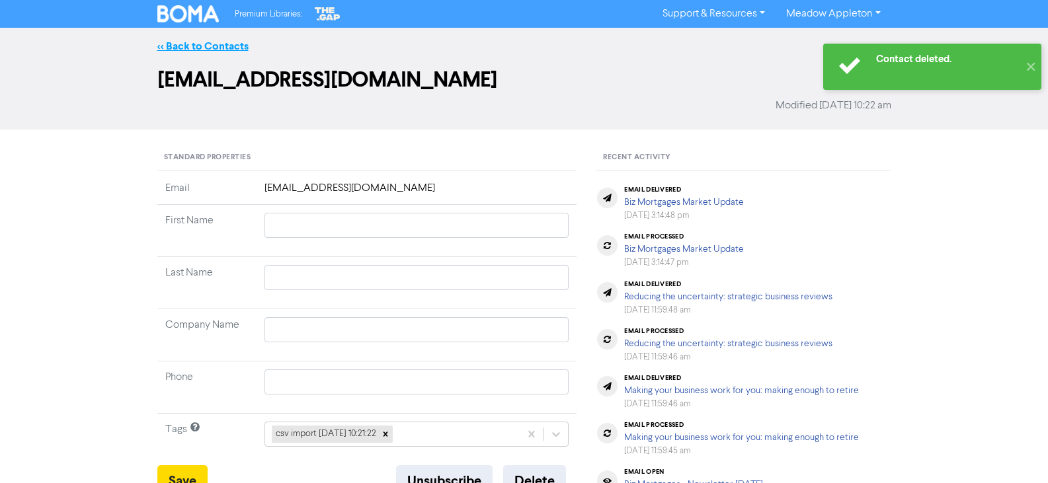
click at [190, 48] on link "<< Back to Contacts" at bounding box center [202, 46] width 91 height 13
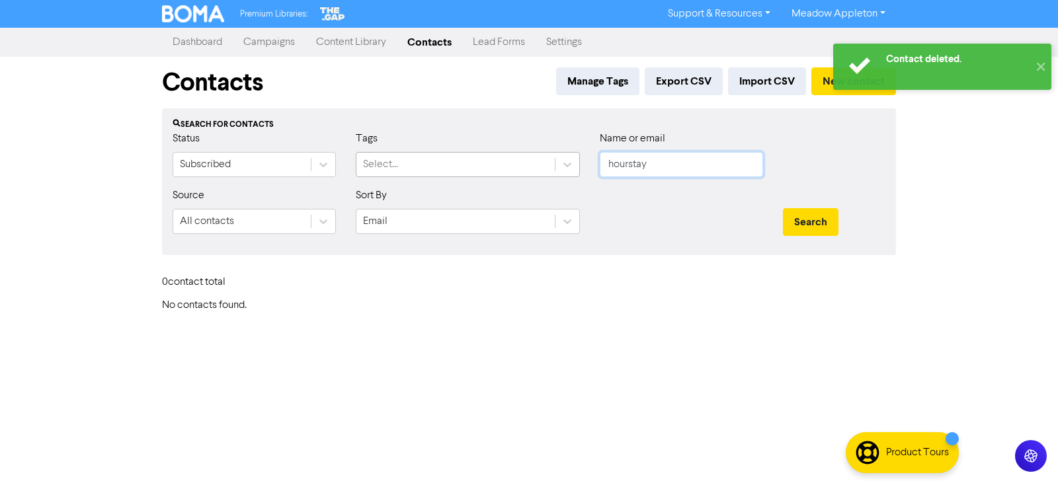
drag, startPoint x: 668, startPoint y: 167, endPoint x: 551, endPoint y: 165, distance: 117.7
click at [530, 165] on div "Status Subscribed Tags Select... Name or email hourstay" at bounding box center [529, 159] width 732 height 57
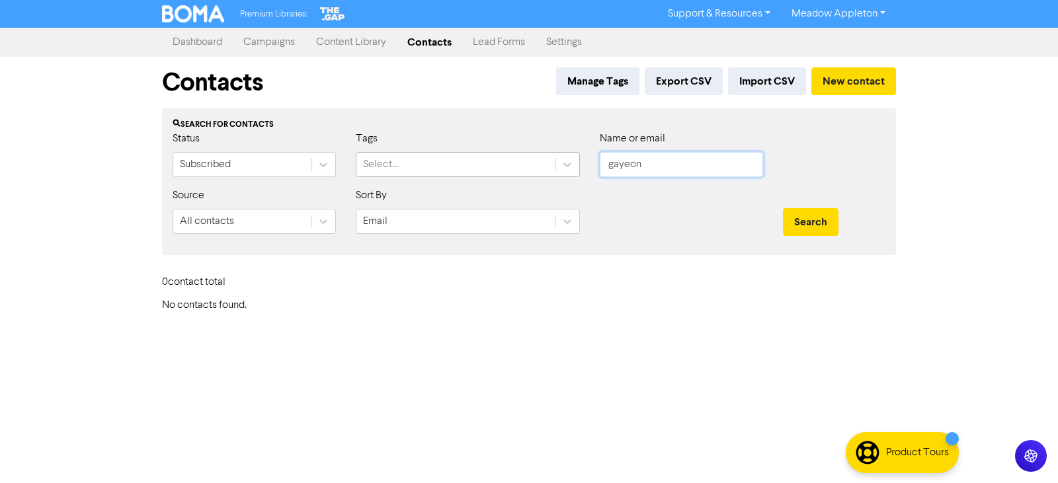
drag, startPoint x: 665, startPoint y: 171, endPoint x: 412, endPoint y: 167, distance: 252.5
click at [412, 167] on div "Status Subscribed Tags Select... Name or email gayeon" at bounding box center [529, 159] width 732 height 57
click at [814, 224] on button "Search" at bounding box center [811, 222] width 56 height 28
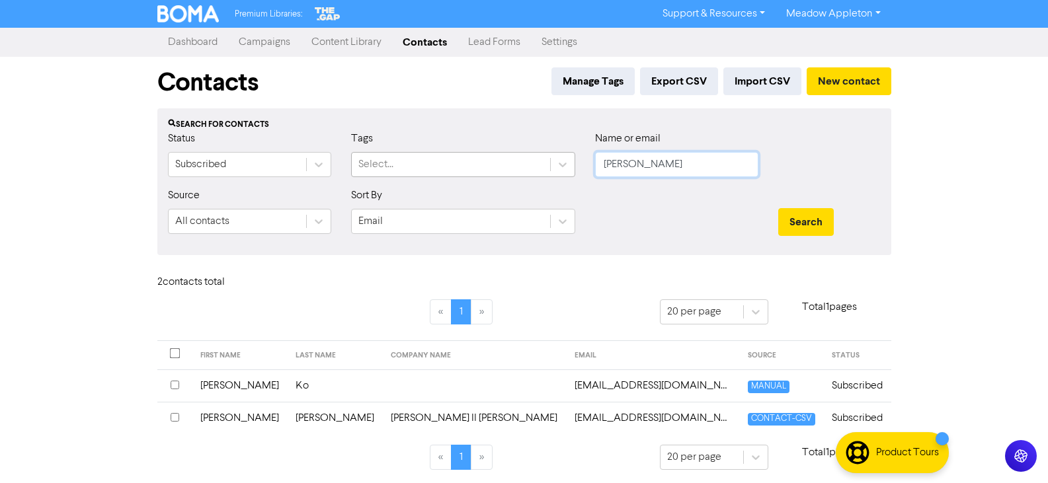
drag, startPoint x: 729, startPoint y: 153, endPoint x: 516, endPoint y: 159, distance: 213.6
click at [516, 159] on div "Status Subscribed Tags Select... Name or email kyoung" at bounding box center [524, 159] width 732 height 57
type input "Gayeon"
click at [804, 209] on button "Search" at bounding box center [806, 222] width 56 height 28
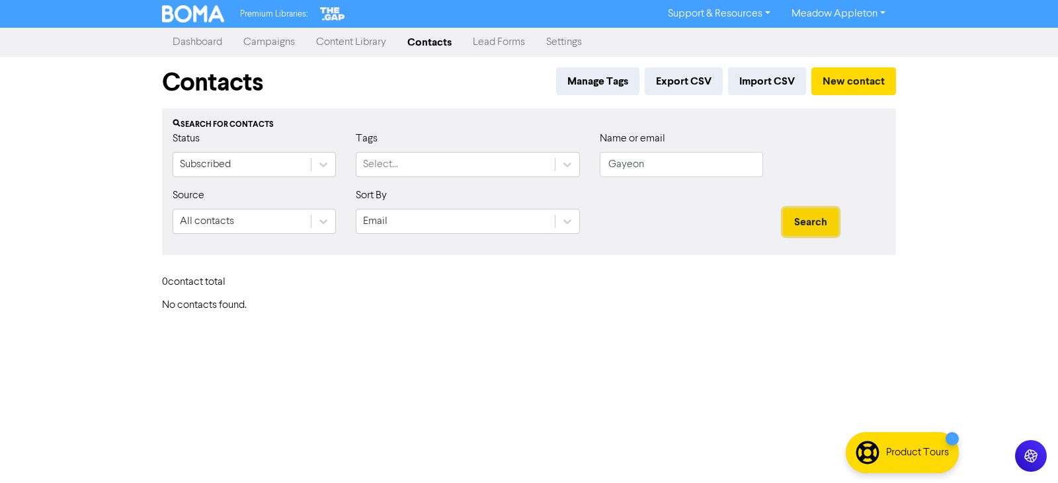
click at [805, 216] on button "Search" at bounding box center [811, 222] width 56 height 28
